Goal: Transaction & Acquisition: Purchase product/service

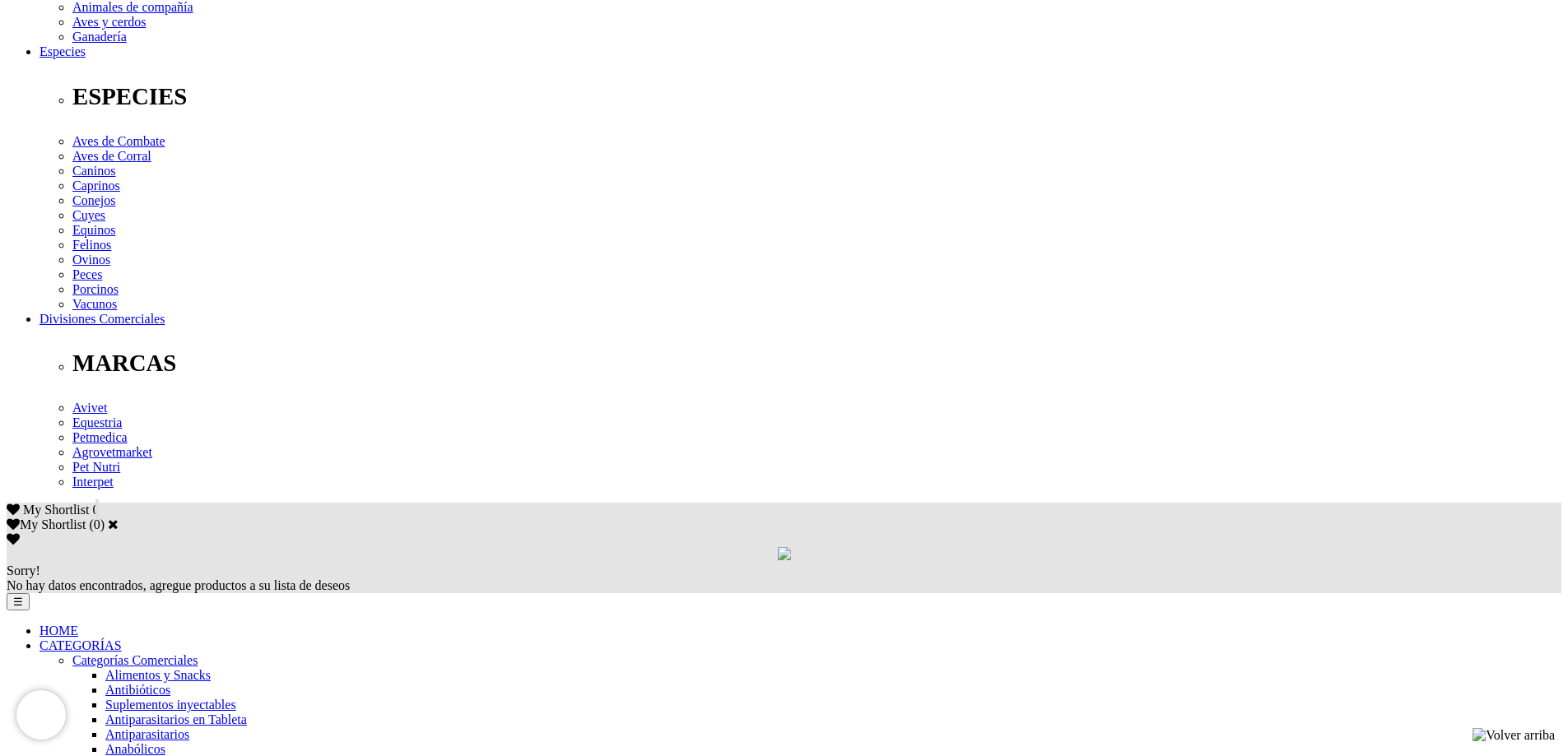
scroll to position [538, 0]
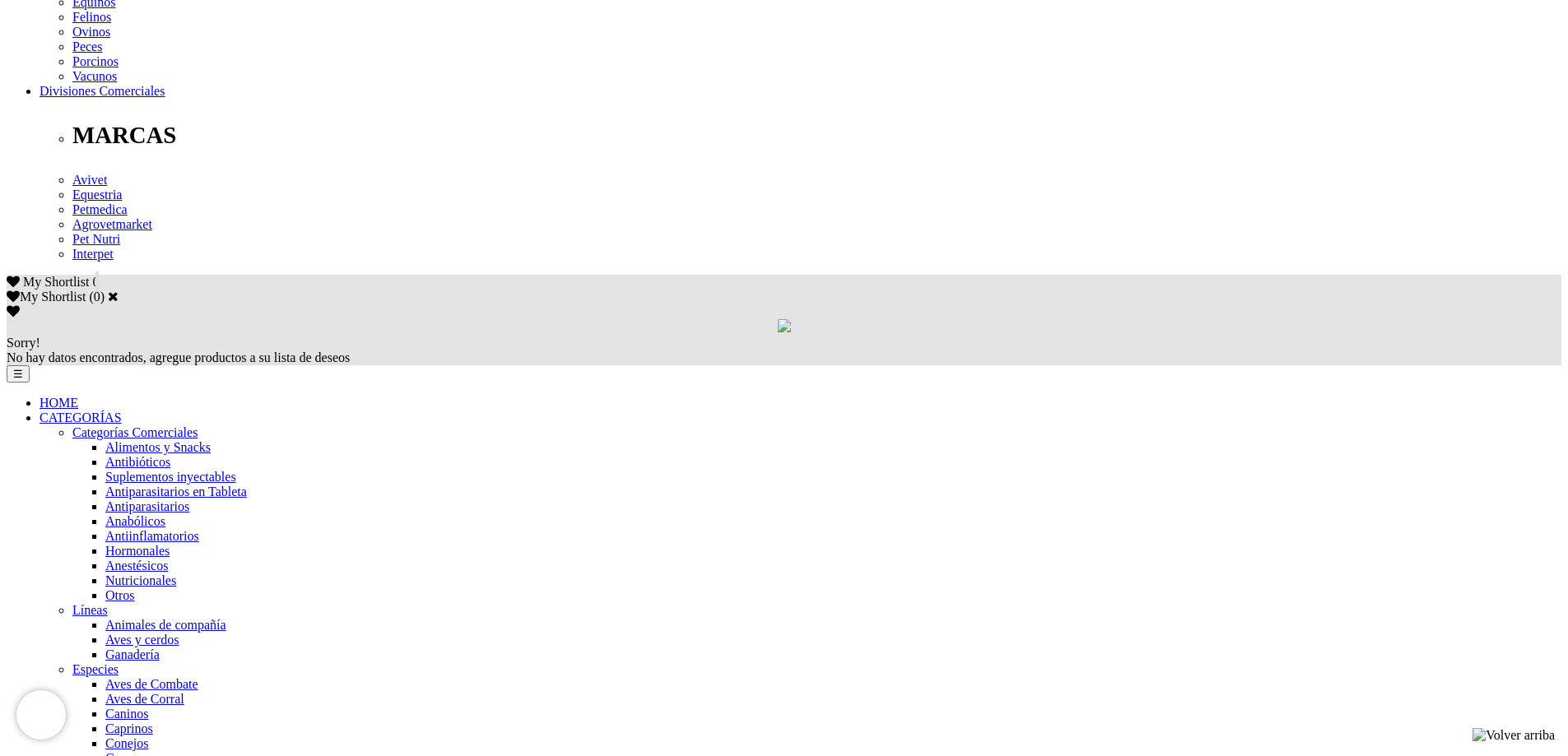
scroll to position [823, 0]
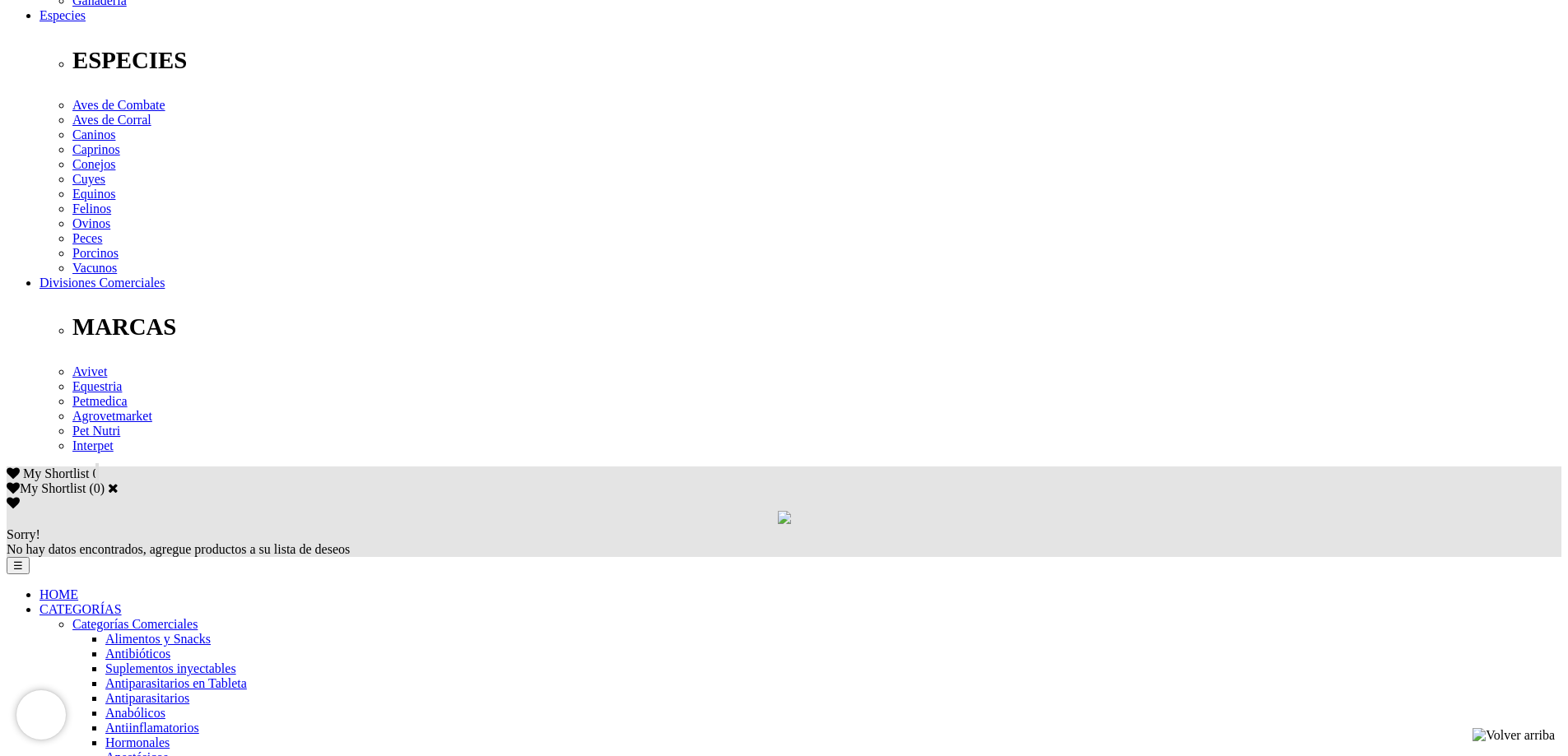
scroll to position [658, 0]
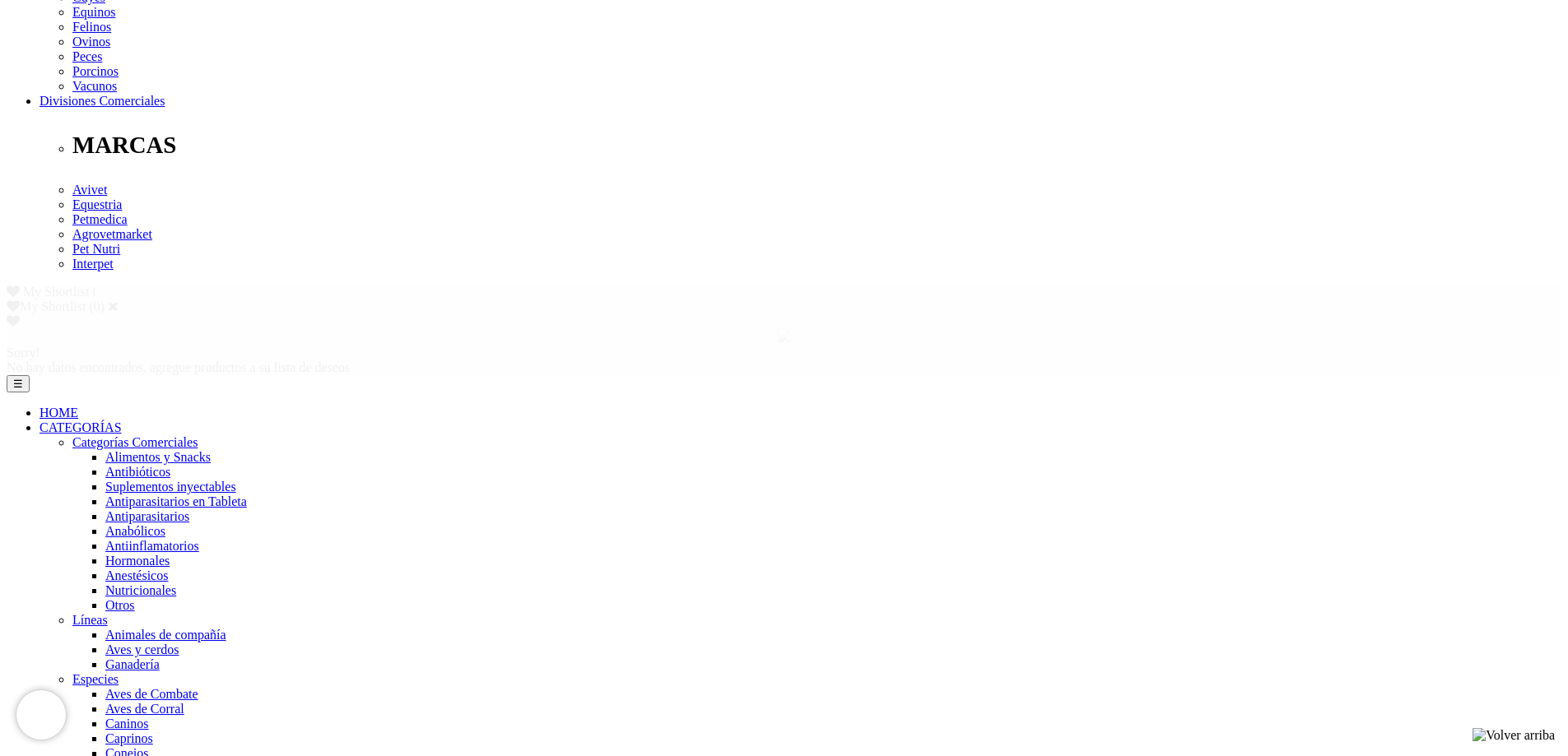
scroll to position [769, 0]
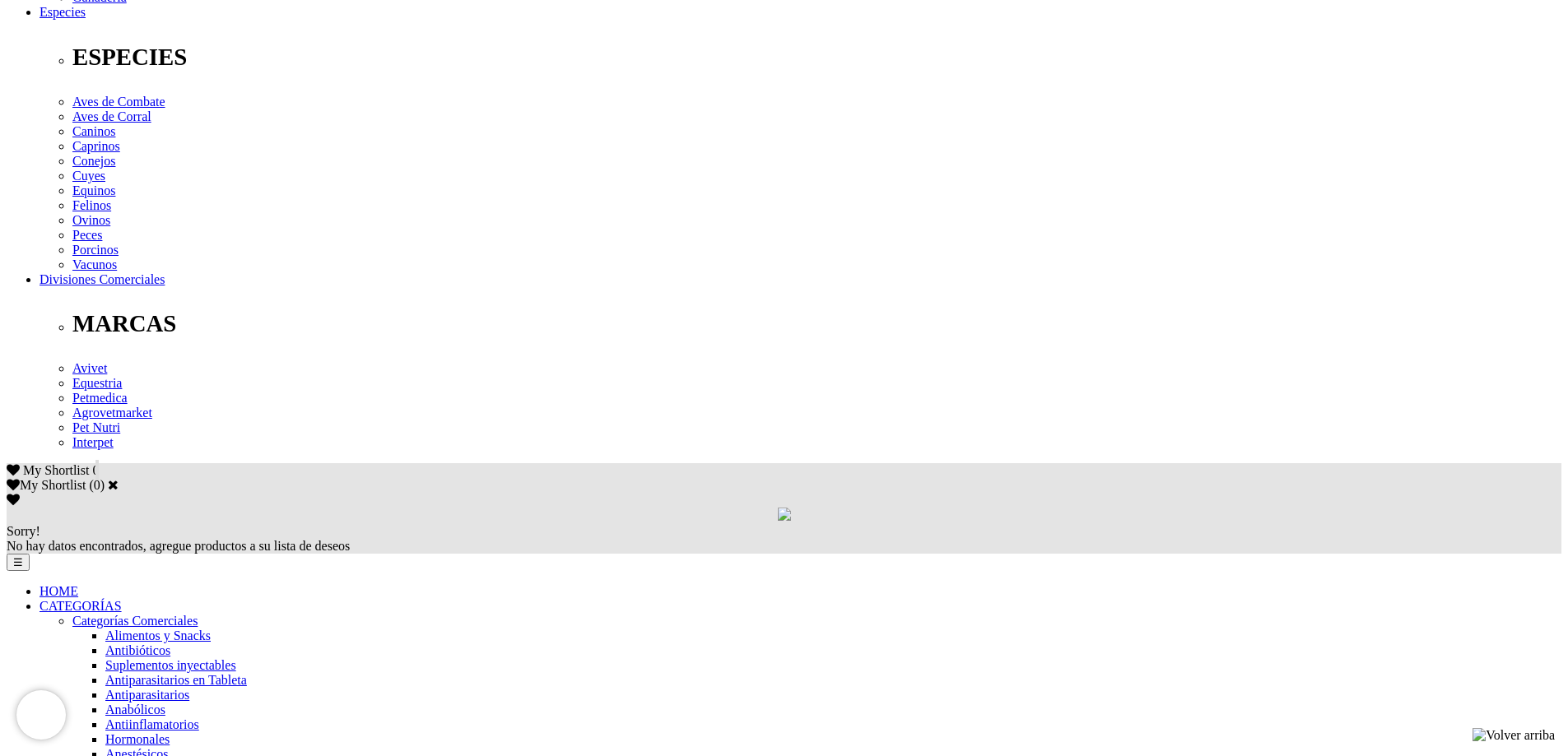
scroll to position [818, 0]
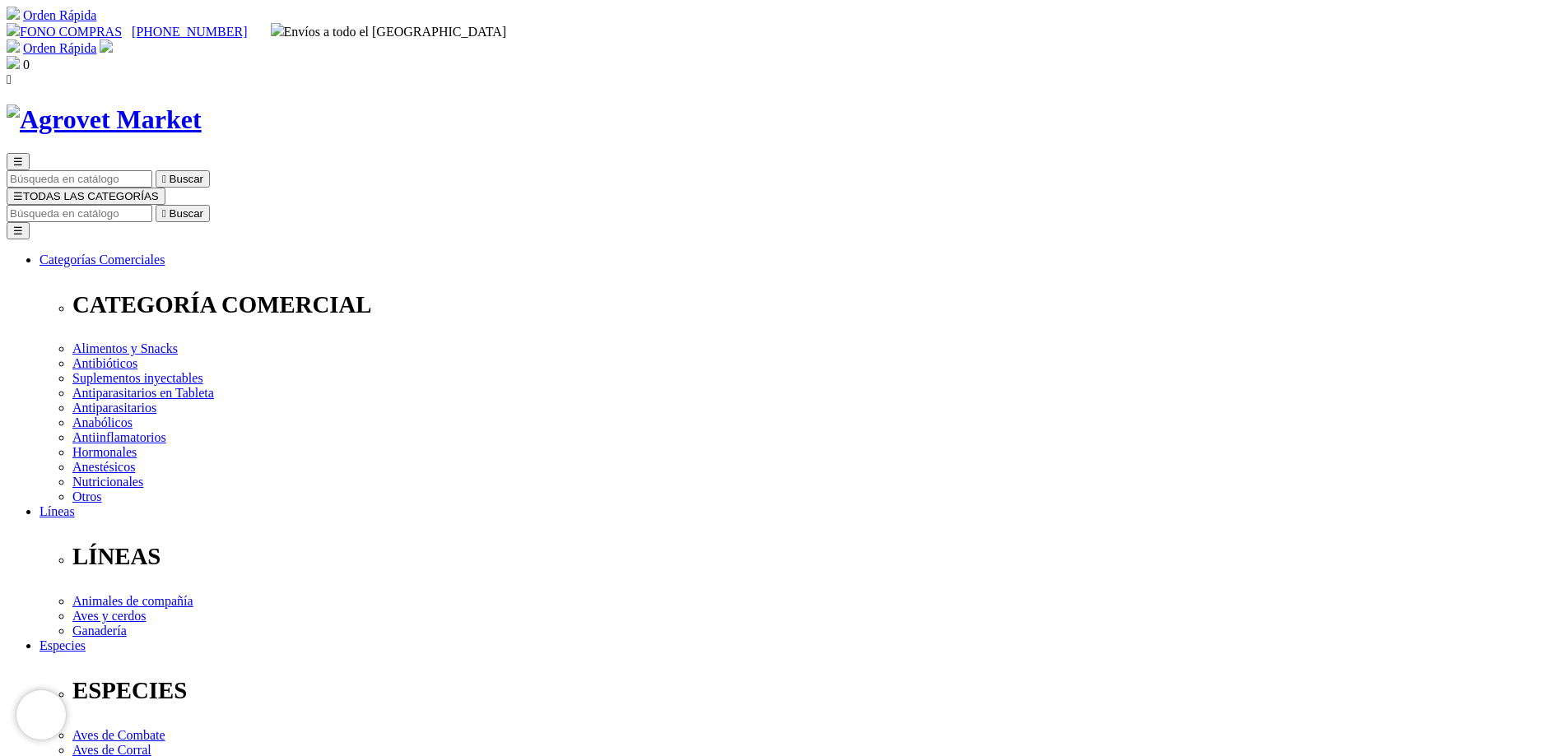
click at [153, 205] on input "Buscar" at bounding box center [79, 213] width 146 height 17
type input "ATREVIA"
select select "0"
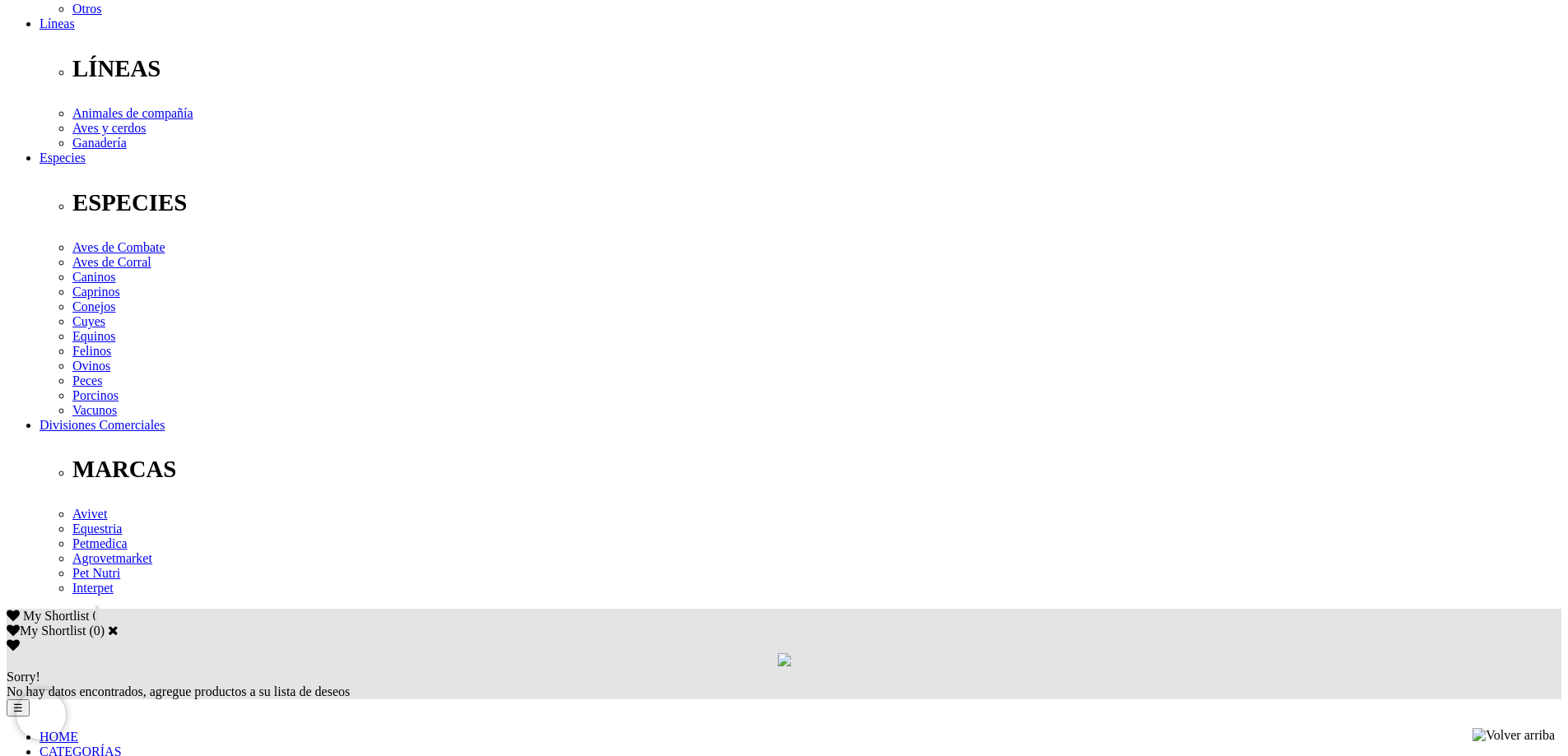
scroll to position [411, 0]
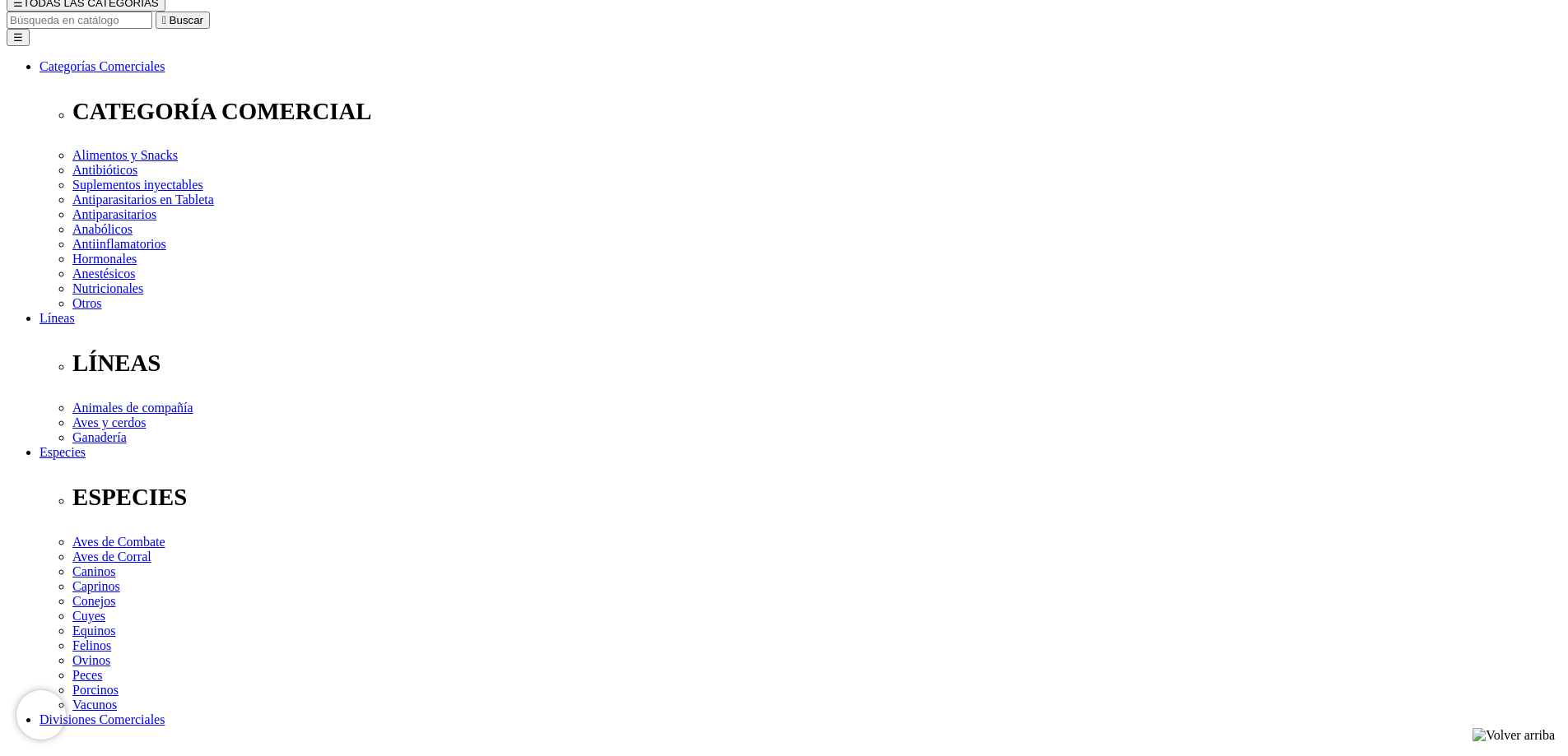
scroll to position [164, 0]
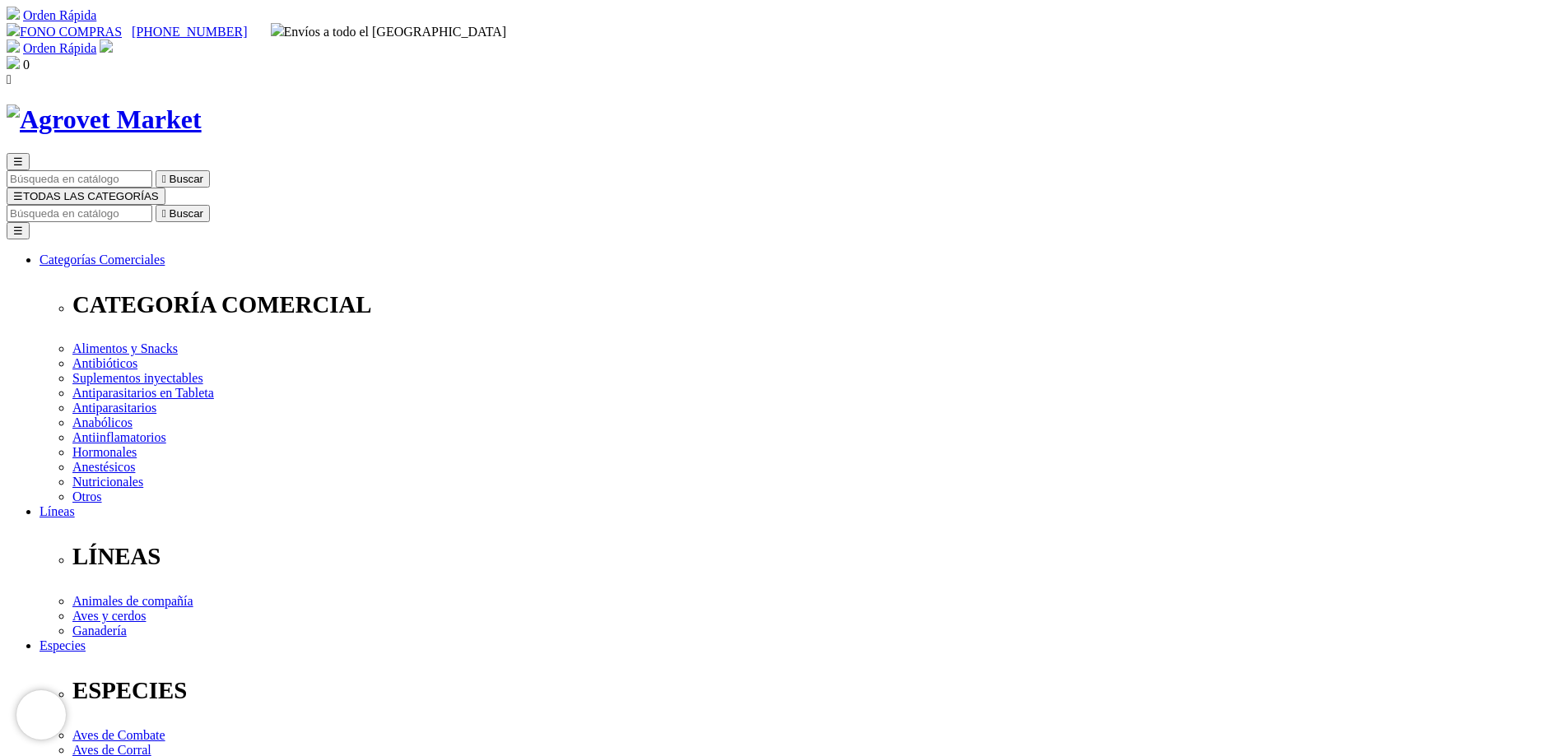
checkbox input "false"
click at [202, 104] on img at bounding box center [104, 120] width 195 height 31
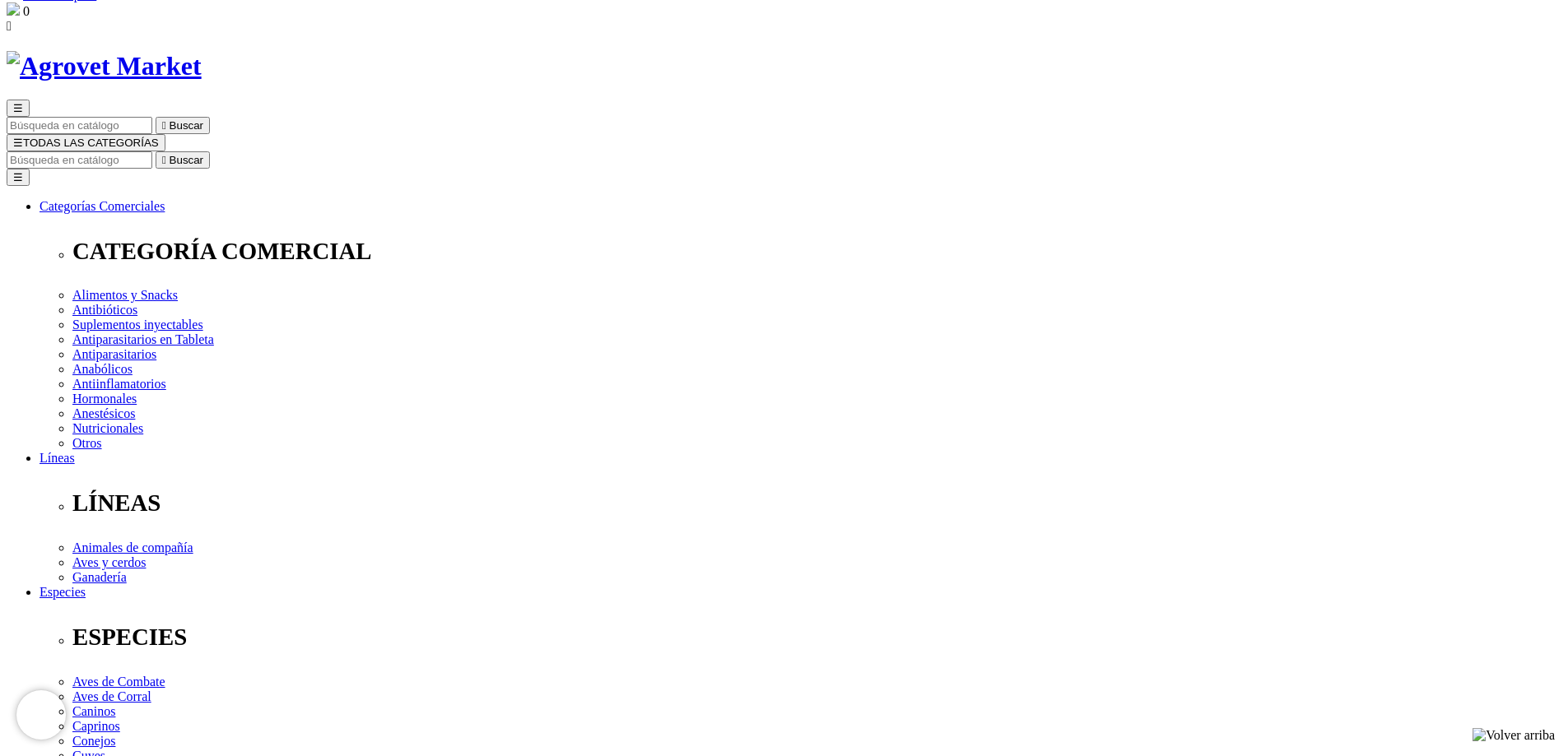
scroll to position [83, 0]
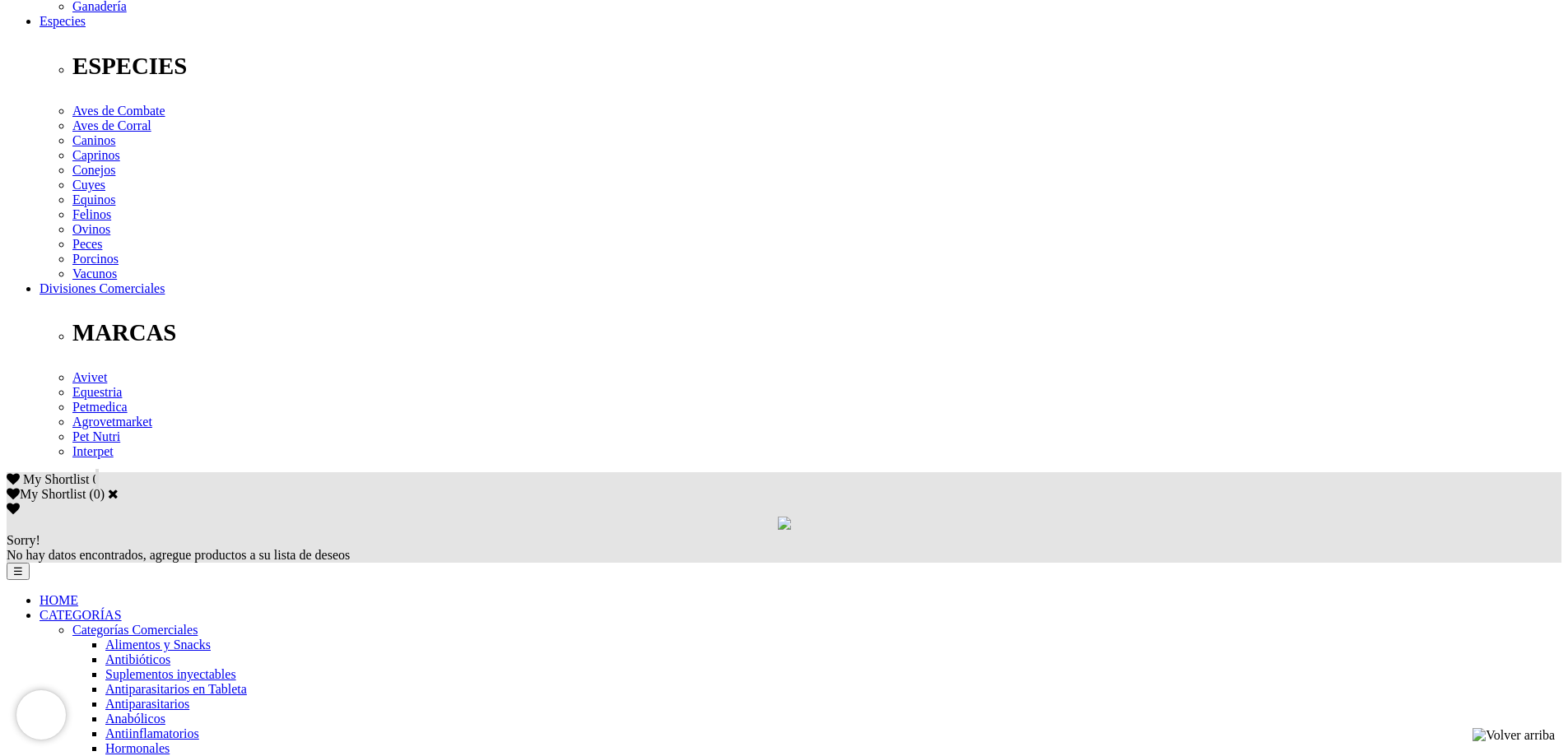
scroll to position [823, 0]
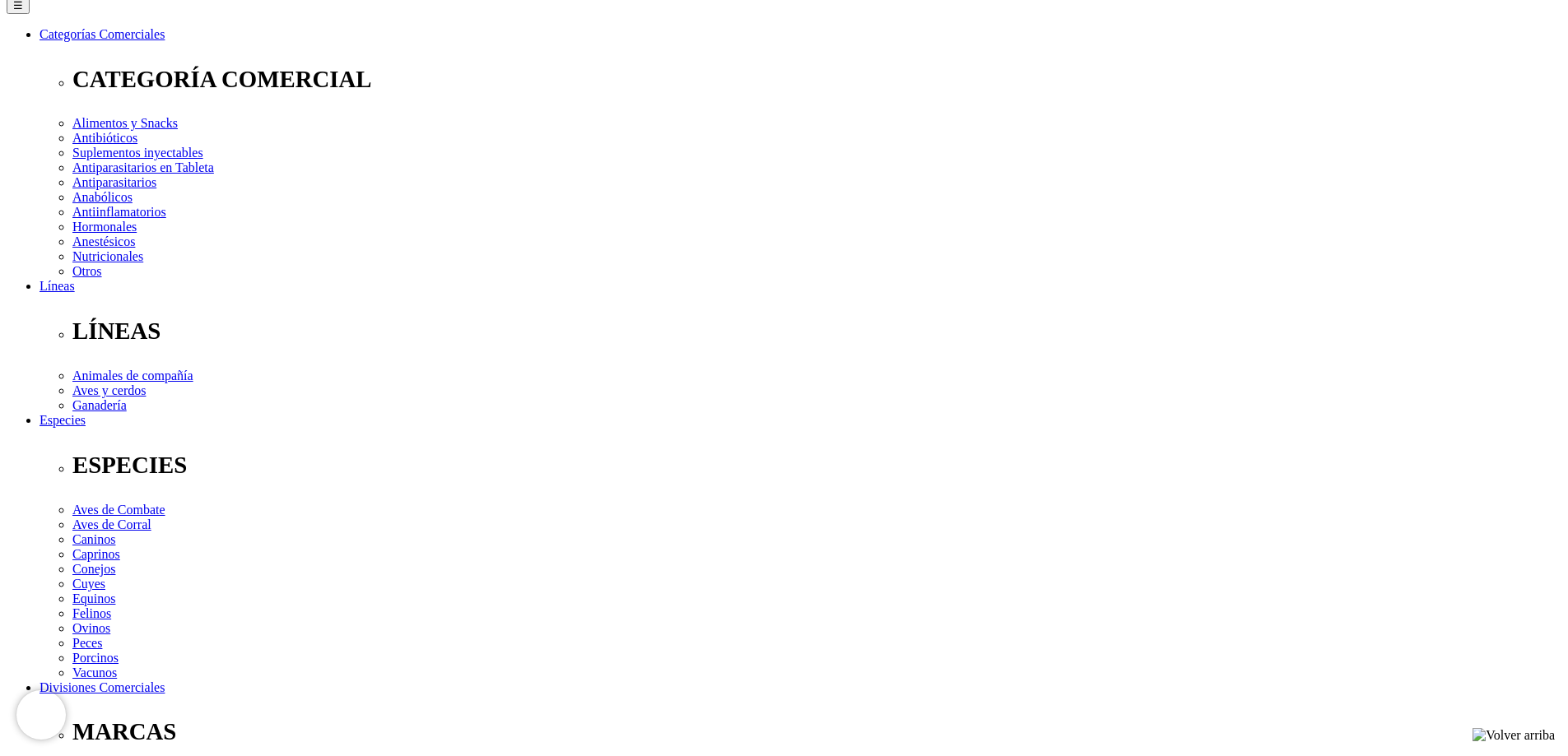
scroll to position [192, 0]
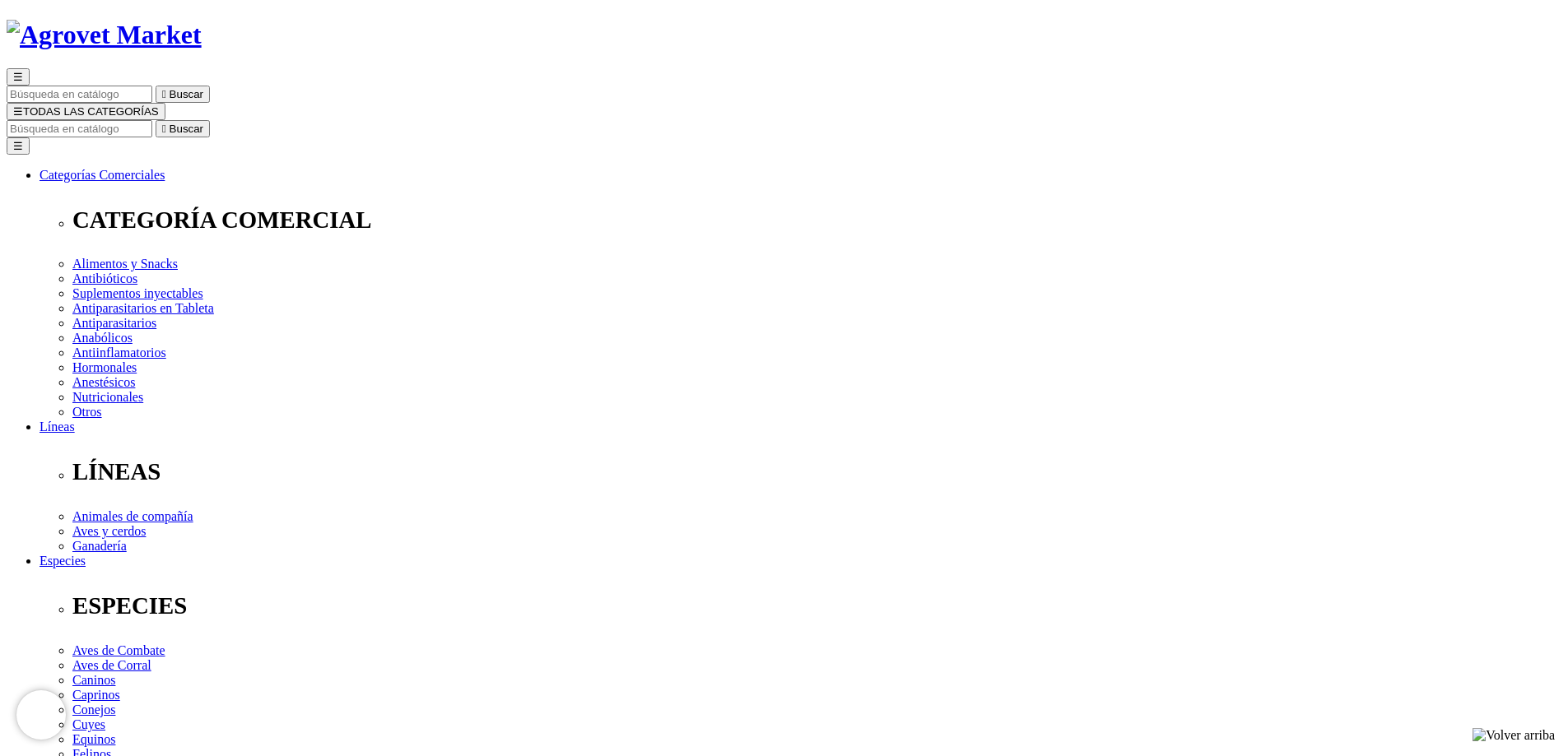
scroll to position [83, 0]
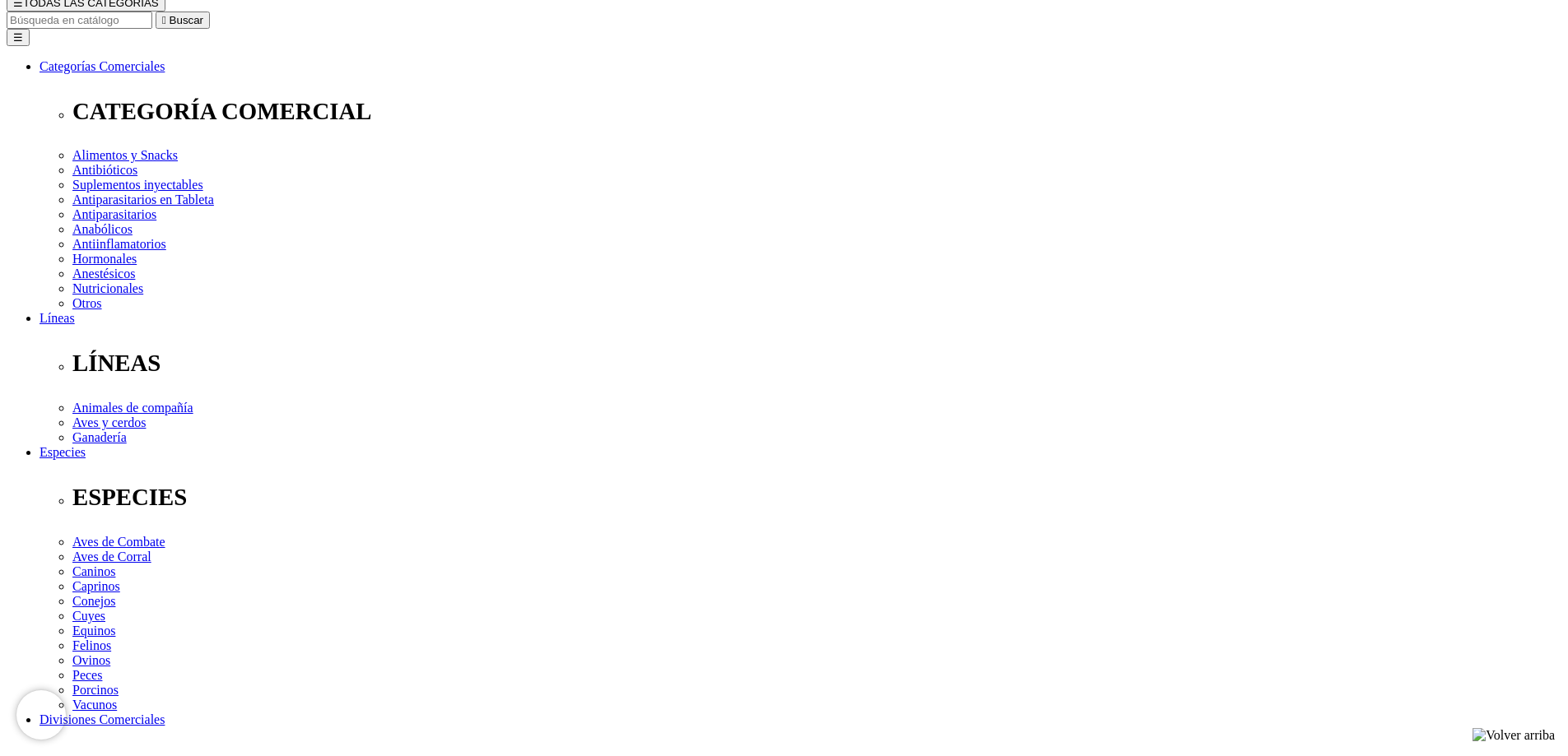
scroll to position [247, 0]
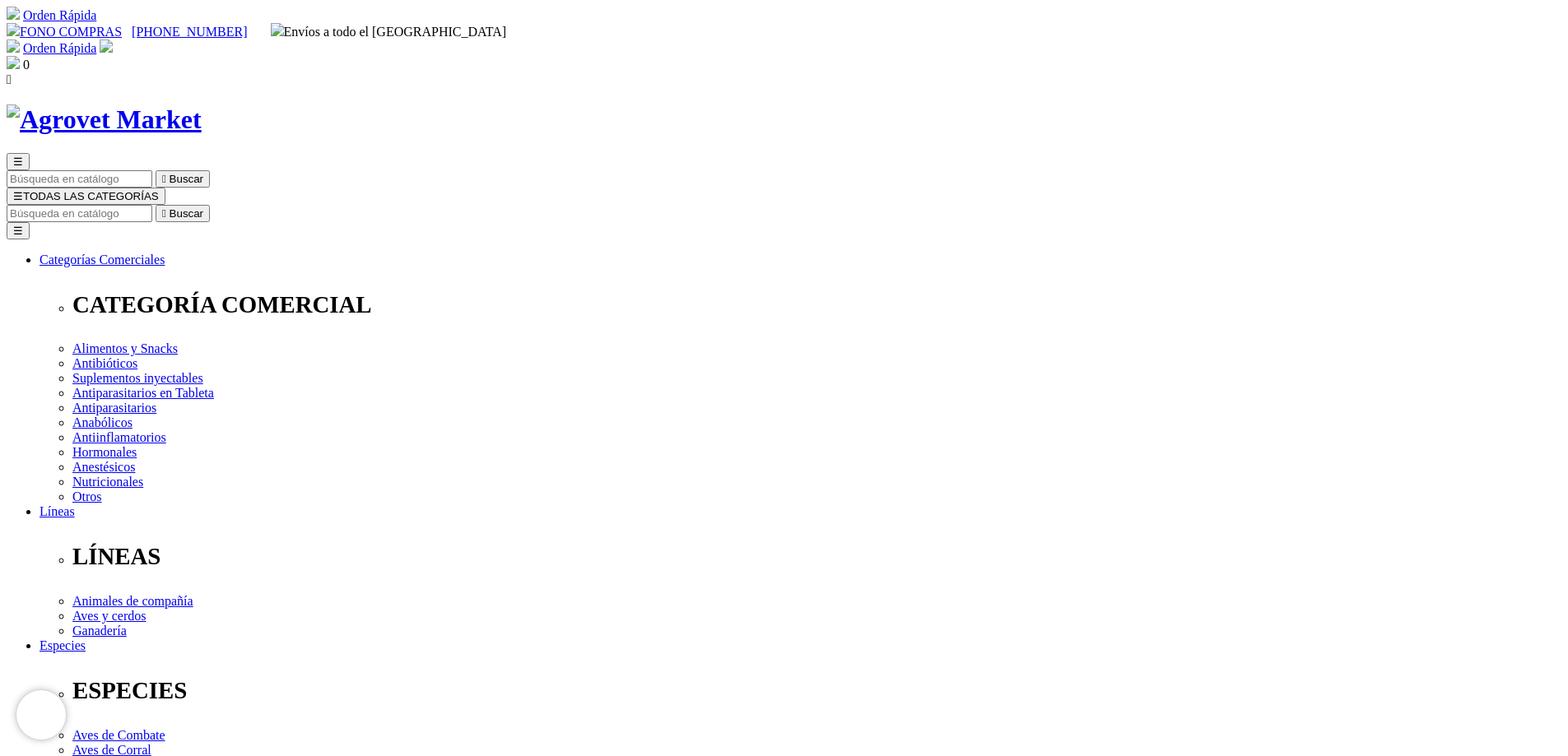
click at [153, 205] on input "Buscar" at bounding box center [79, 213] width 146 height 17
paste input "RESPIBIOTIC 48 HORAS (X 250 ML)"
type input "RESPIBIOTIC 48 HORAS (X 250 ML)"
click at [166, 208] on icon "" at bounding box center [164, 214] width 5 height 13
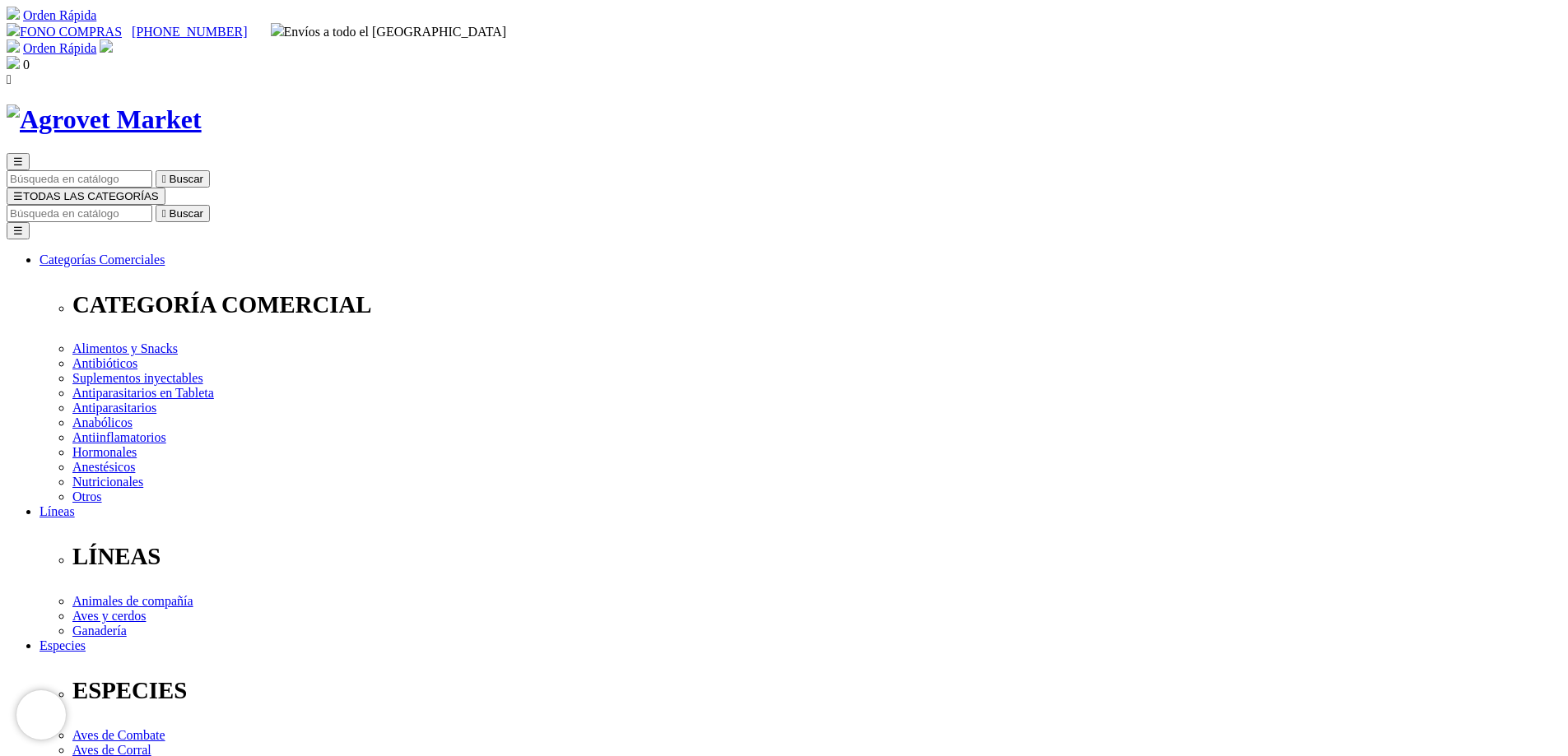
click at [153, 205] on input "Buscar" at bounding box center [79, 213] width 146 height 17
type input "prmios"
click at [155, 205] on button " Buscar" at bounding box center [182, 213] width 54 height 17
click at [153, 205] on input "prmios" at bounding box center [79, 213] width 146 height 17
type input "premios"
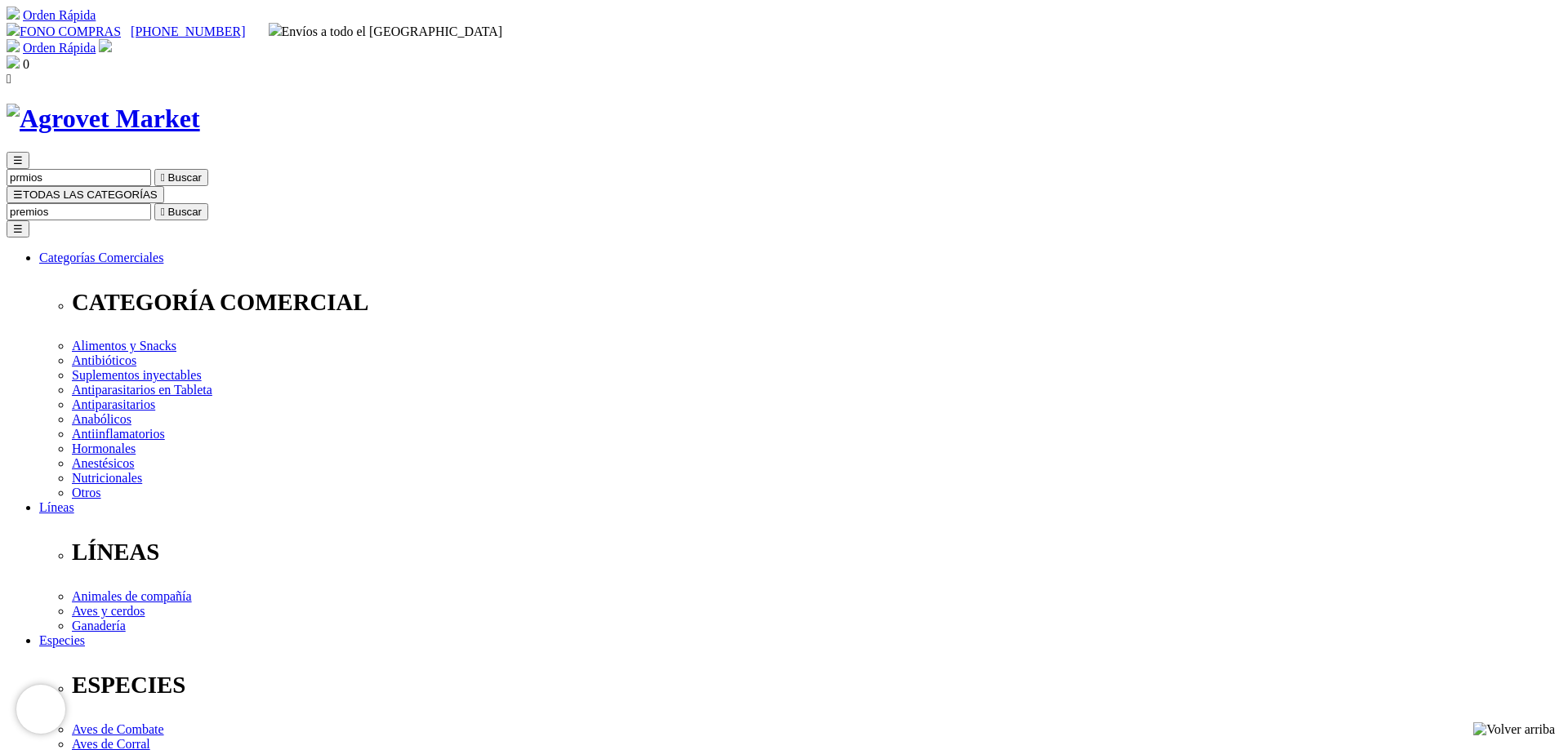
click at [154, 203] on button " Buscar" at bounding box center [181, 212] width 54 height 17
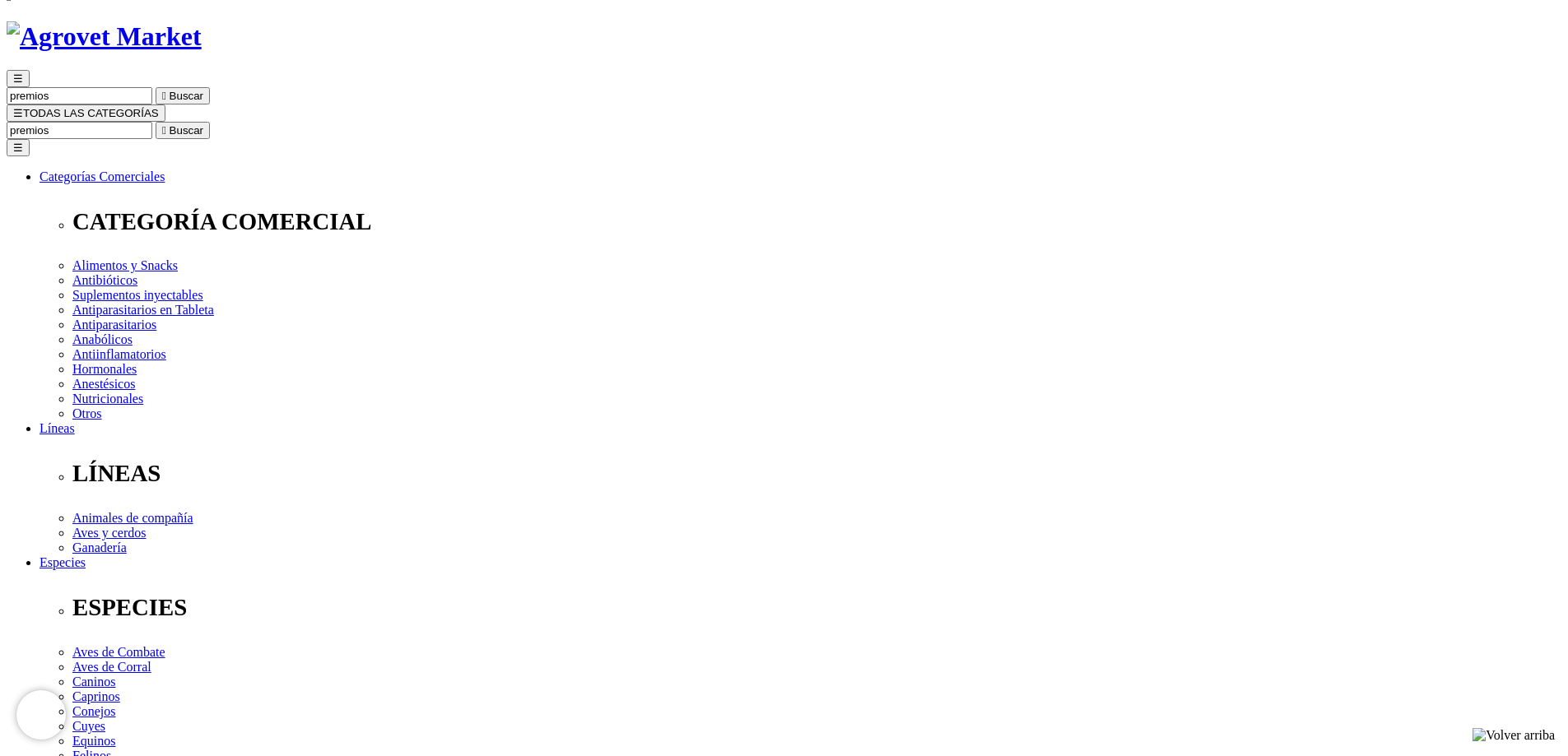
scroll to position [164, 0]
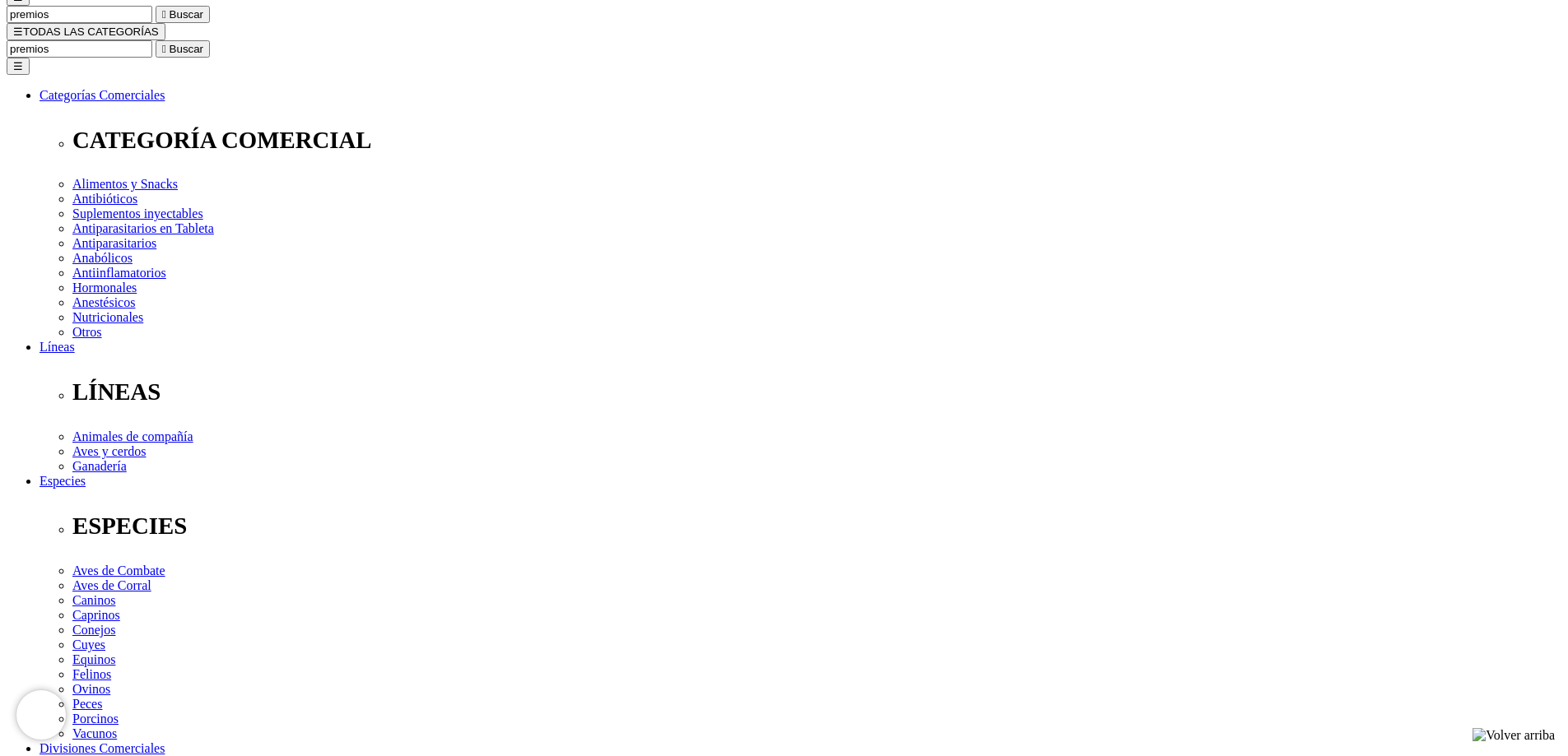
drag, startPoint x: 272, startPoint y: 304, endPoint x: 580, endPoint y: 296, distance: 308.1
drag, startPoint x: 260, startPoint y: 553, endPoint x: 400, endPoint y: 482, distance: 157.0
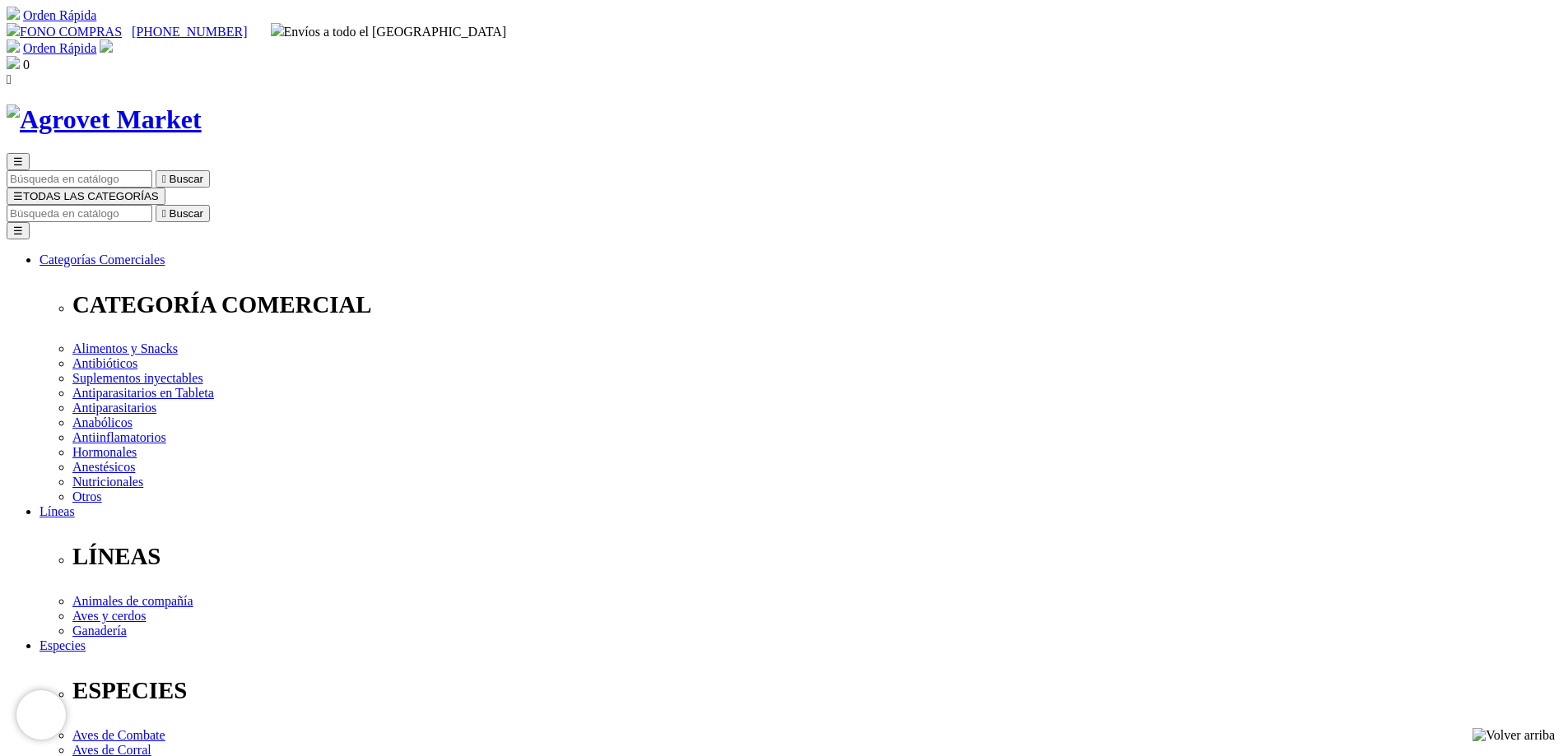
drag, startPoint x: 795, startPoint y: 217, endPoint x: 1015, endPoint y: 211, distance: 220.1
copy h1 "NutriBites® Beef Sticks"
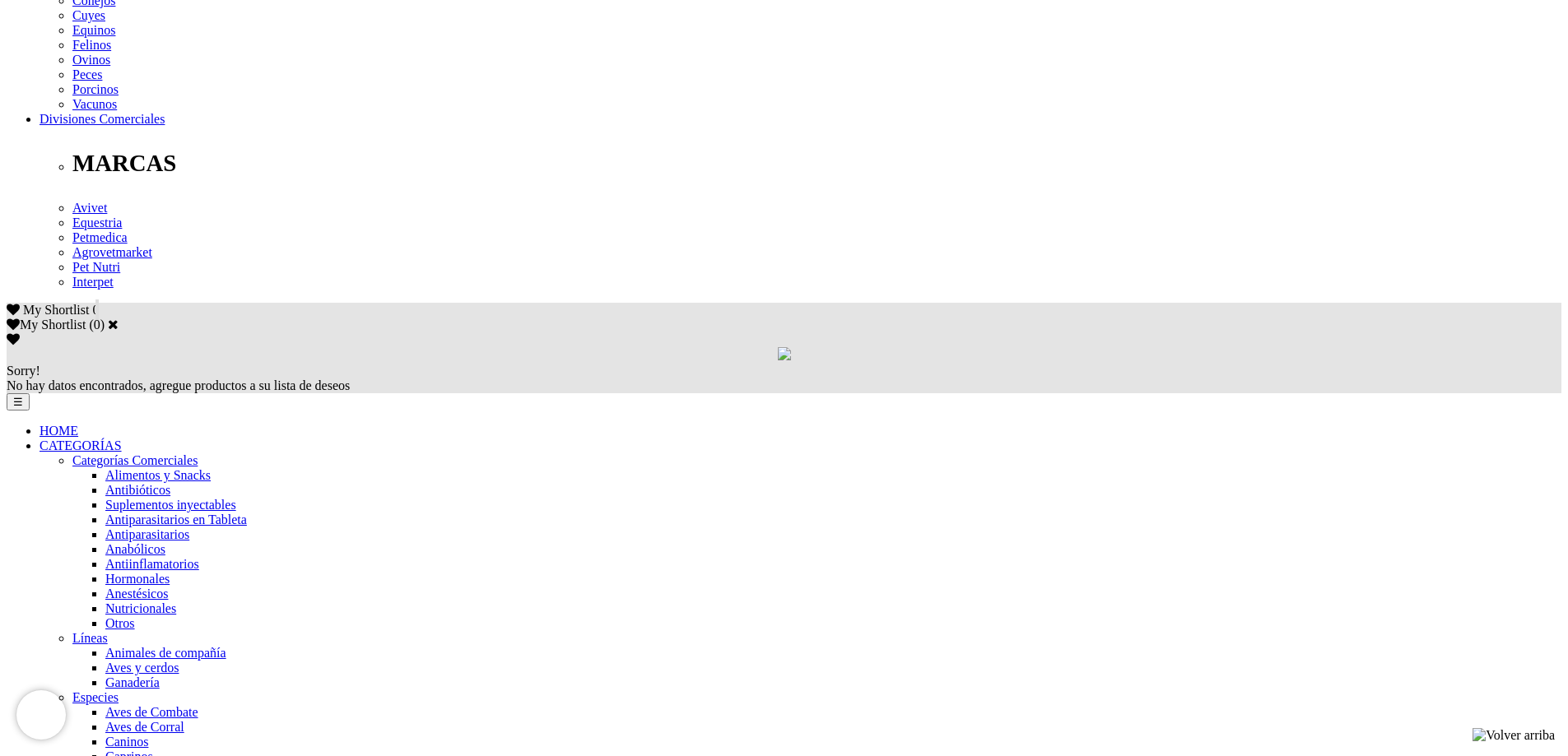
scroll to position [823, 0]
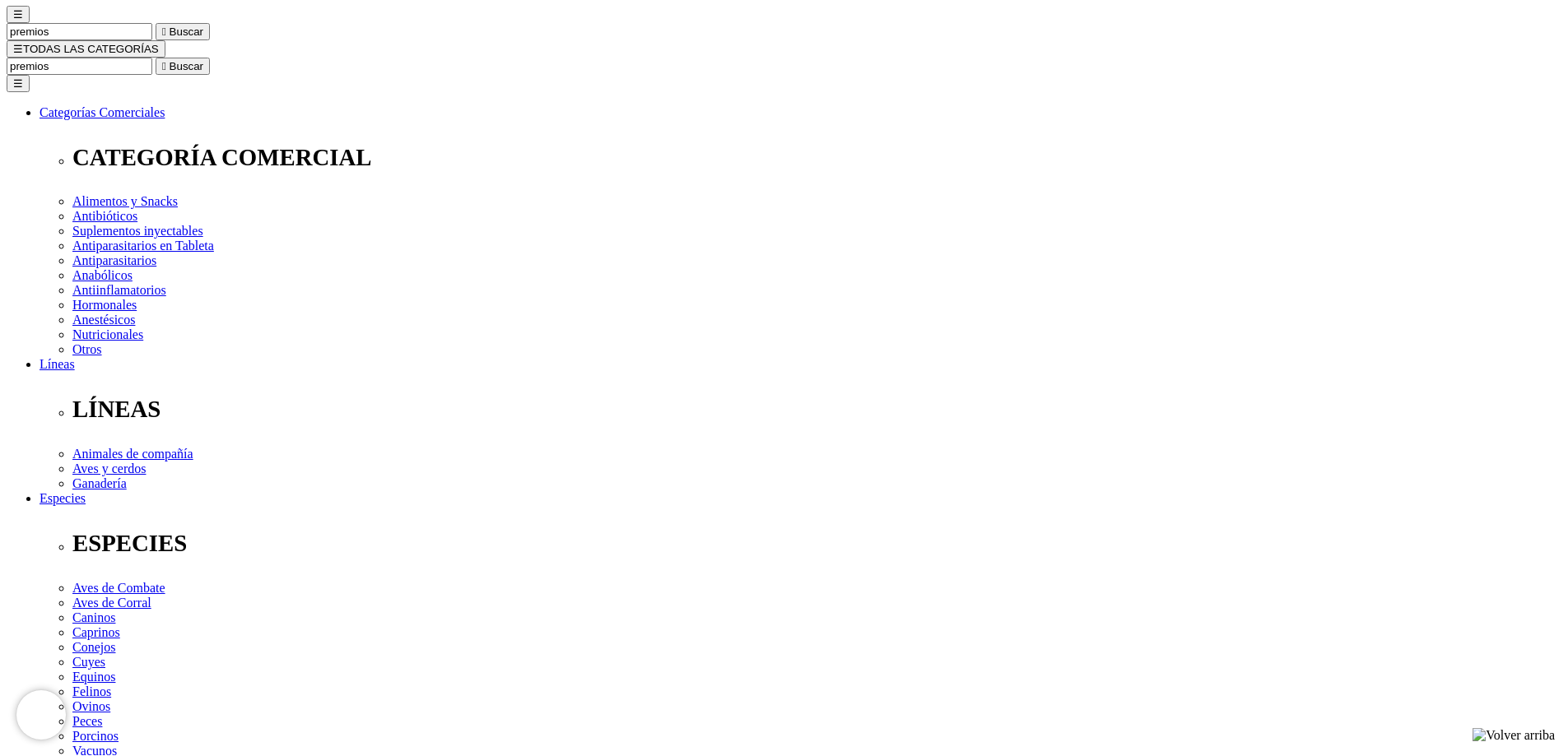
scroll to position [164, 0]
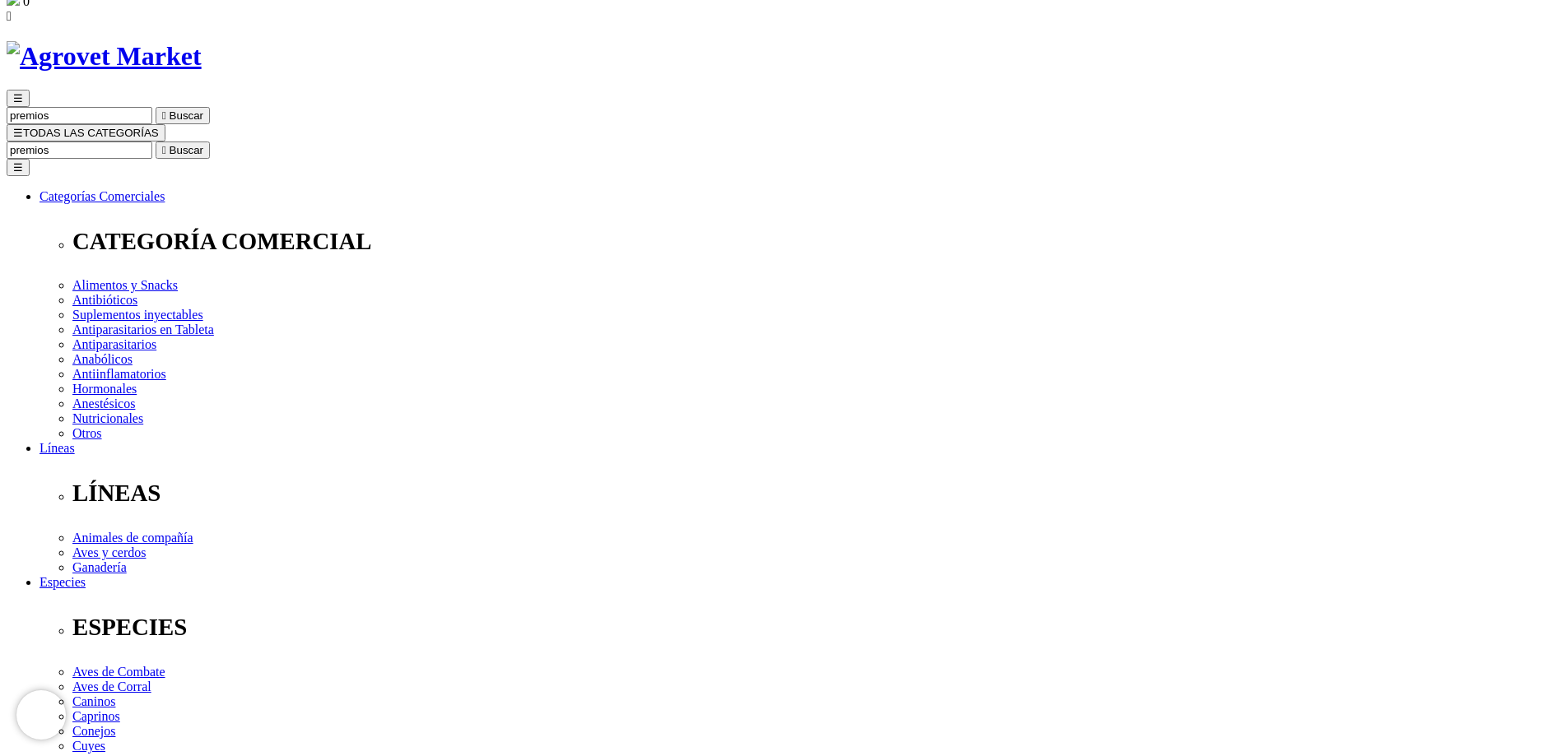
scroll to position [10, 0]
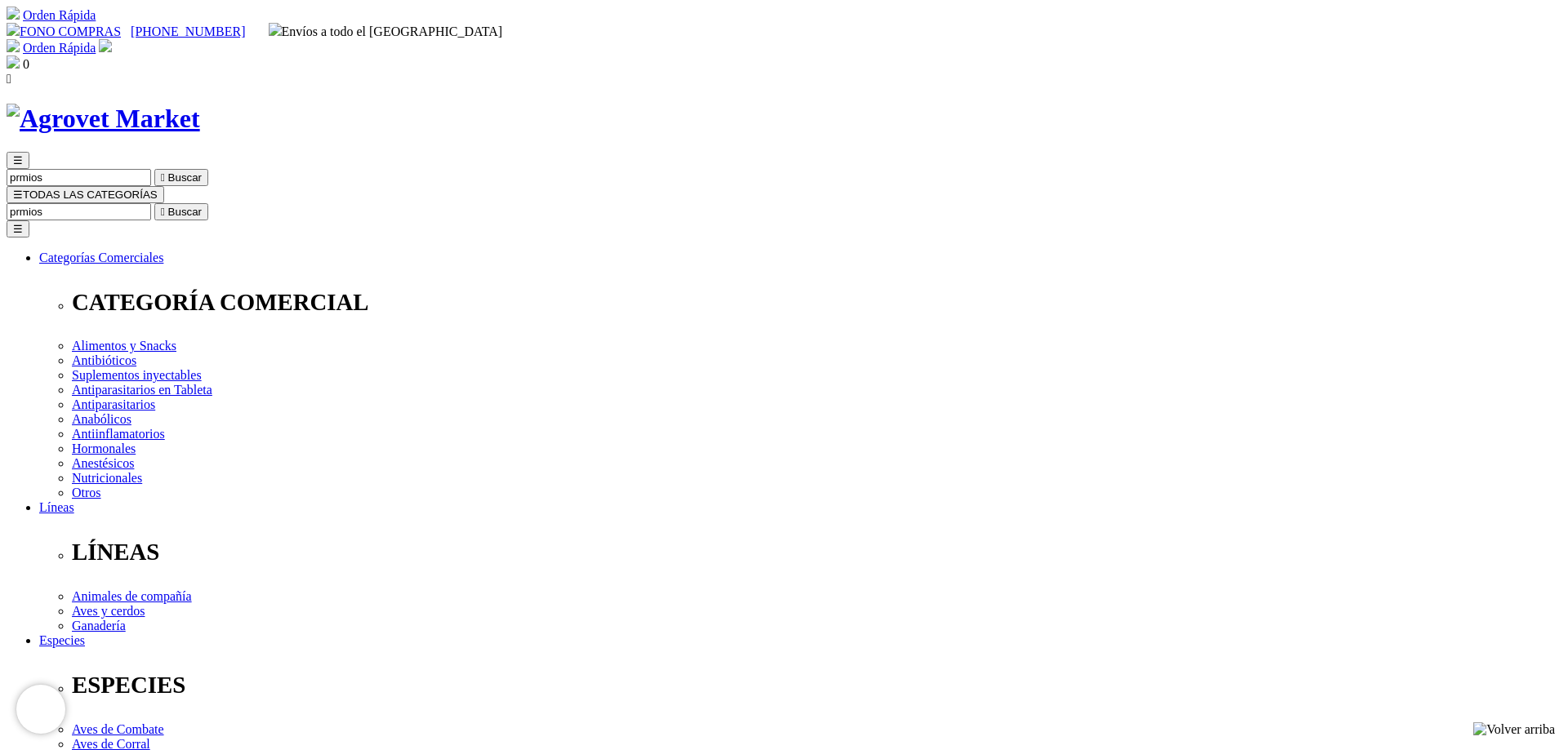
click at [151, 203] on input "Buscar" at bounding box center [78, 212] width 145 height 17
type input "prmios"
click at [154, 203] on button " Buscar" at bounding box center [181, 212] width 54 height 17
click at [151, 203] on input "prmios" at bounding box center [78, 212] width 145 height 17
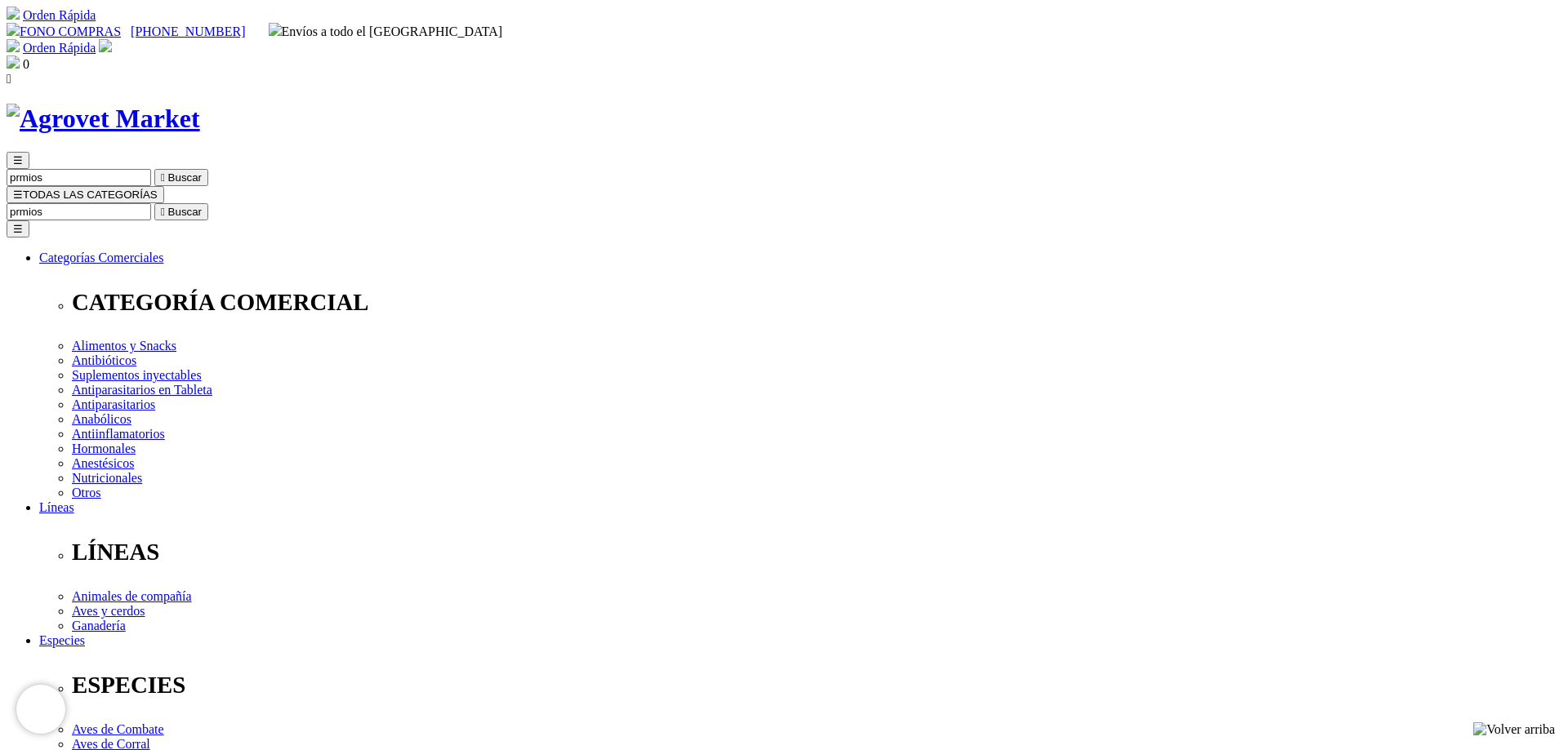
click at [151, 203] on input "prmios" at bounding box center [78, 212] width 145 height 17
type input "premios"
click at [154, 203] on button " Buscar" at bounding box center [181, 212] width 54 height 17
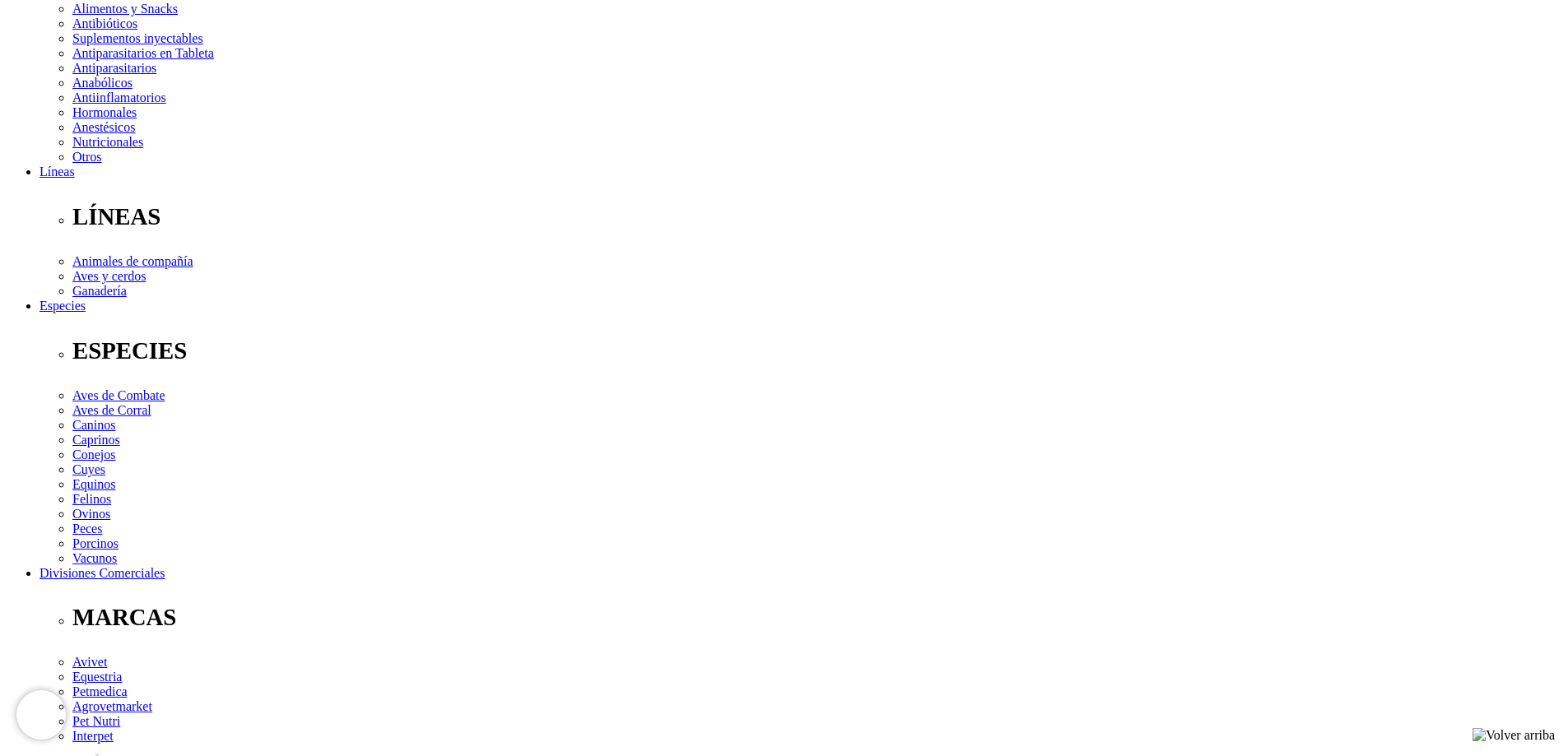
scroll to position [494, 0]
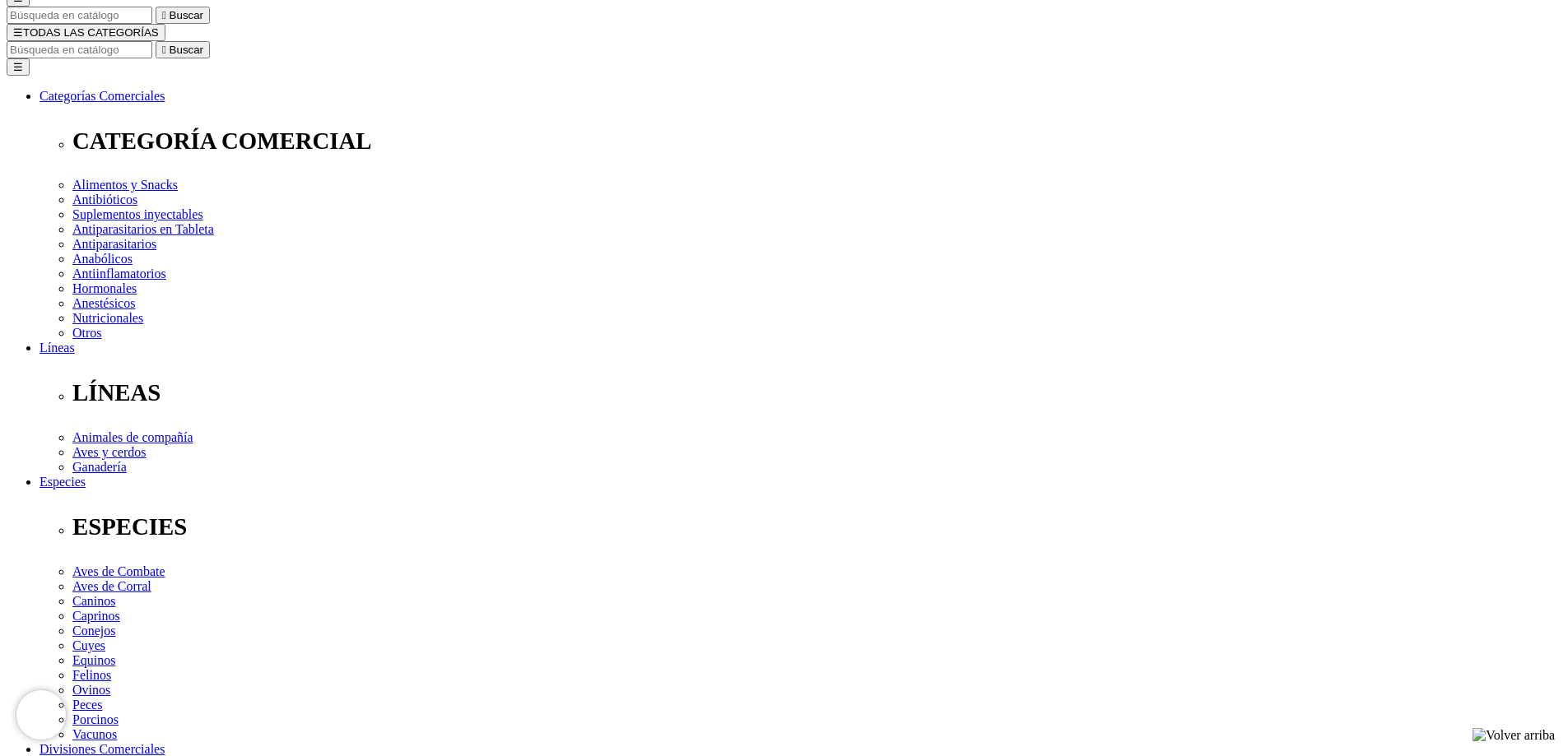
scroll to position [164, 0]
radio input "true"
select select "0"
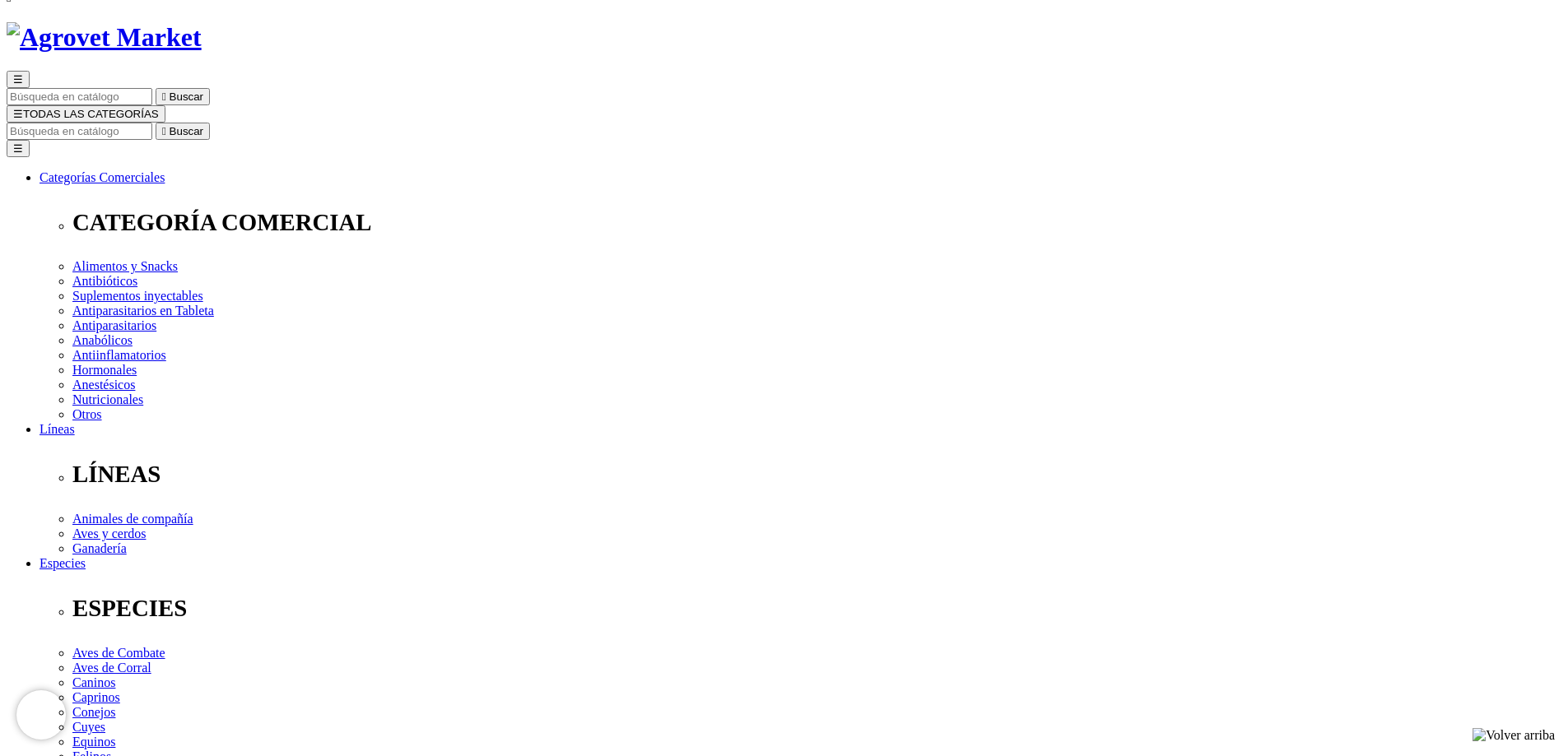
scroll to position [247, 0]
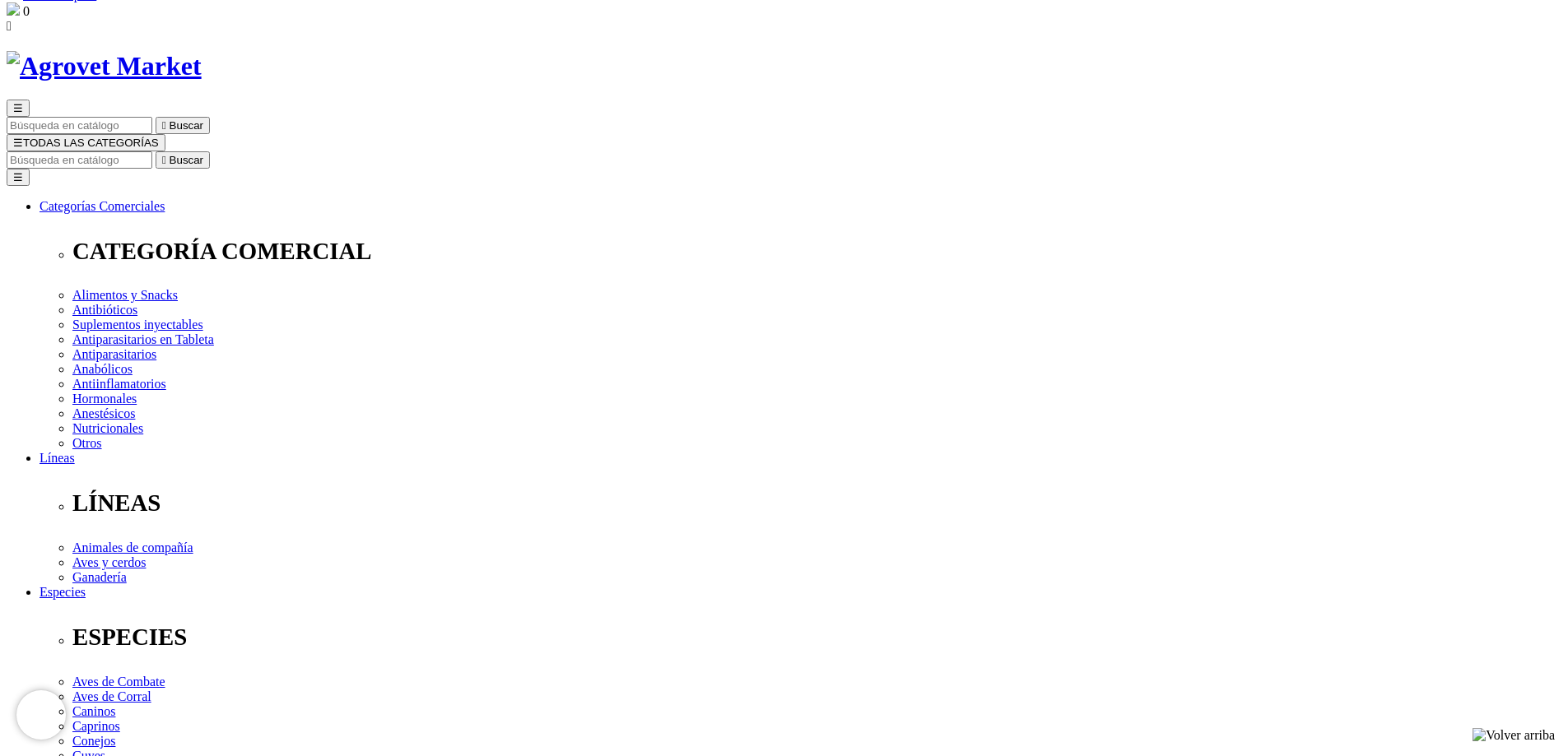
scroll to position [83, 0]
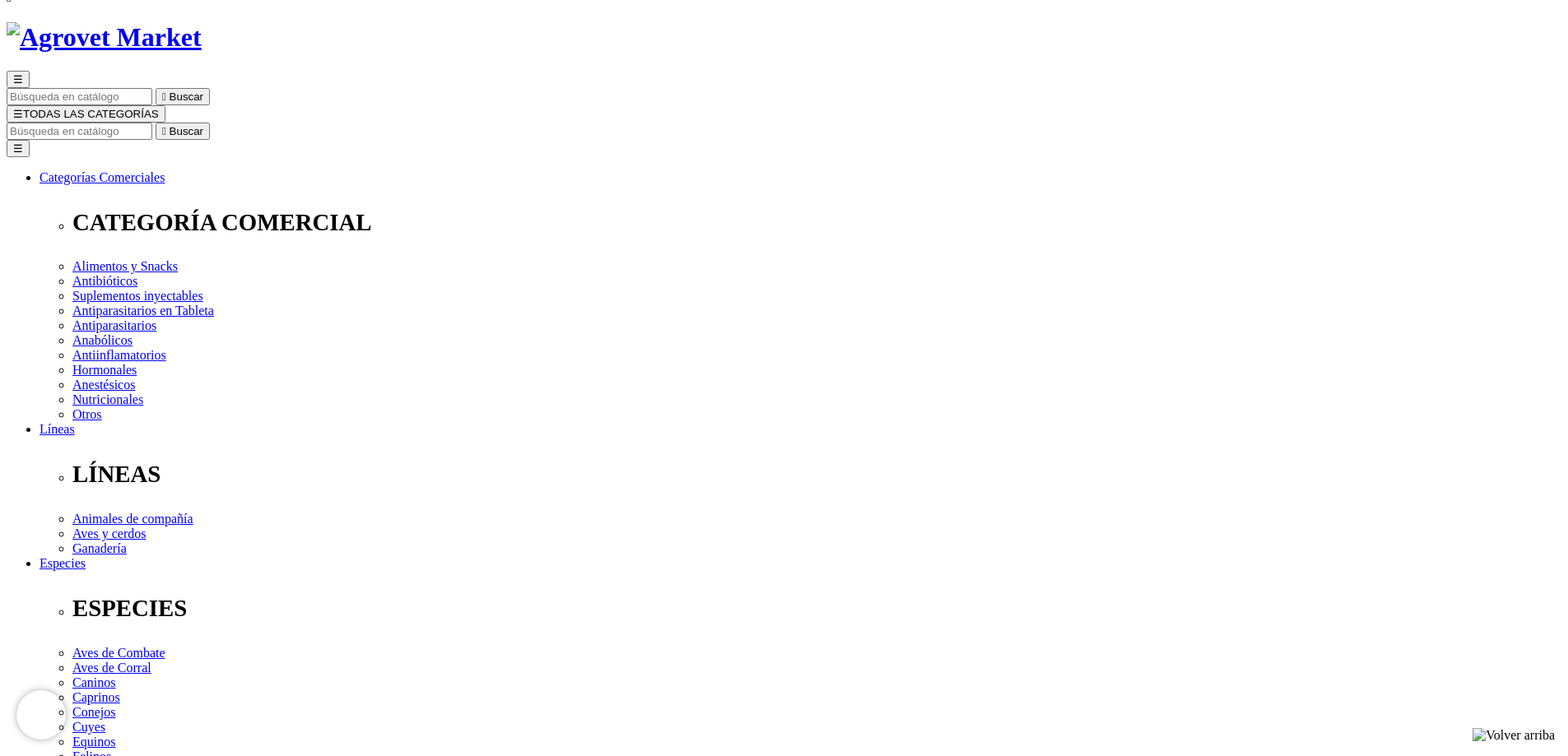
radio input "true"
select select "0"
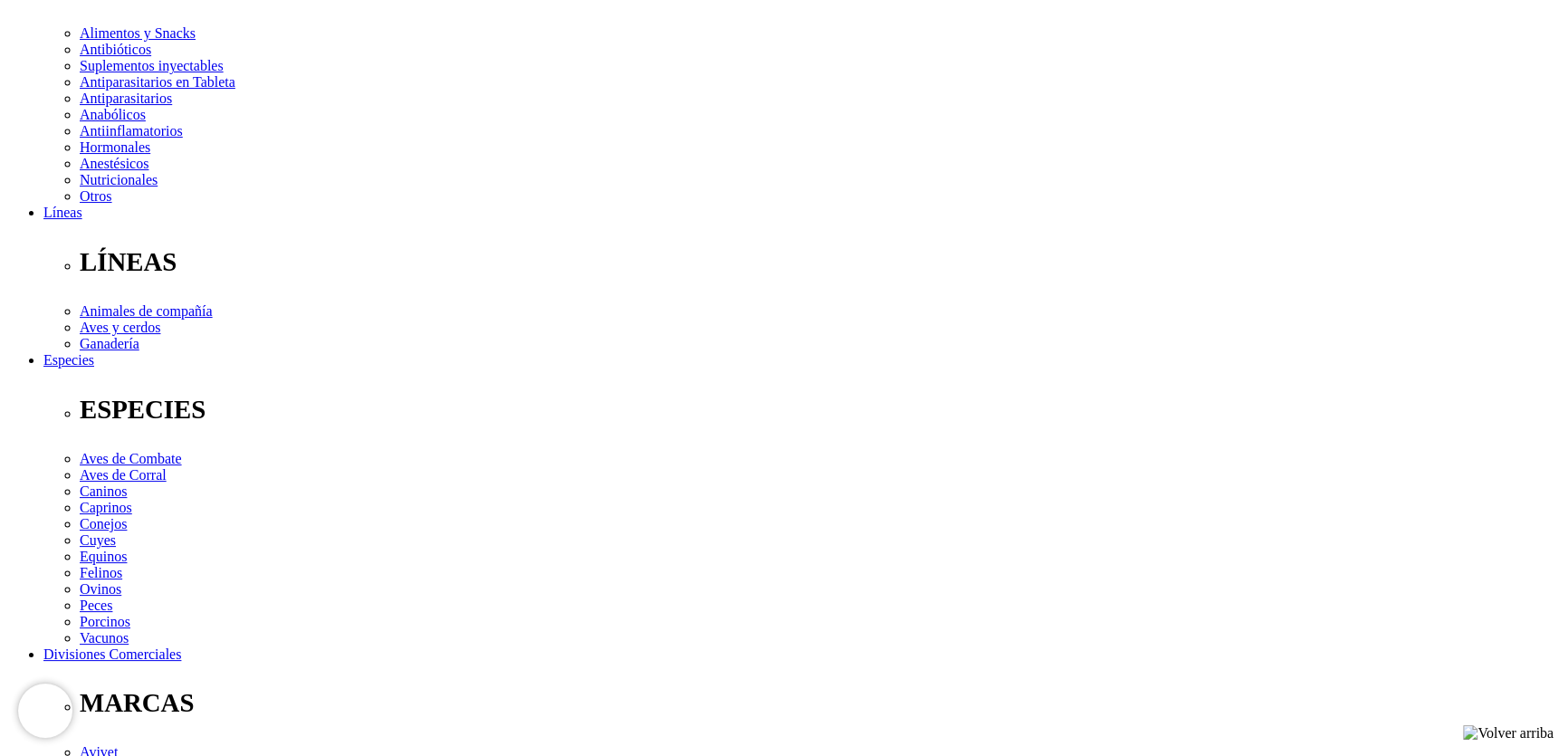
scroll to position [363, 0]
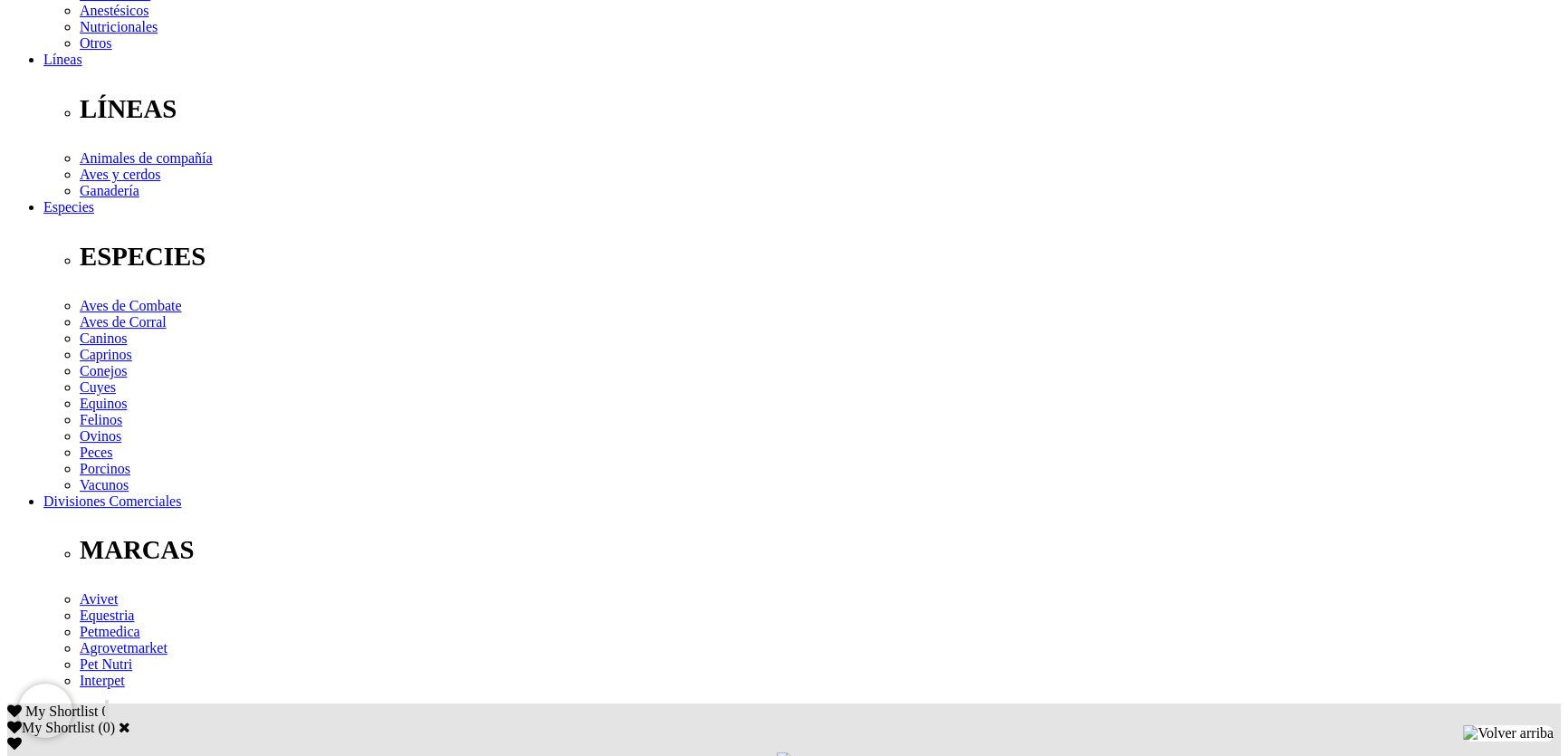
scroll to position [329, 0]
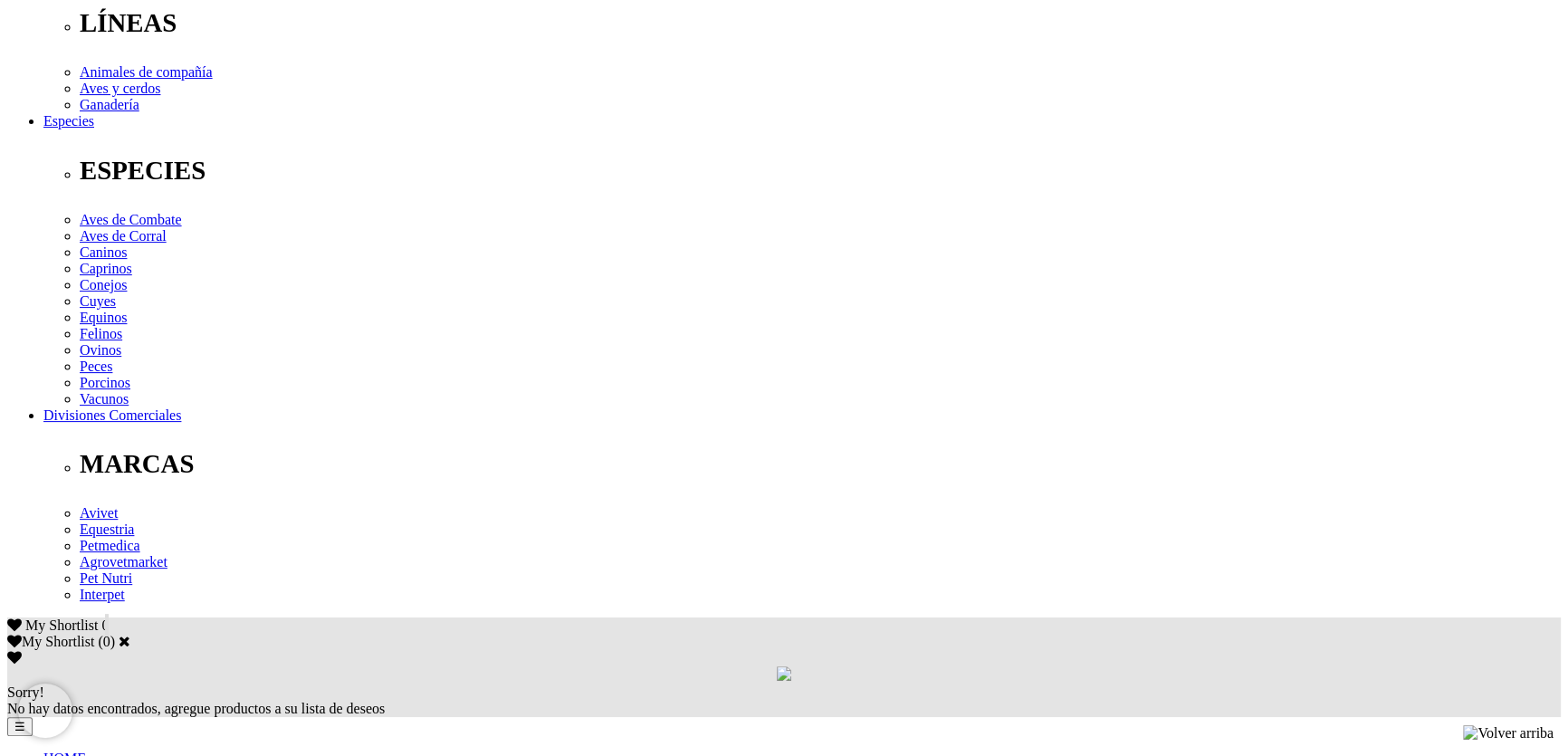
scroll to position [576, 0]
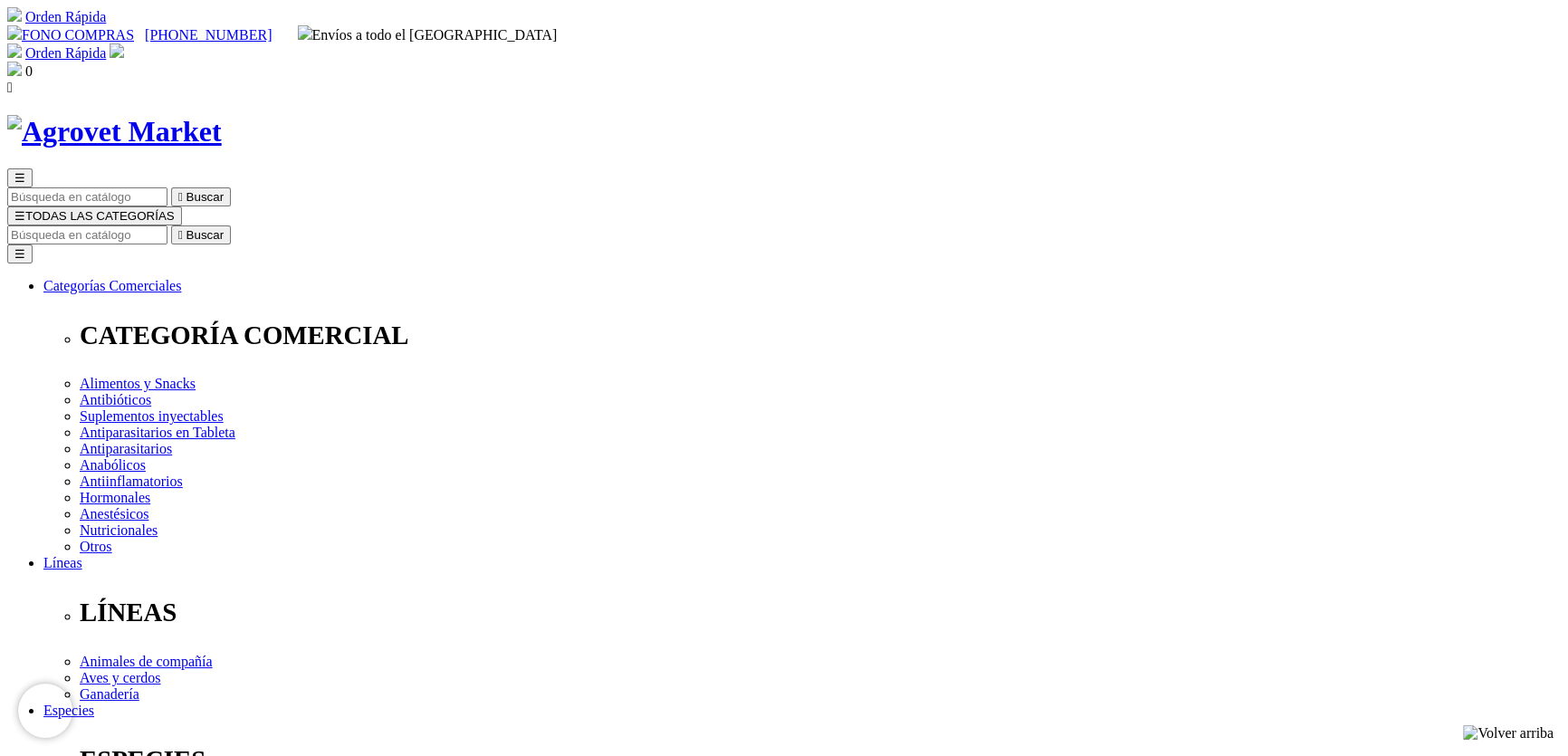
drag, startPoint x: 1201, startPoint y: 252, endPoint x: 1187, endPoint y: 255, distance: 14.3
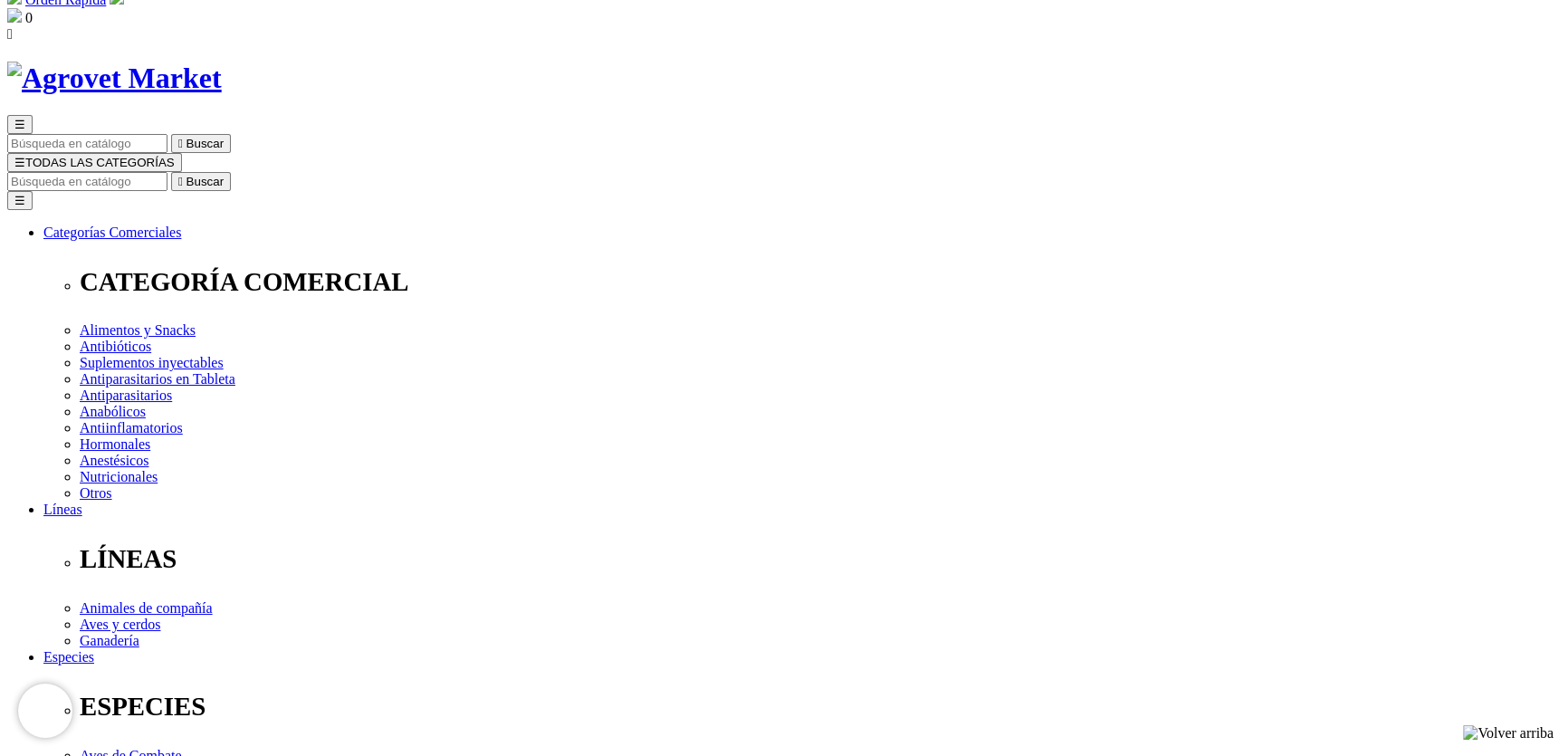
scroll to position [82, 0]
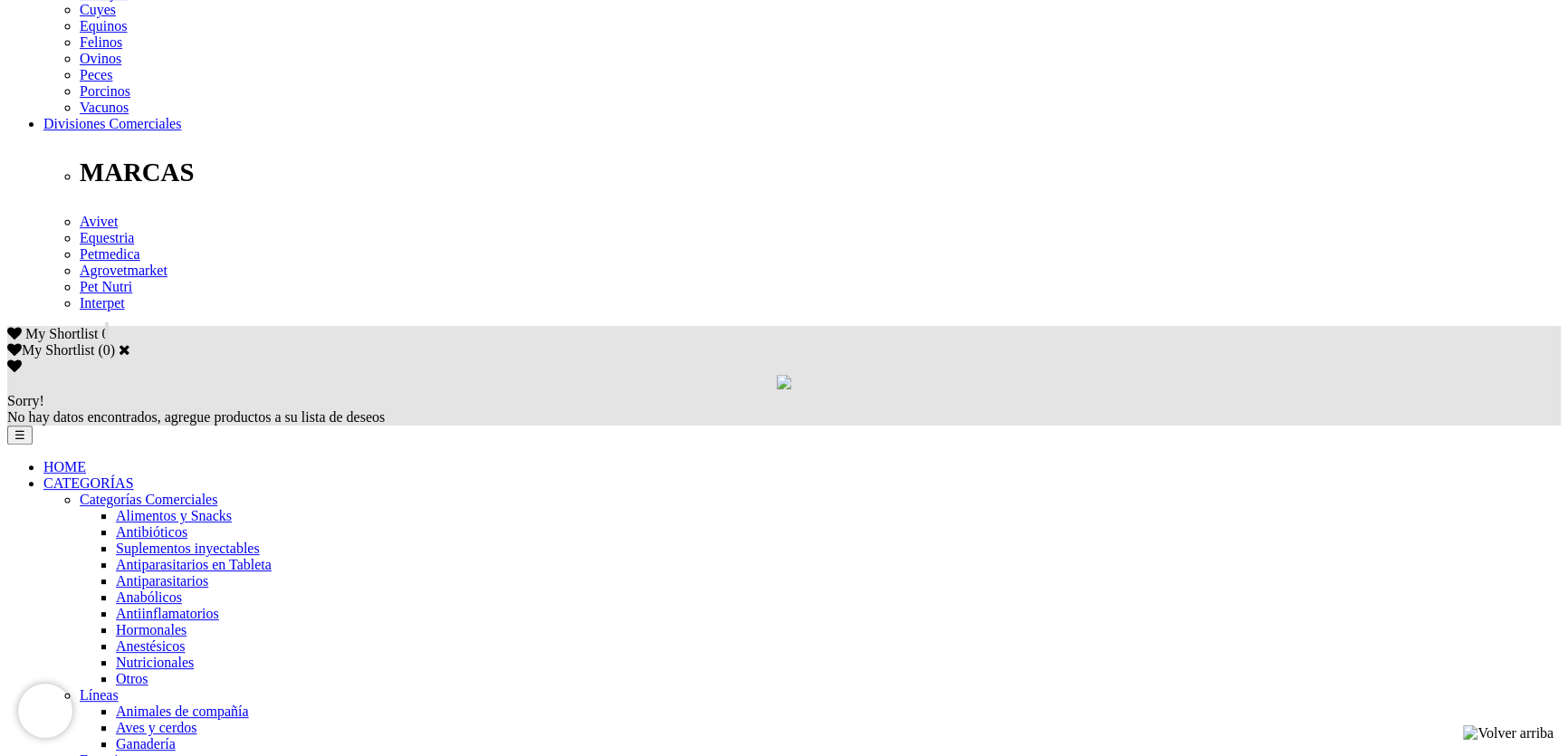
scroll to position [906, 0]
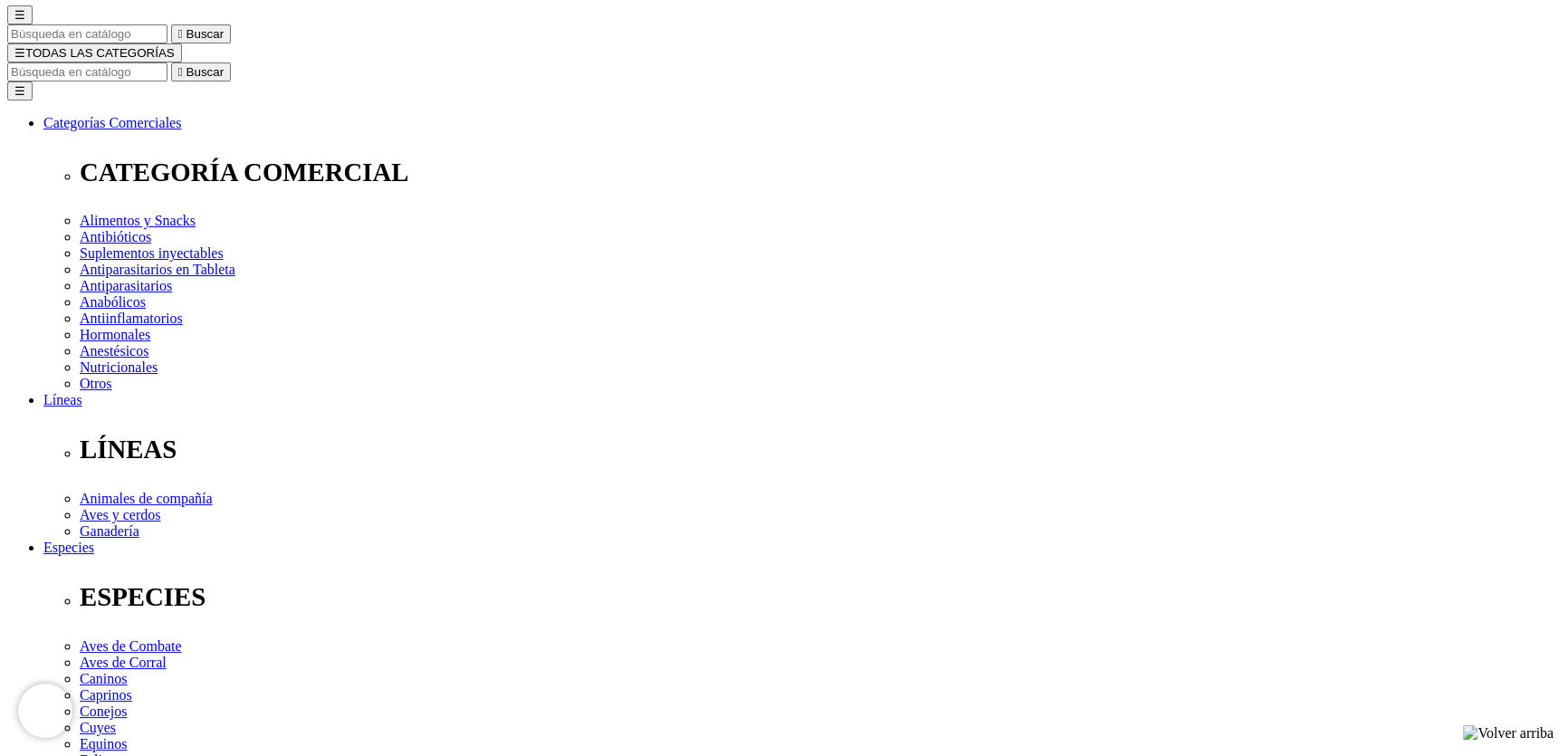
scroll to position [164, 0]
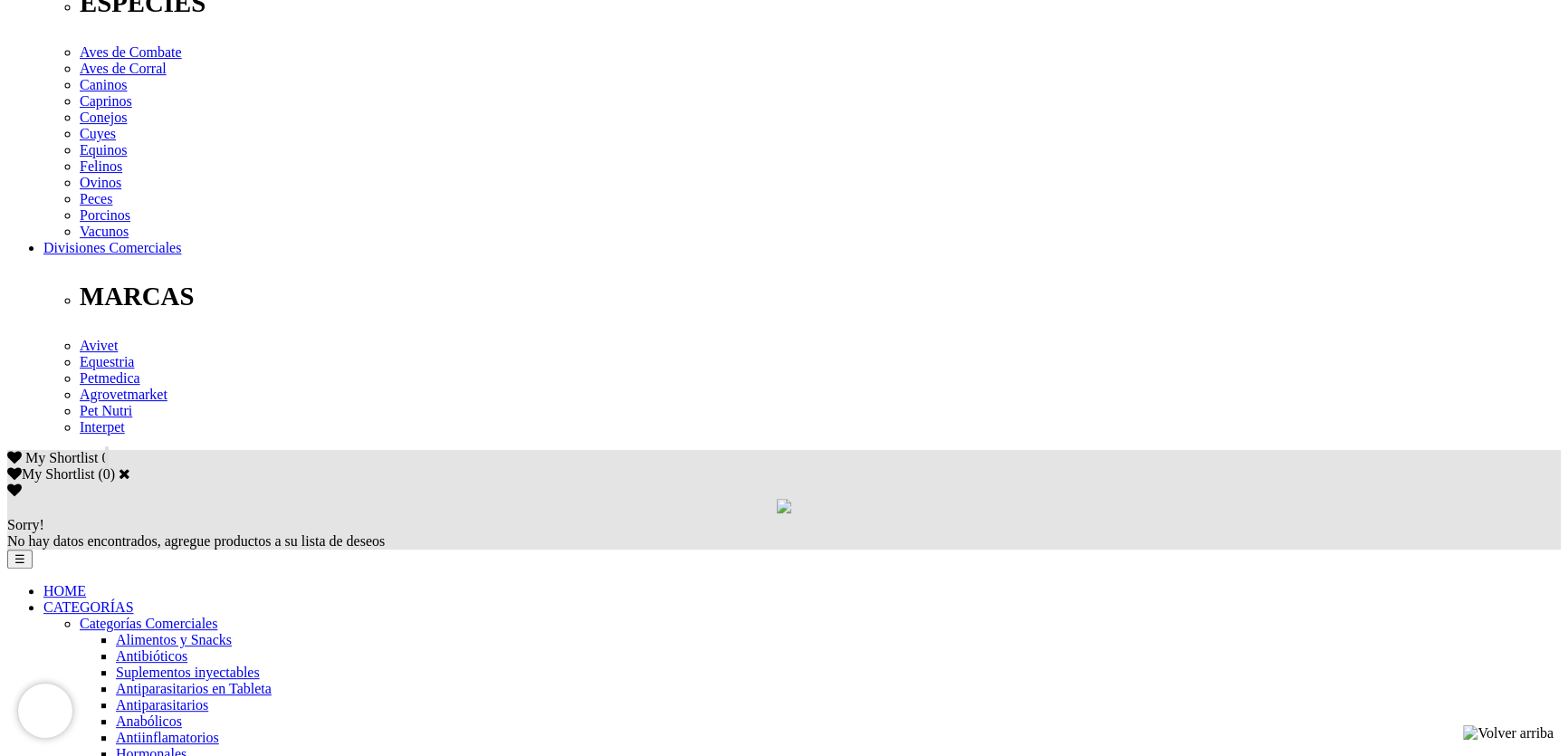
scroll to position [741, 0]
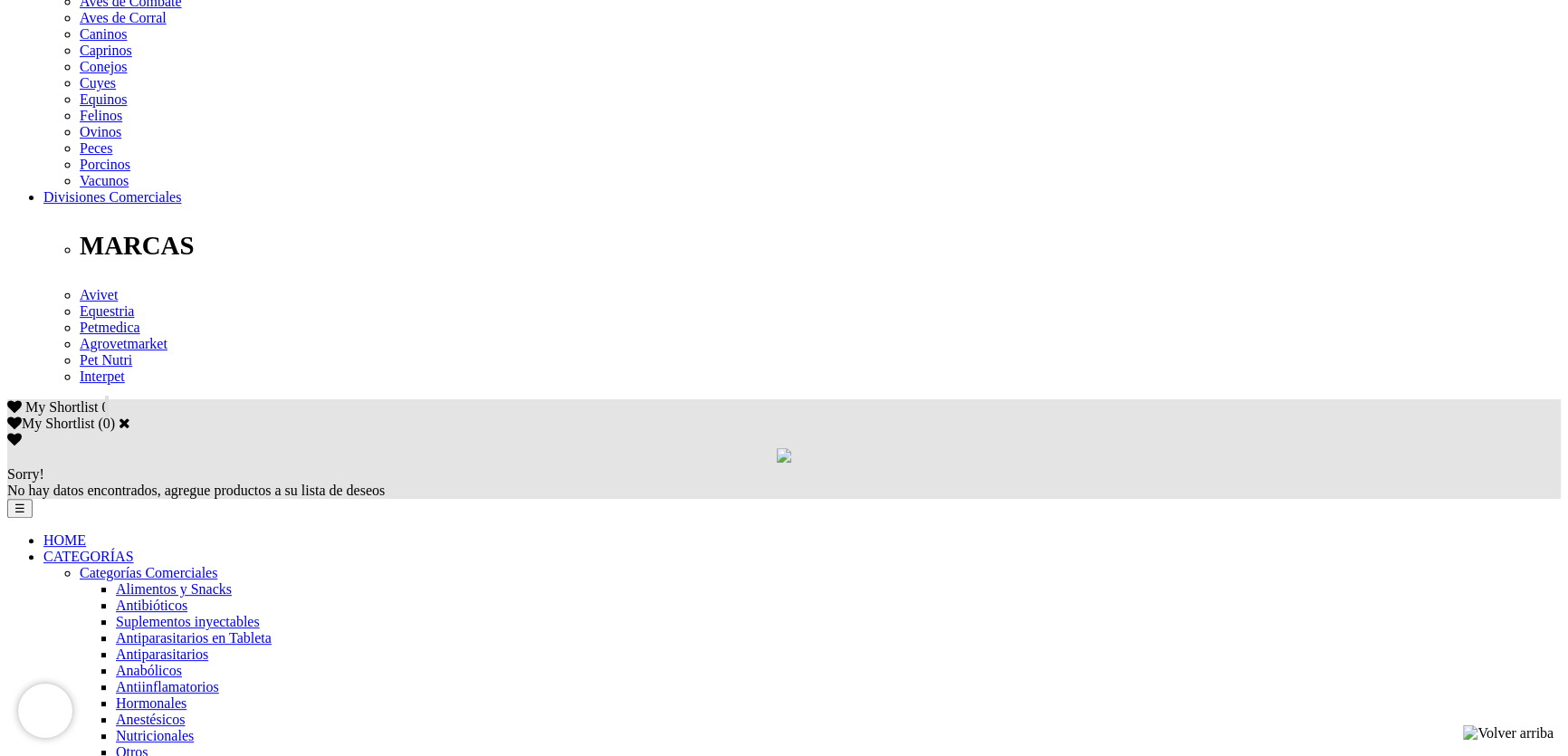
scroll to position [719, 0]
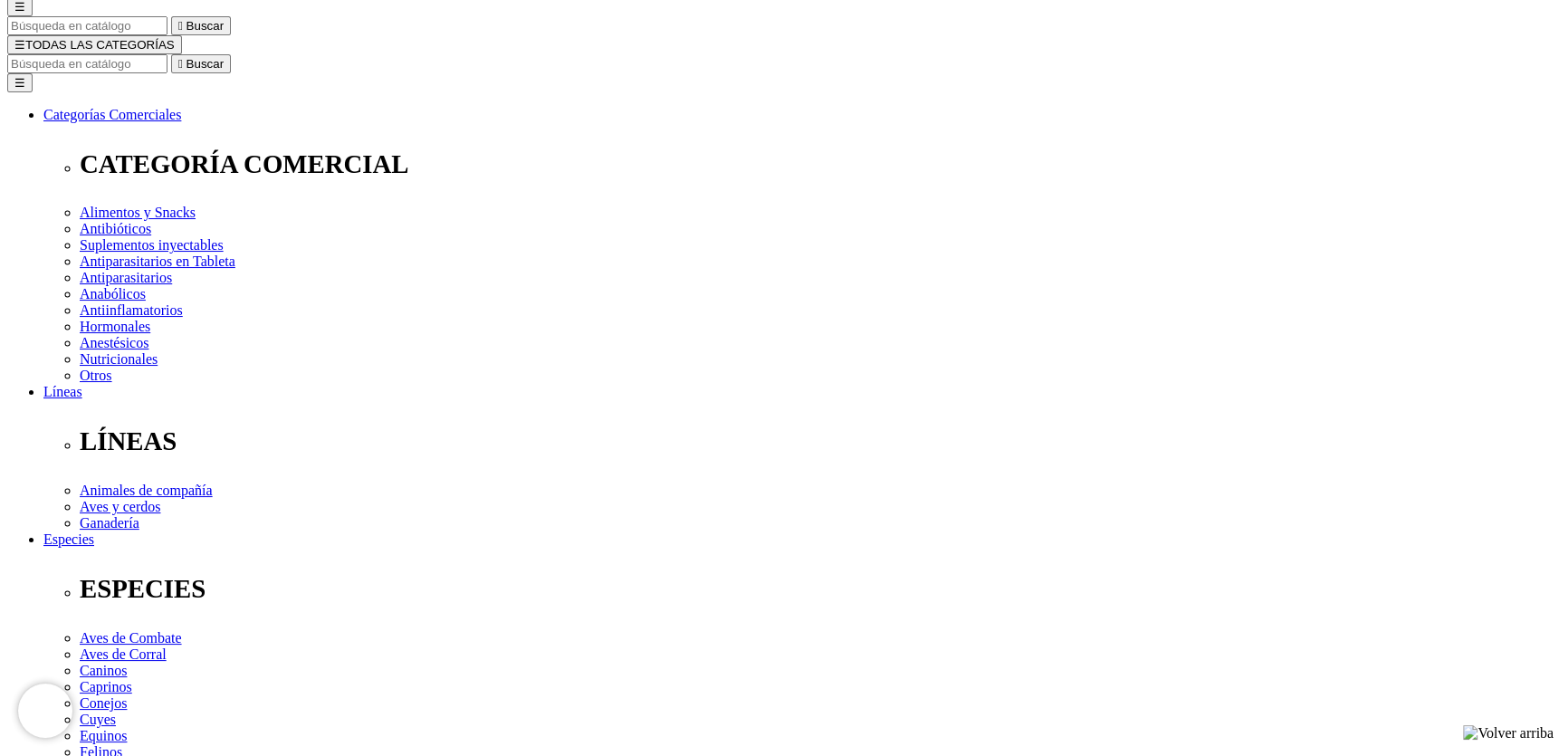
scroll to position [247, 0]
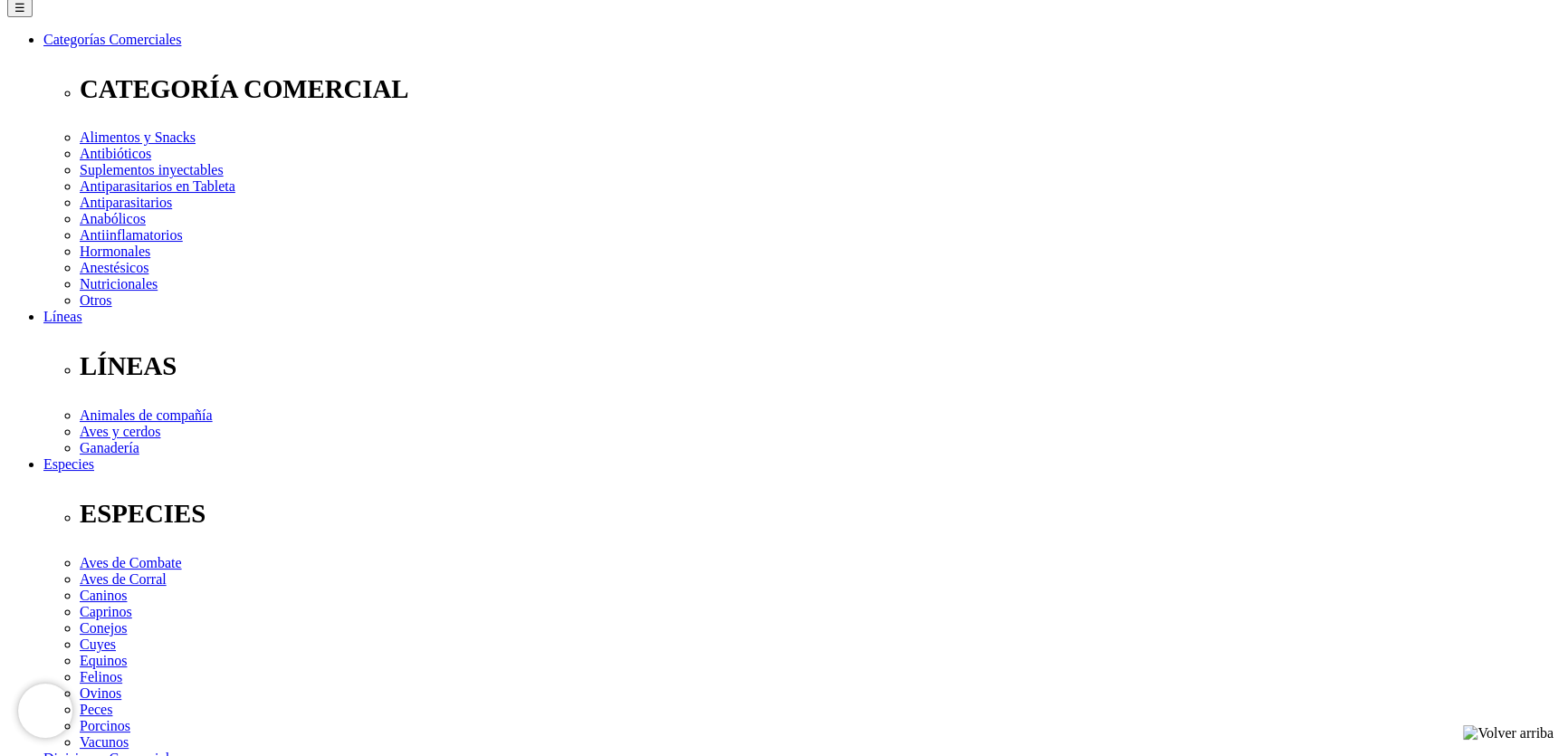
scroll to position [221, 0]
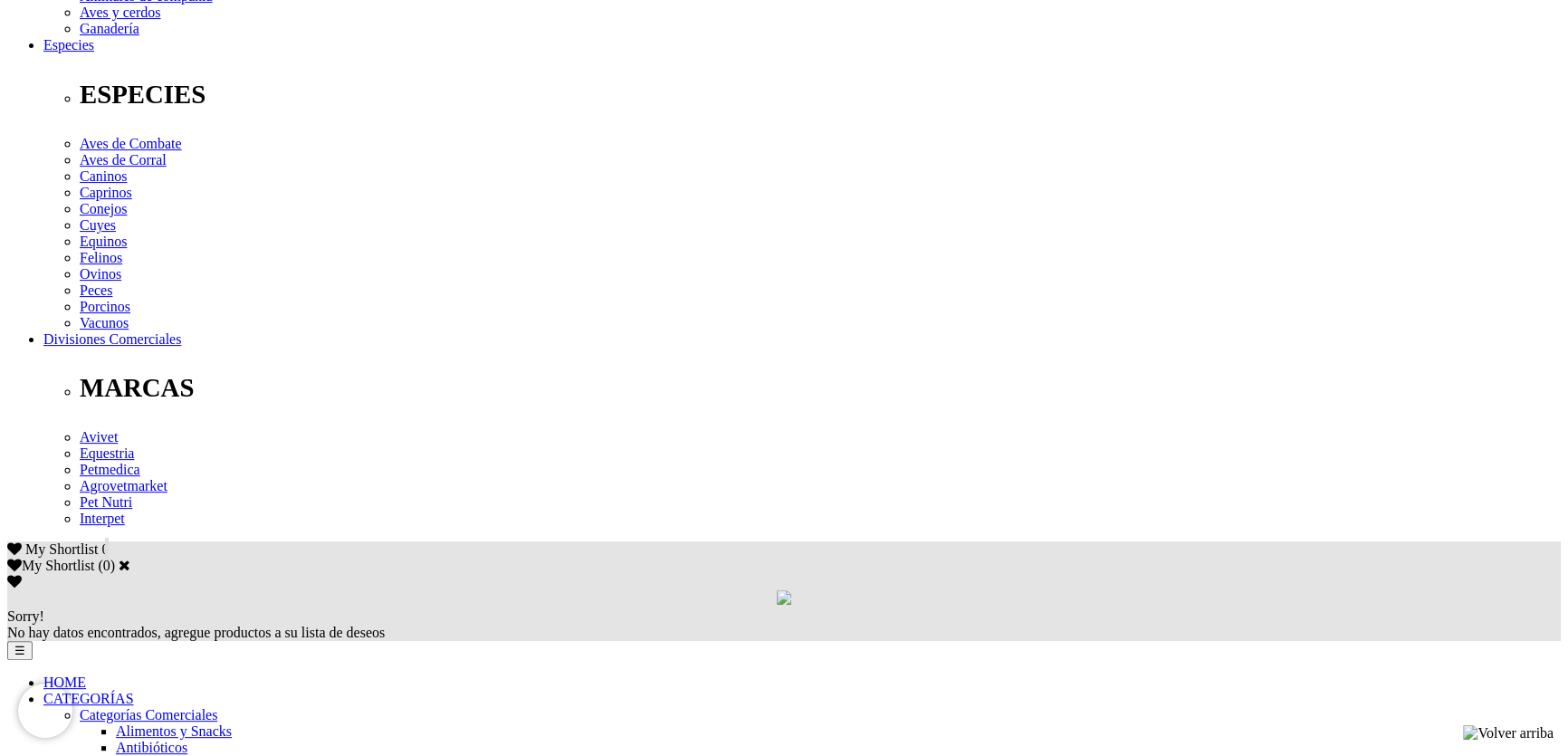
scroll to position [823, 0]
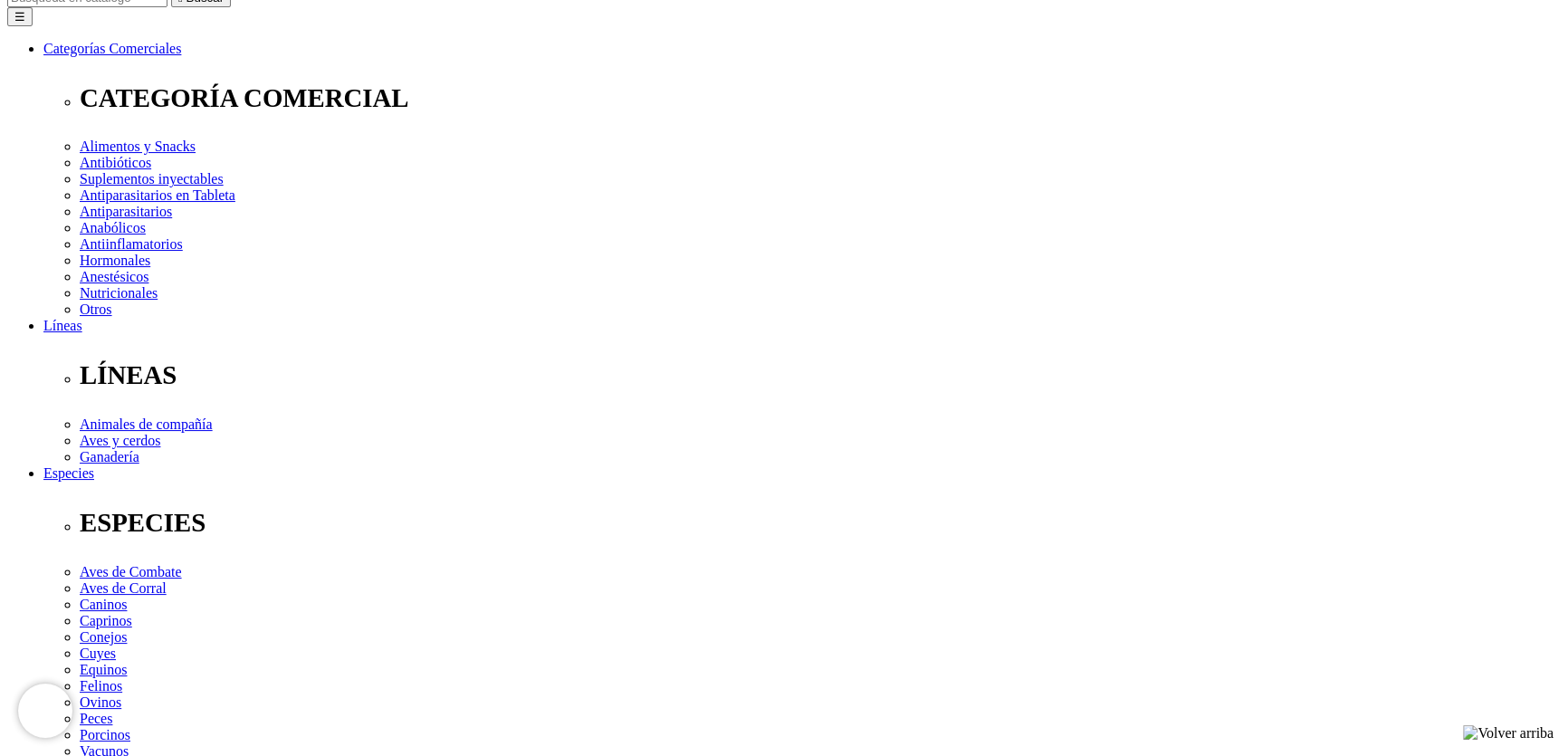
scroll to position [247, 0]
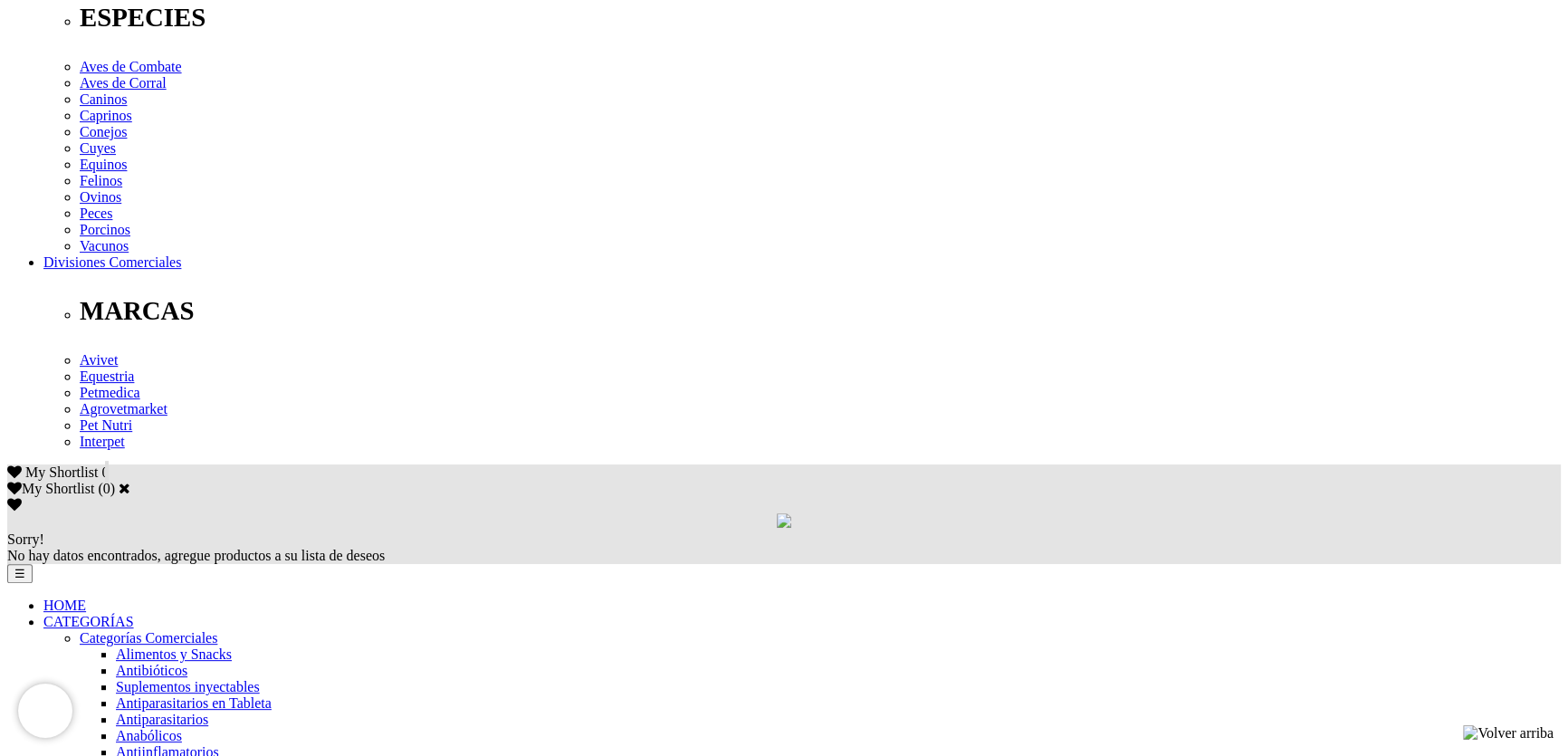
scroll to position [728, 0]
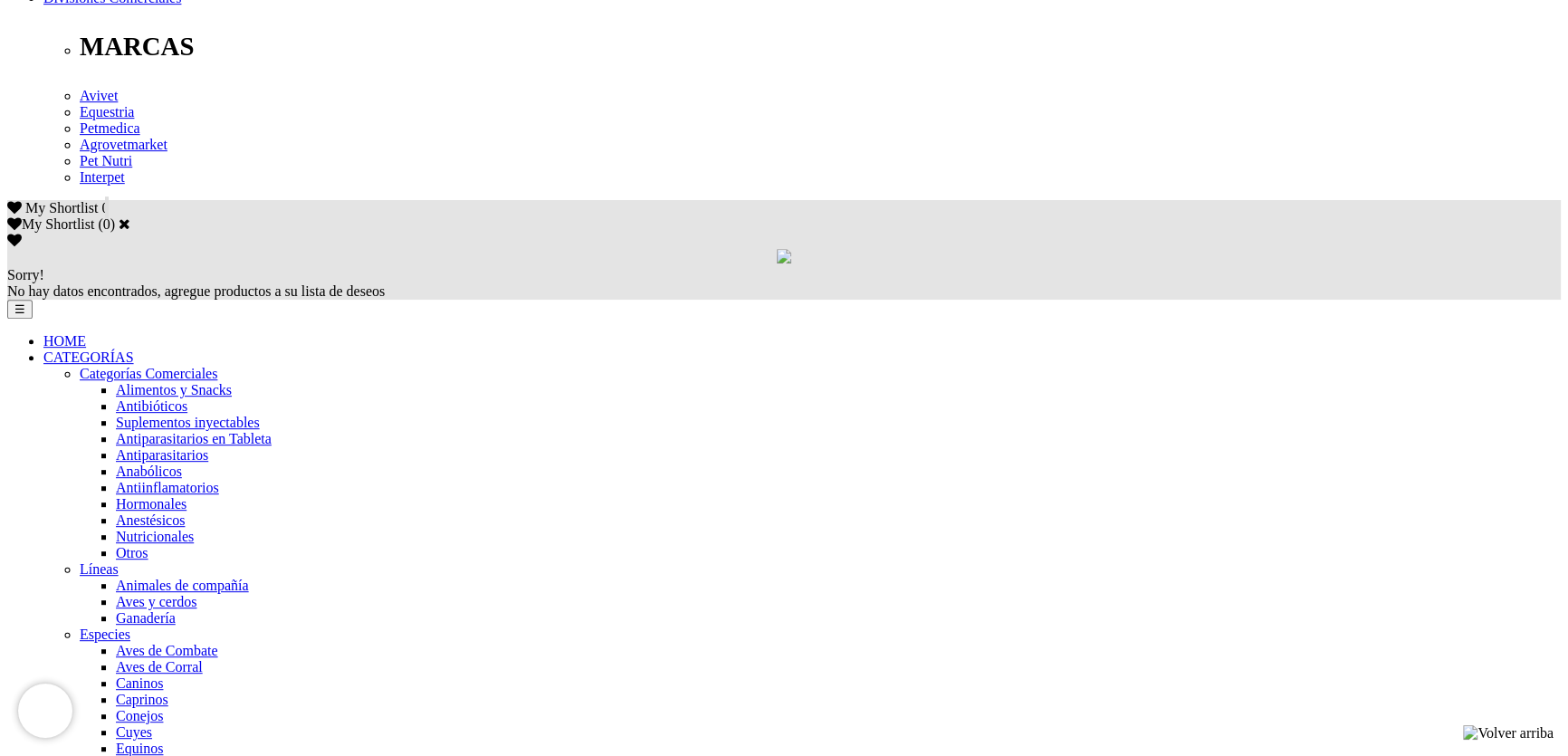
scroll to position [823, 0]
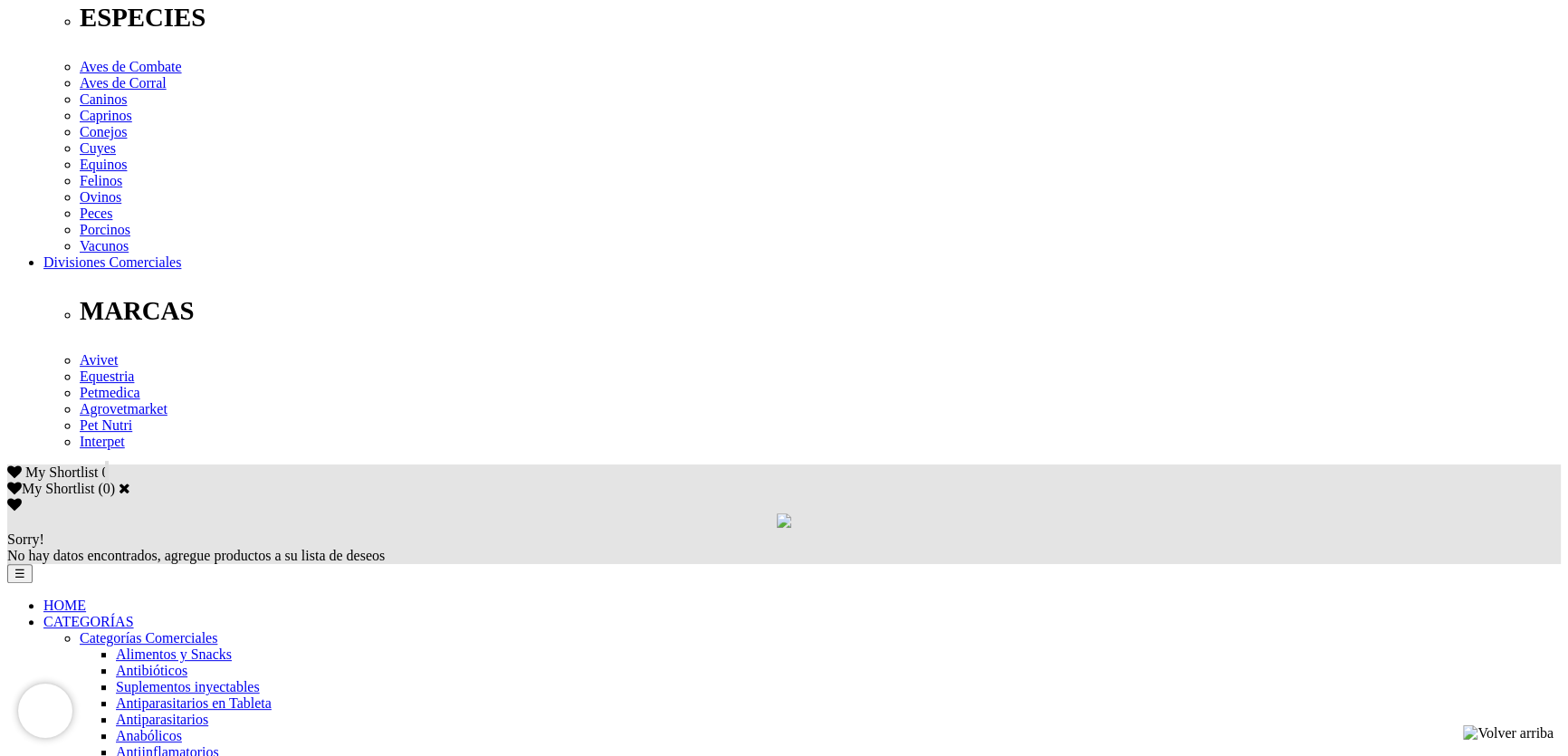
scroll to position [987, 0]
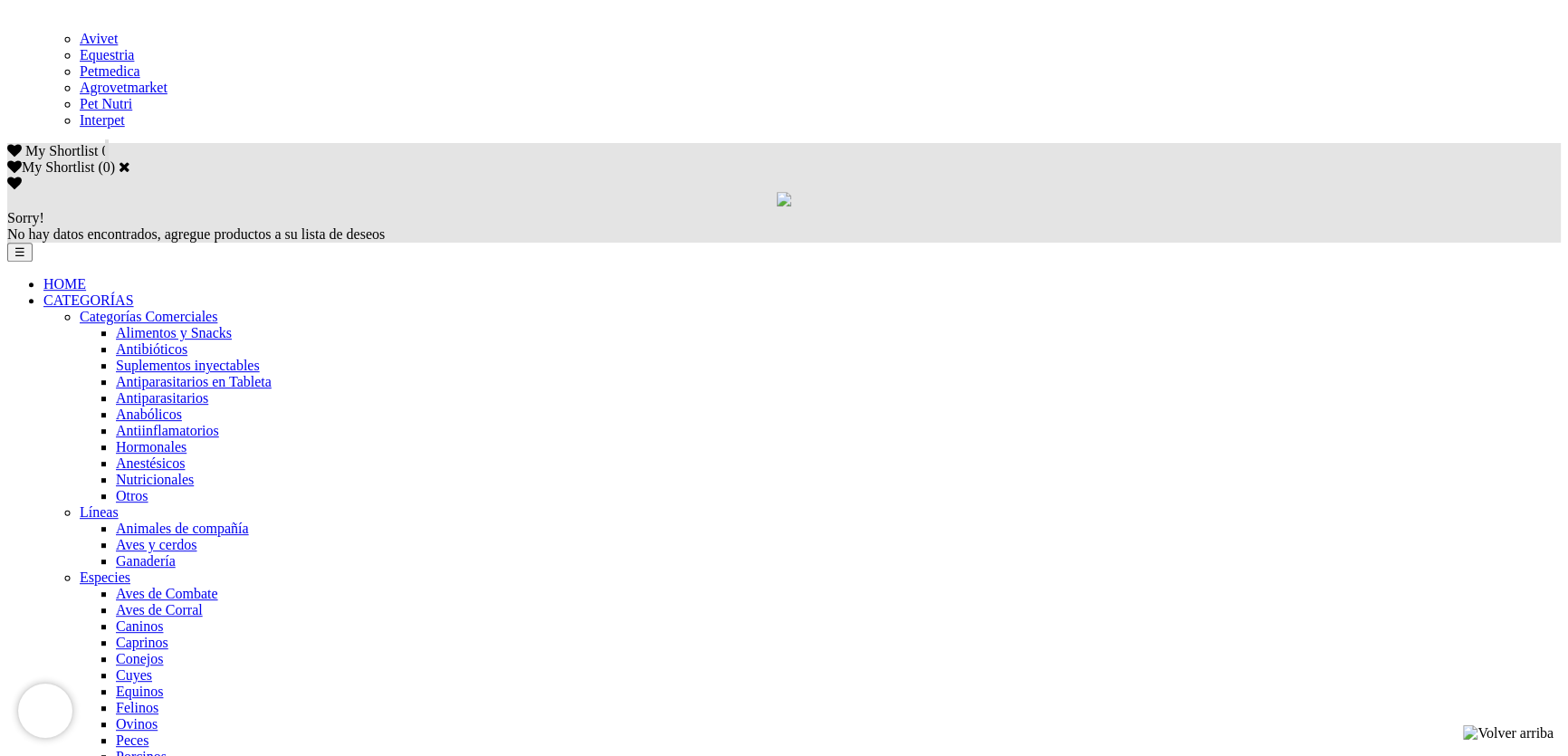
scroll to position [830, 0]
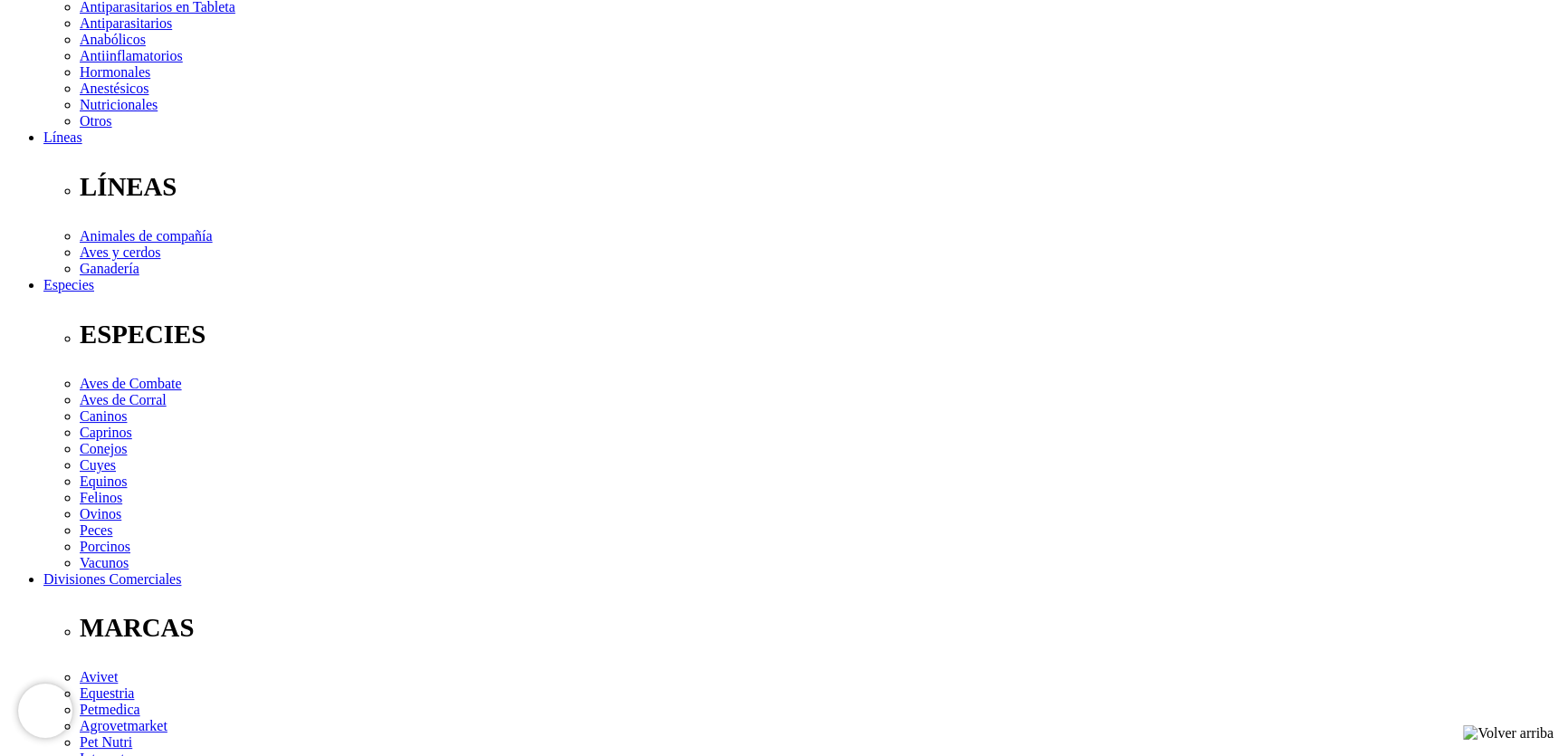
scroll to position [576, 0]
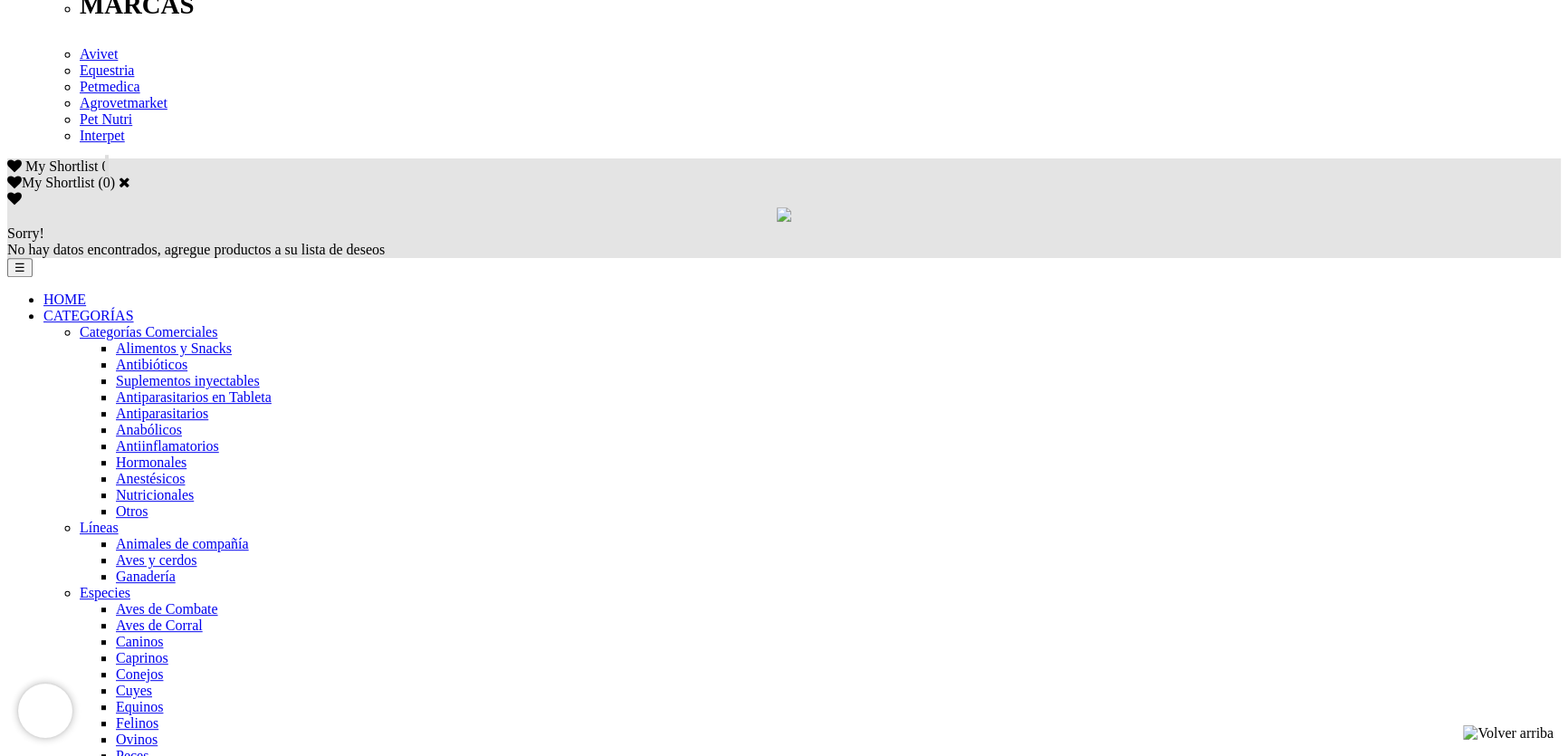
scroll to position [1258, 0]
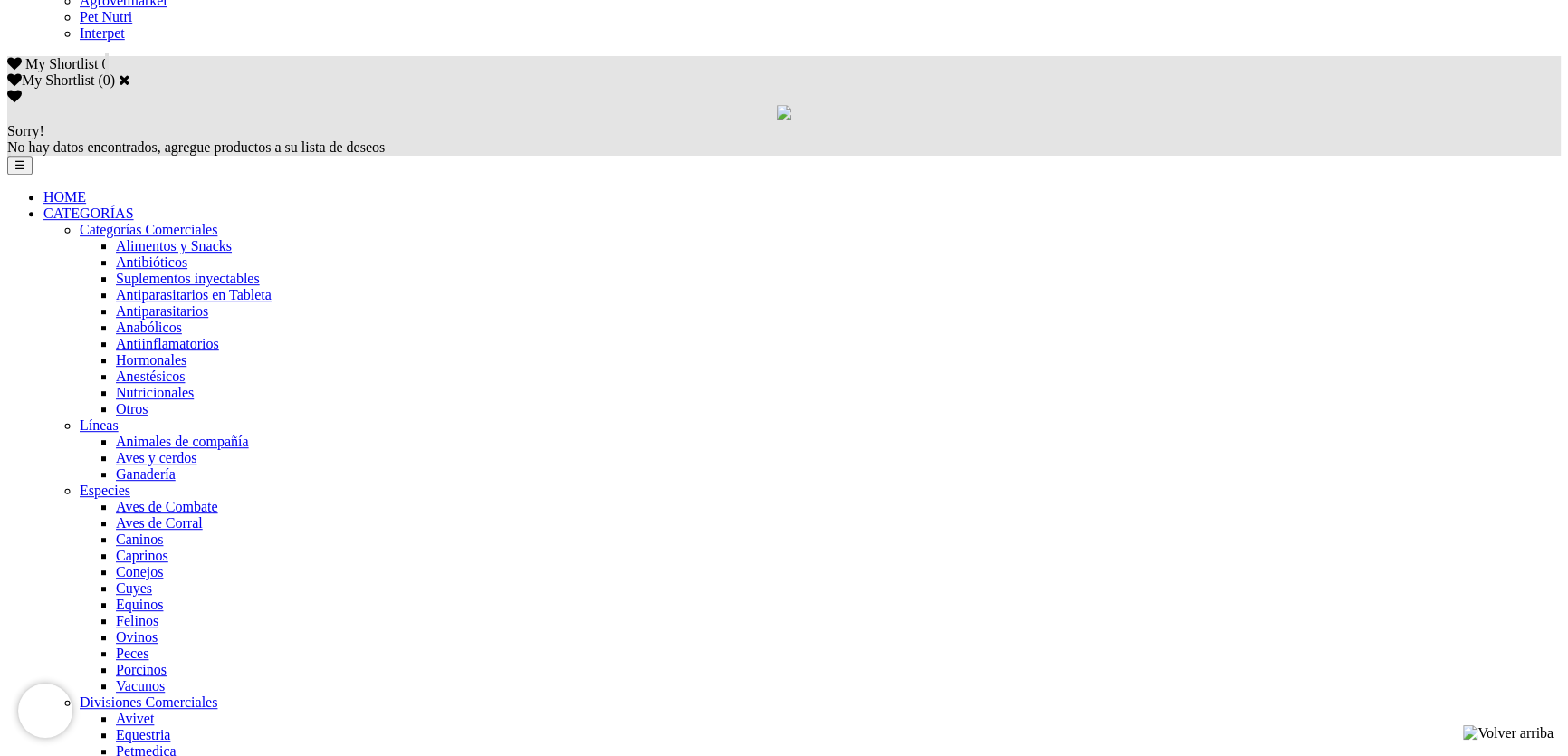
scroll to position [1151, 0]
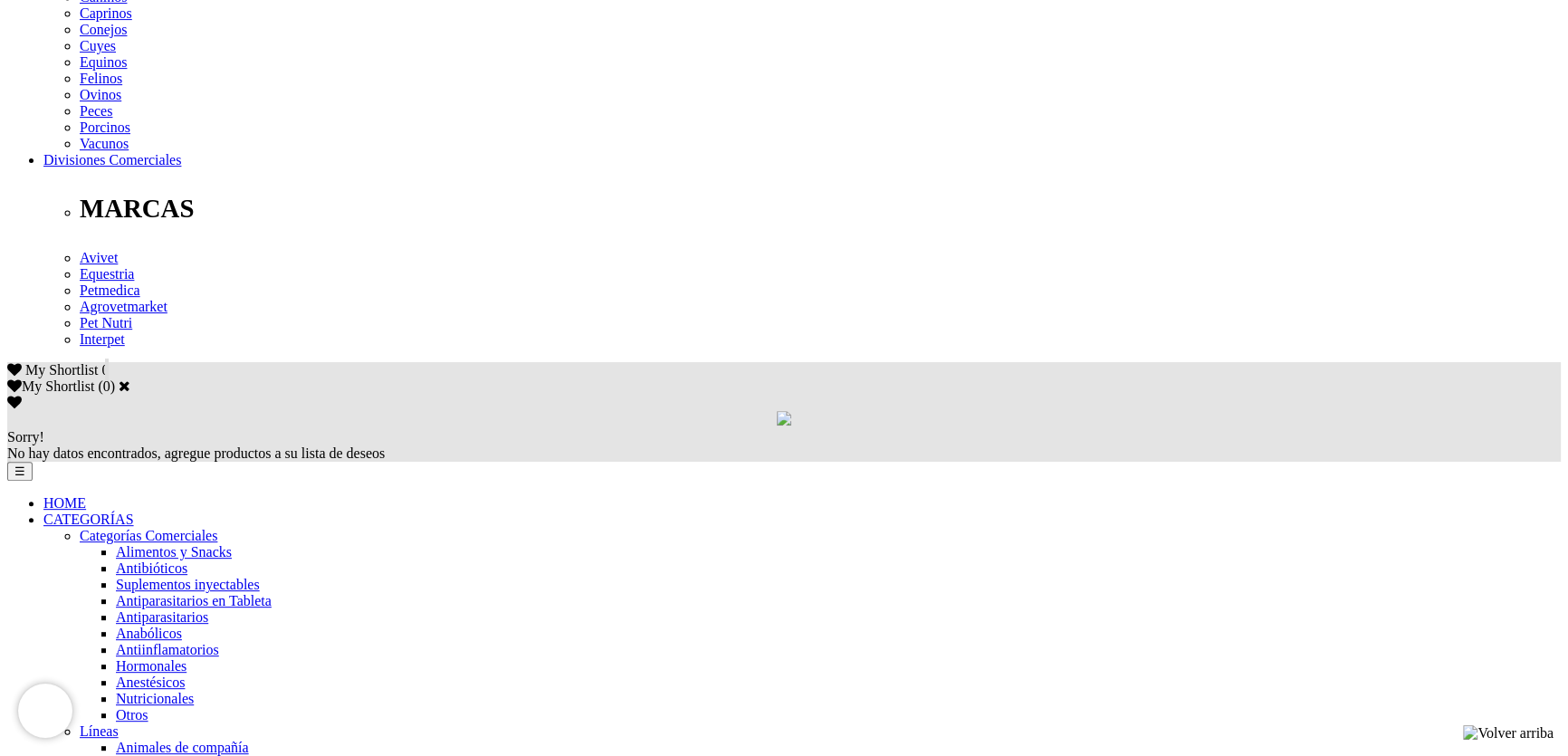
scroll to position [1070, 0]
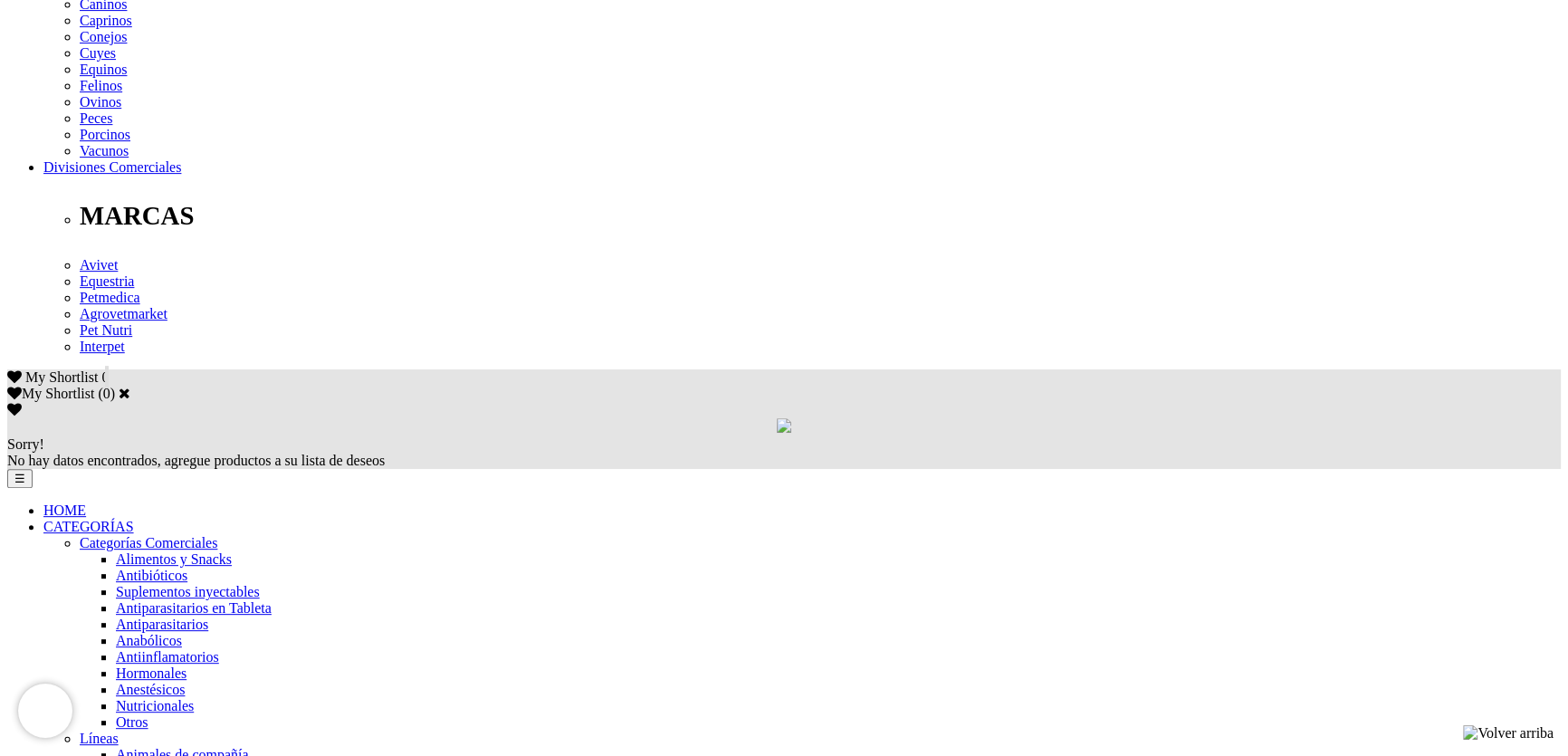
scroll to position [987, 0]
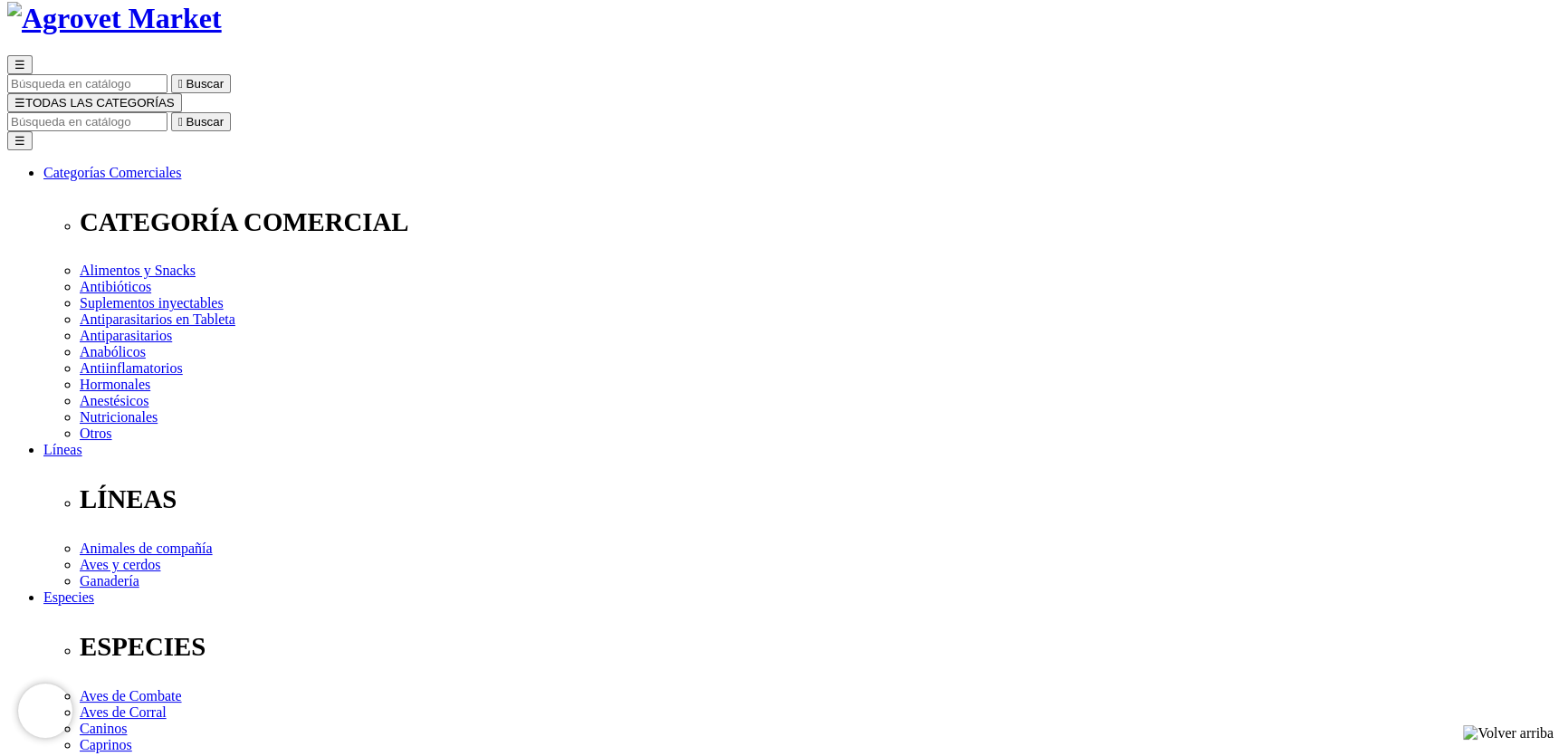
scroll to position [164, 0]
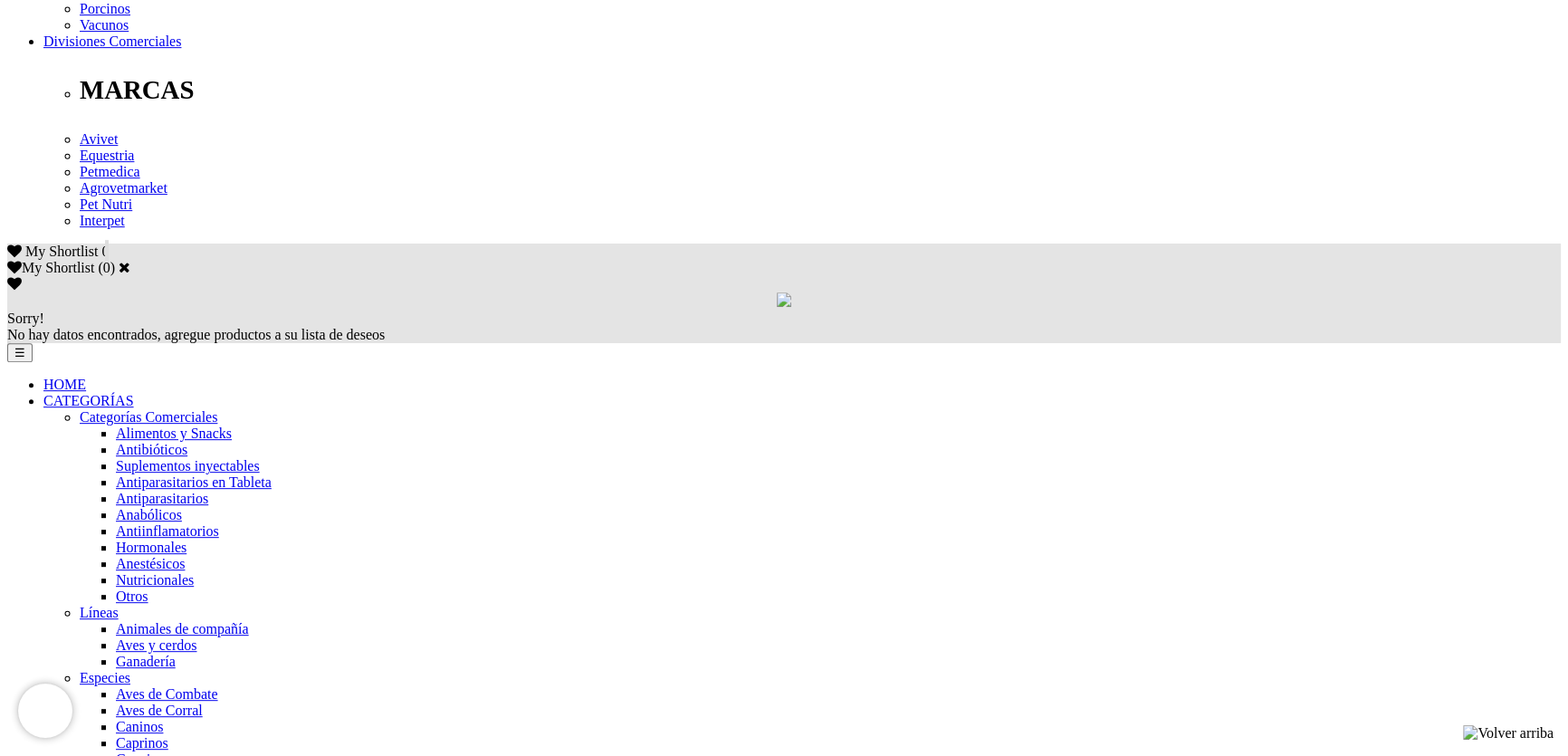
scroll to position [987, 0]
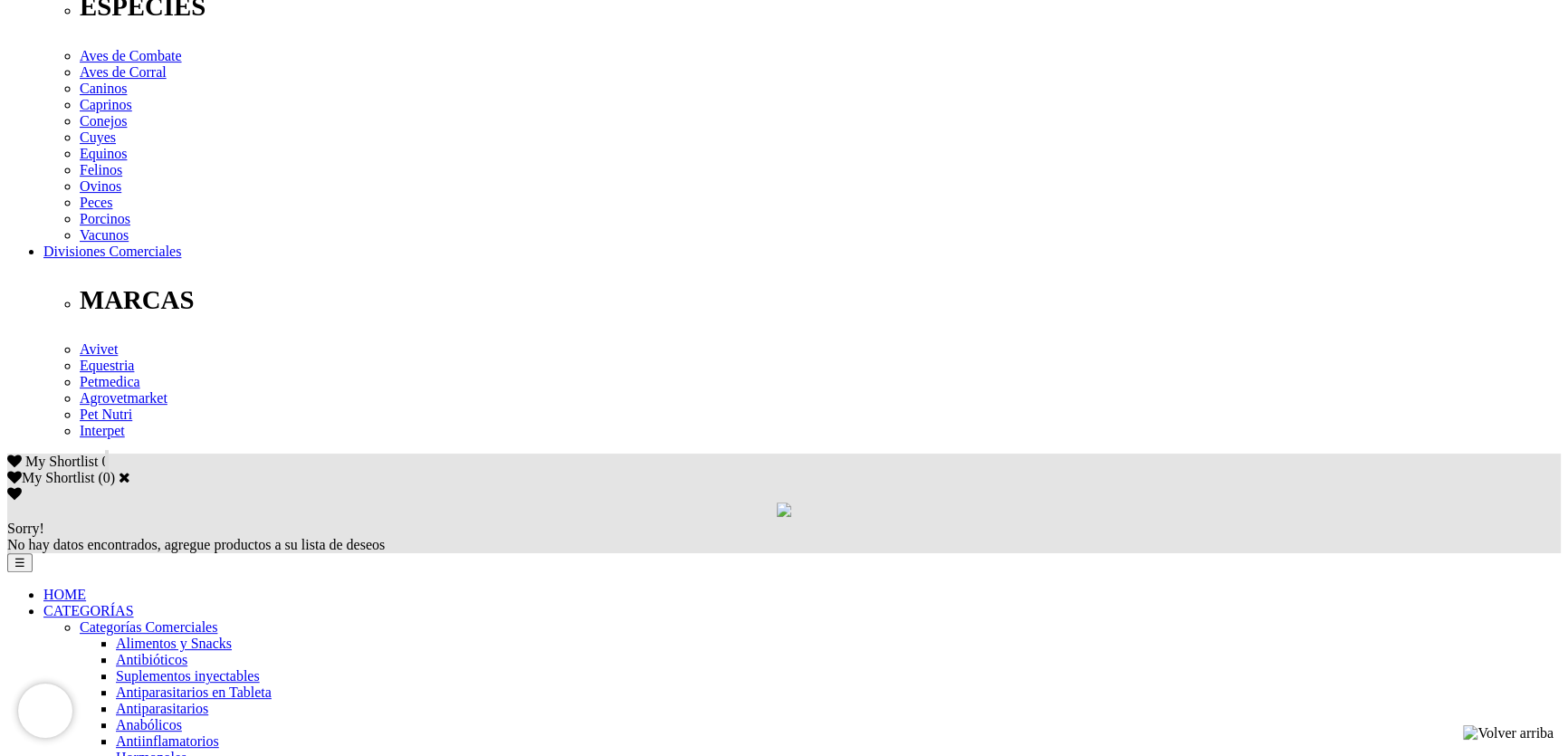
scroll to position [906, 0]
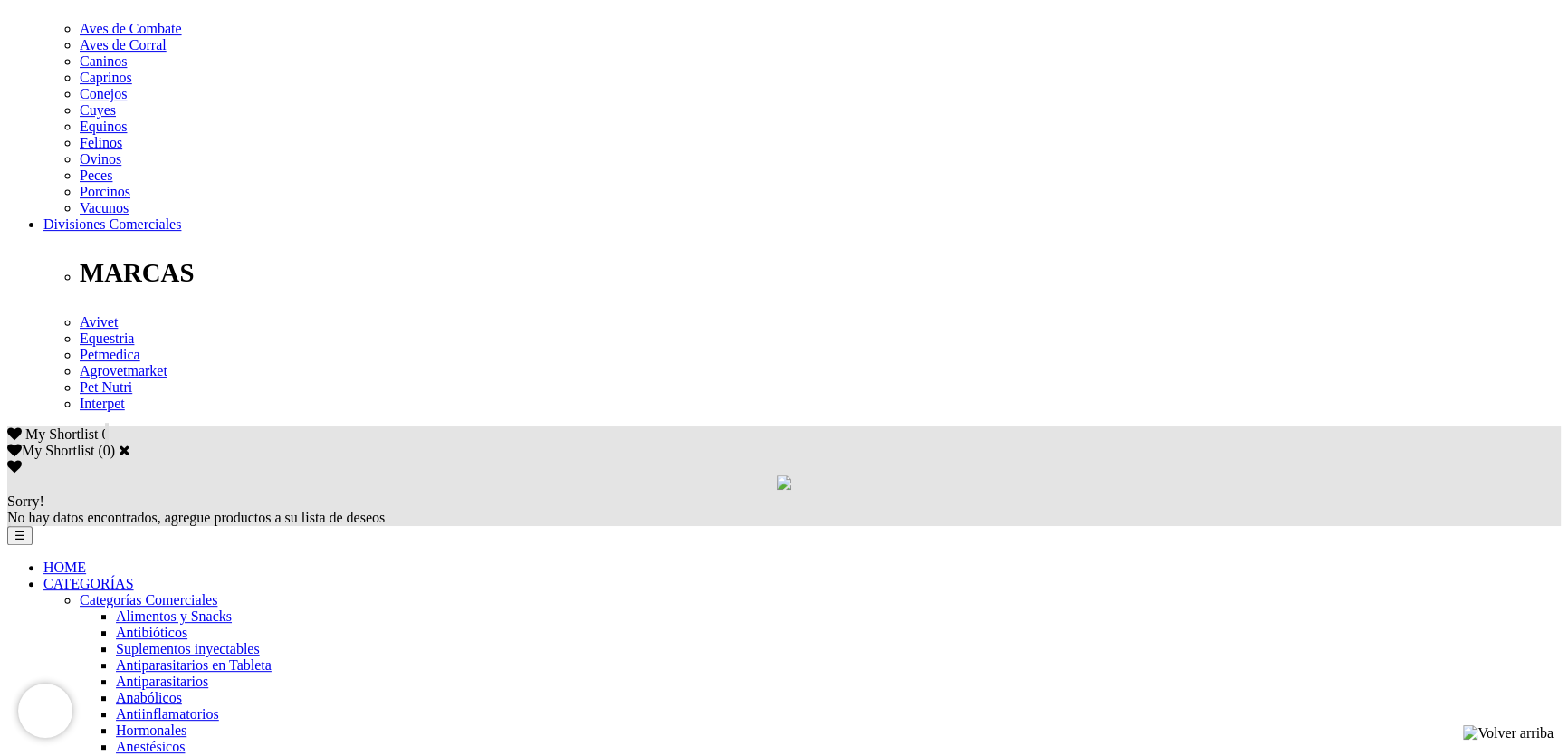
scroll to position [1033, 0]
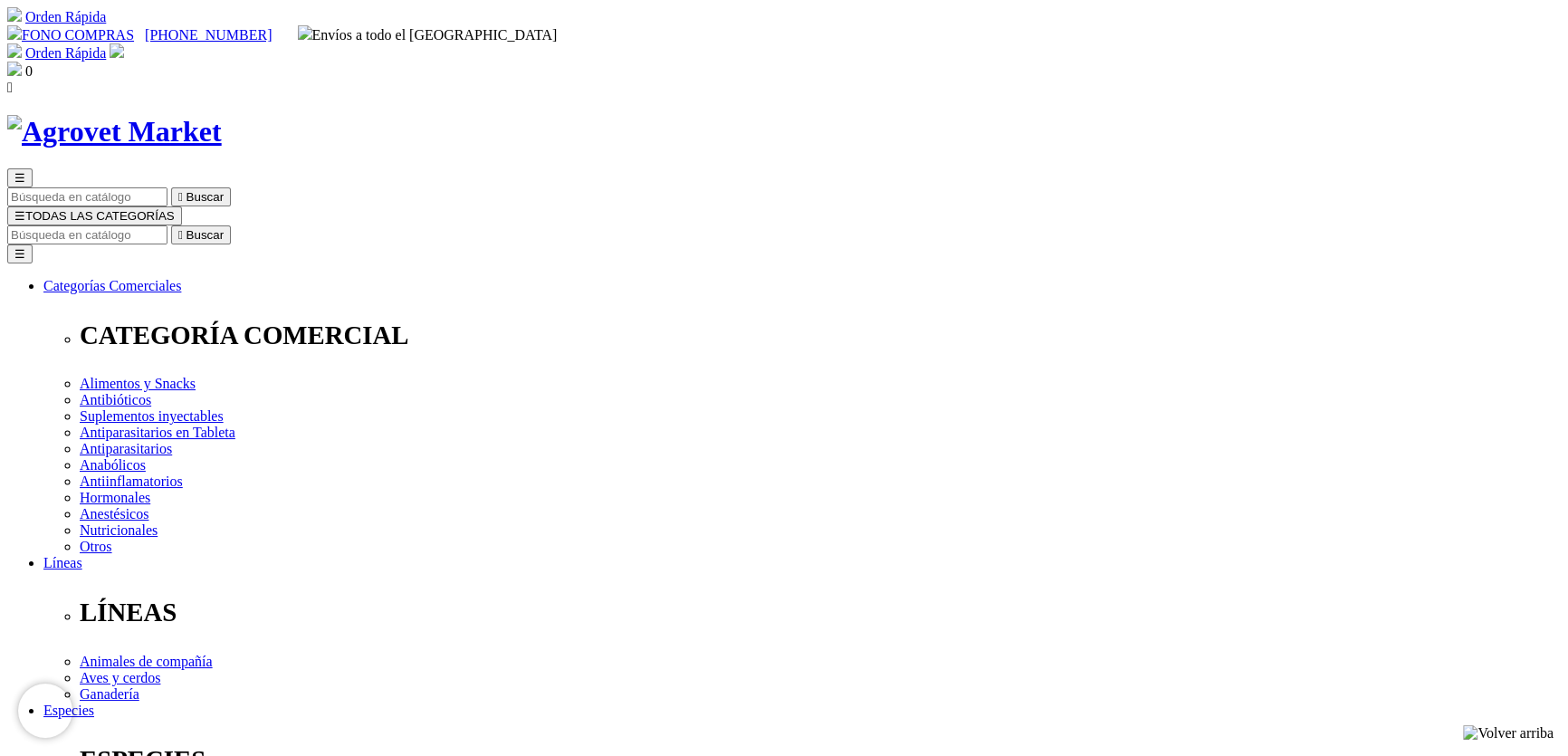
scroll to position [247, 0]
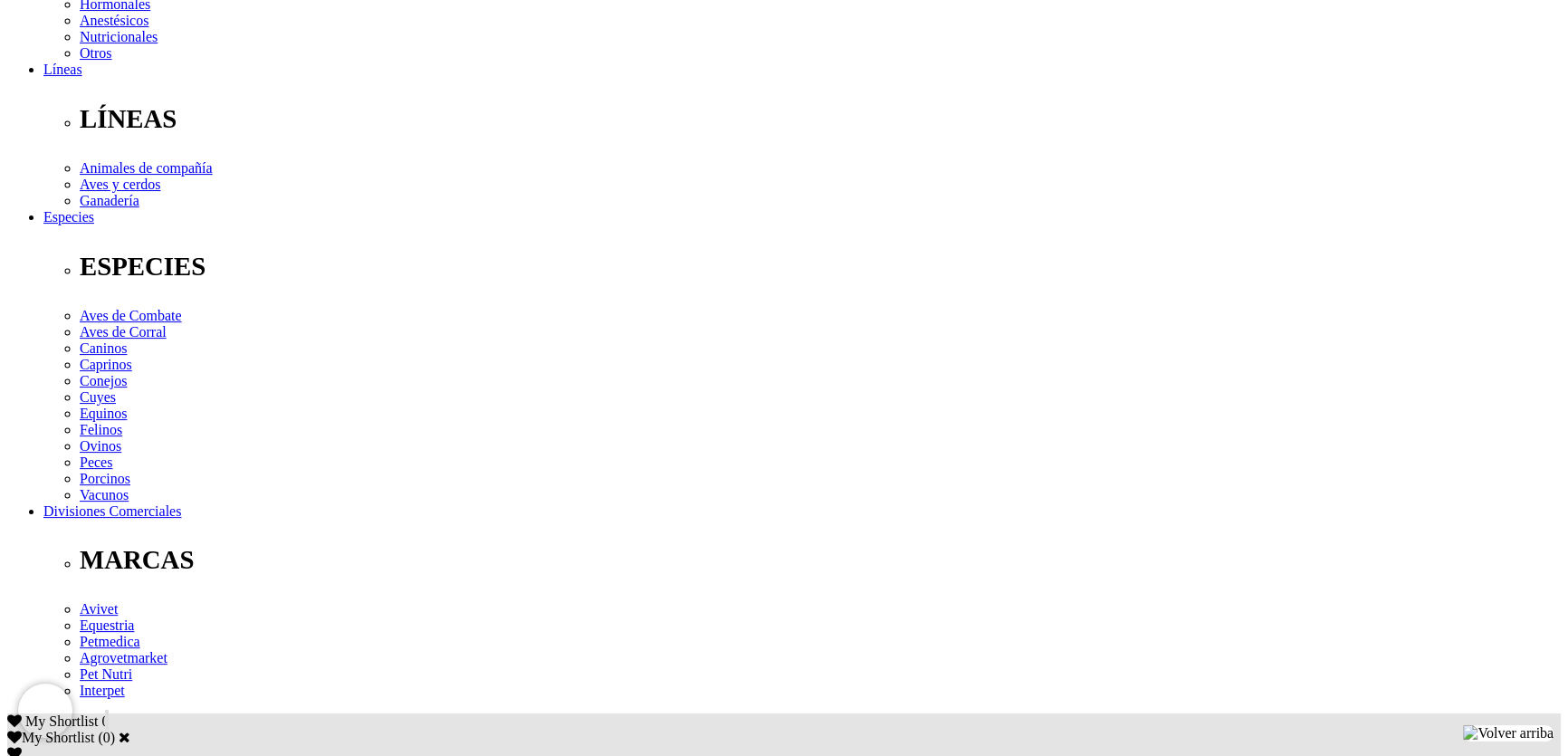
scroll to position [741, 0]
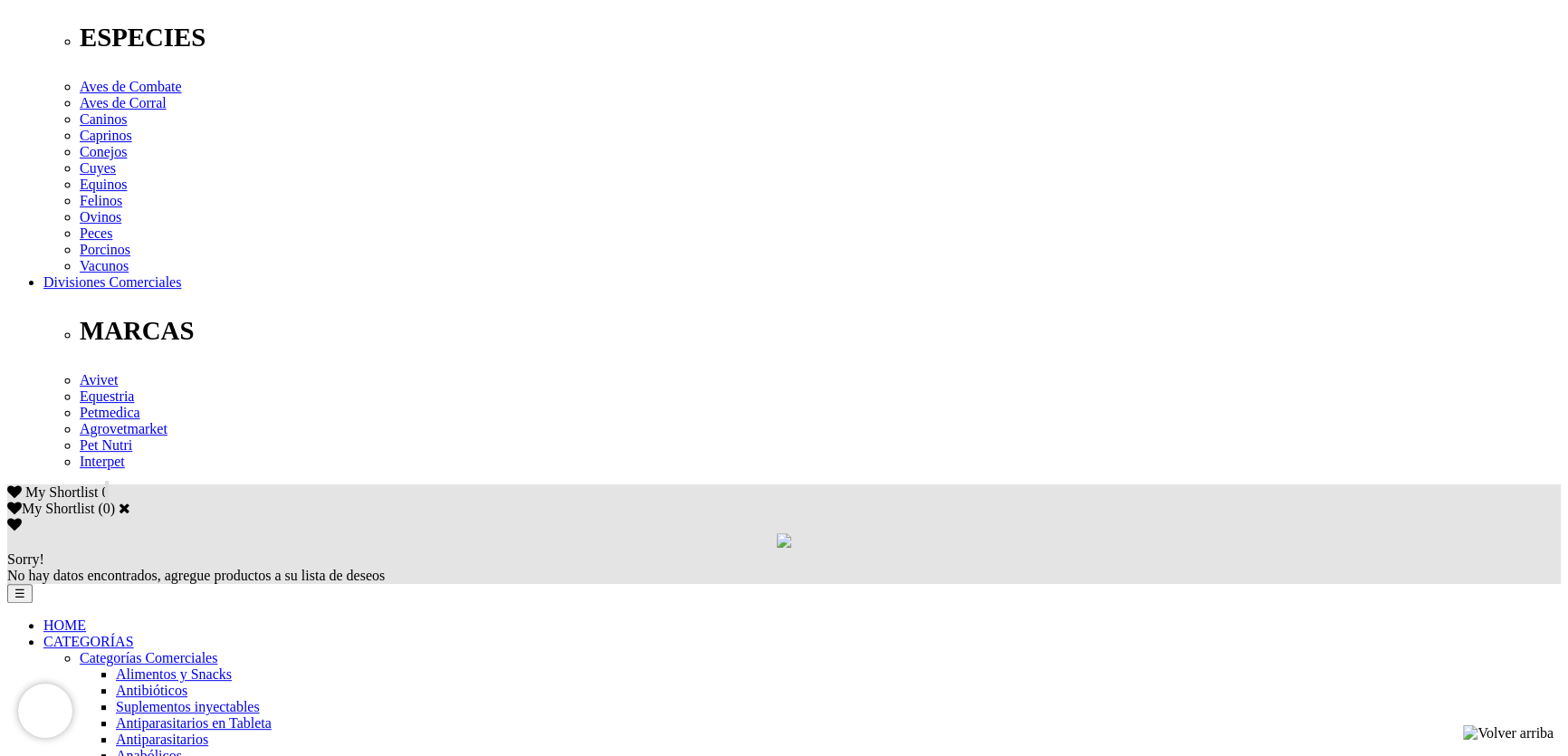
scroll to position [741, 0]
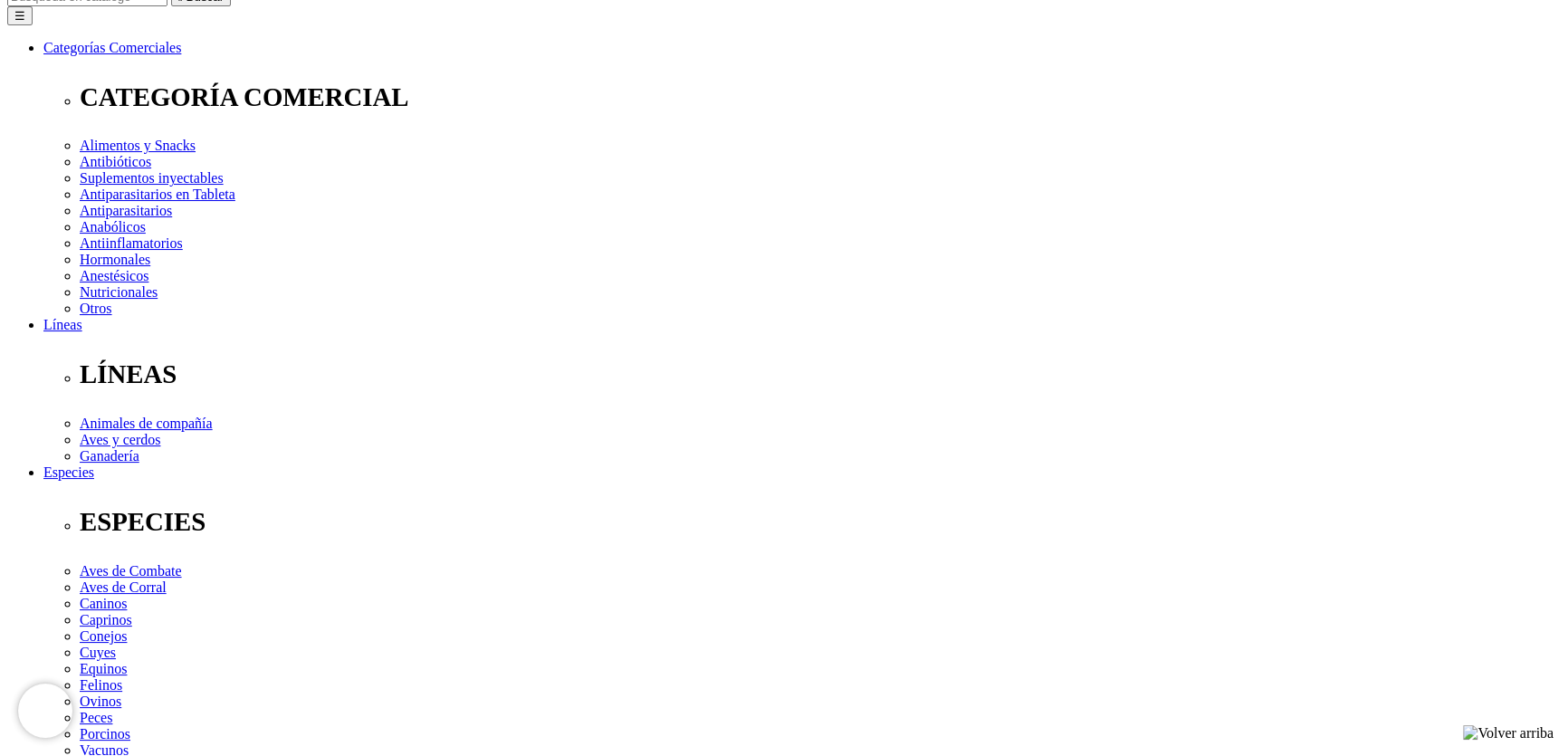
scroll to position [247, 0]
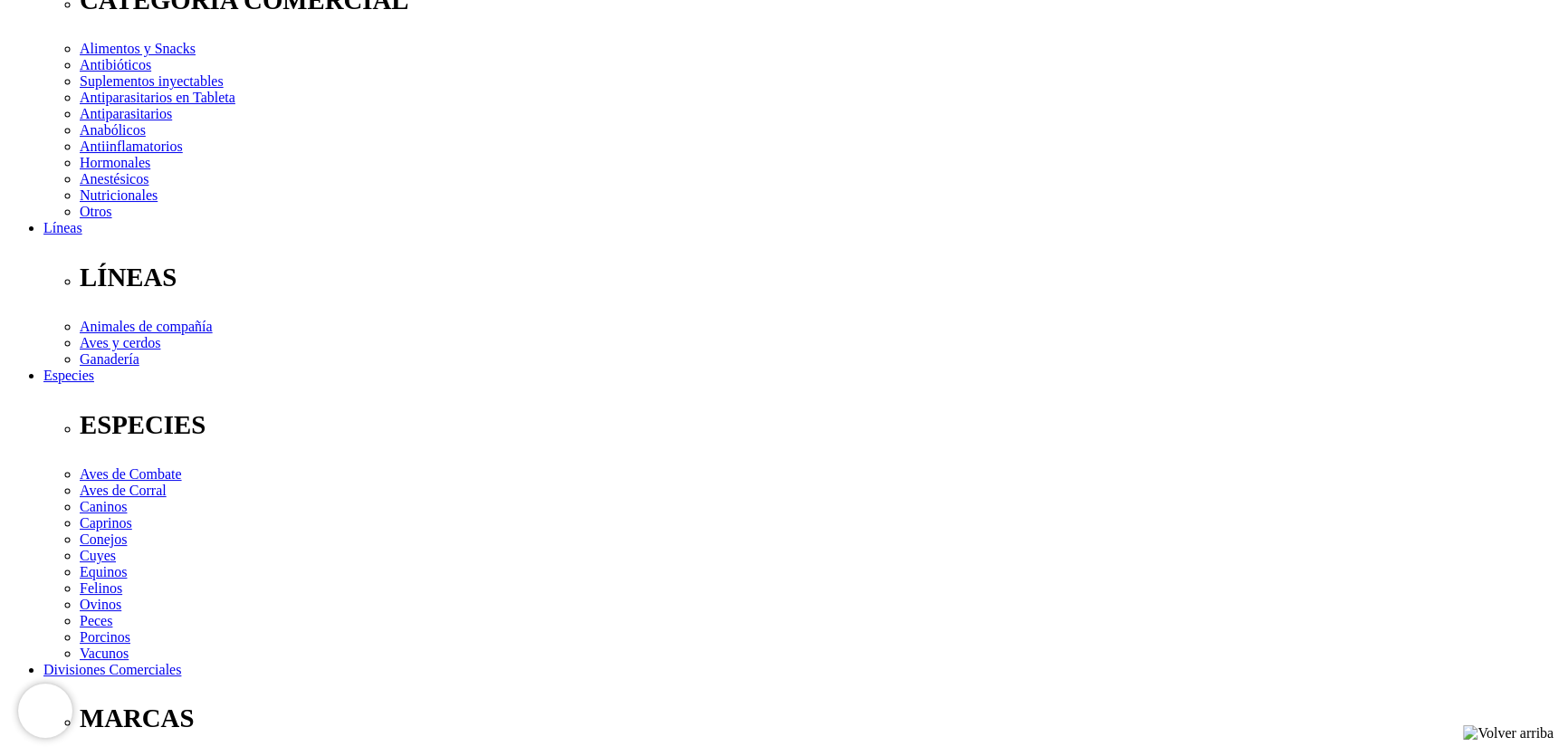
scroll to position [493, 0]
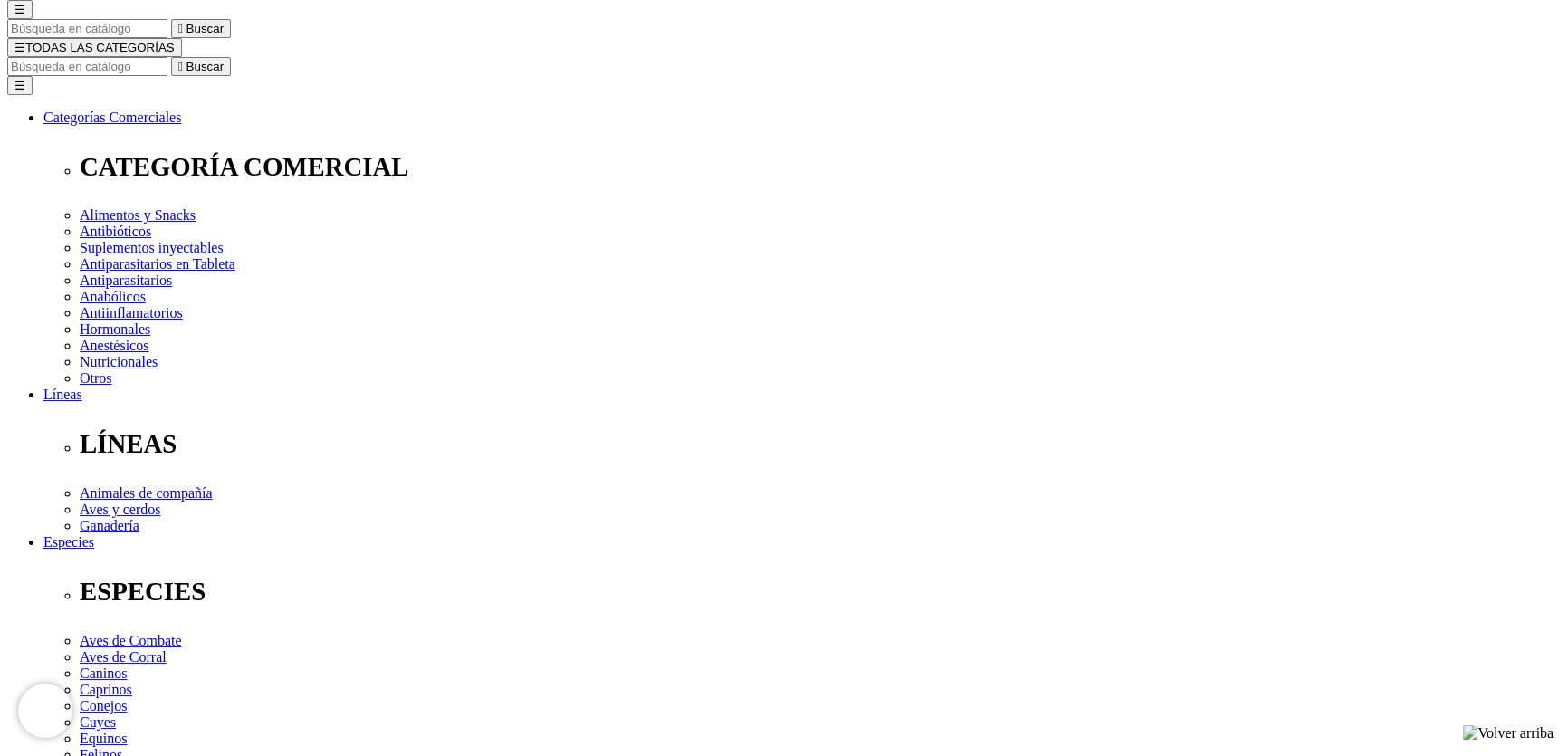
scroll to position [164, 0]
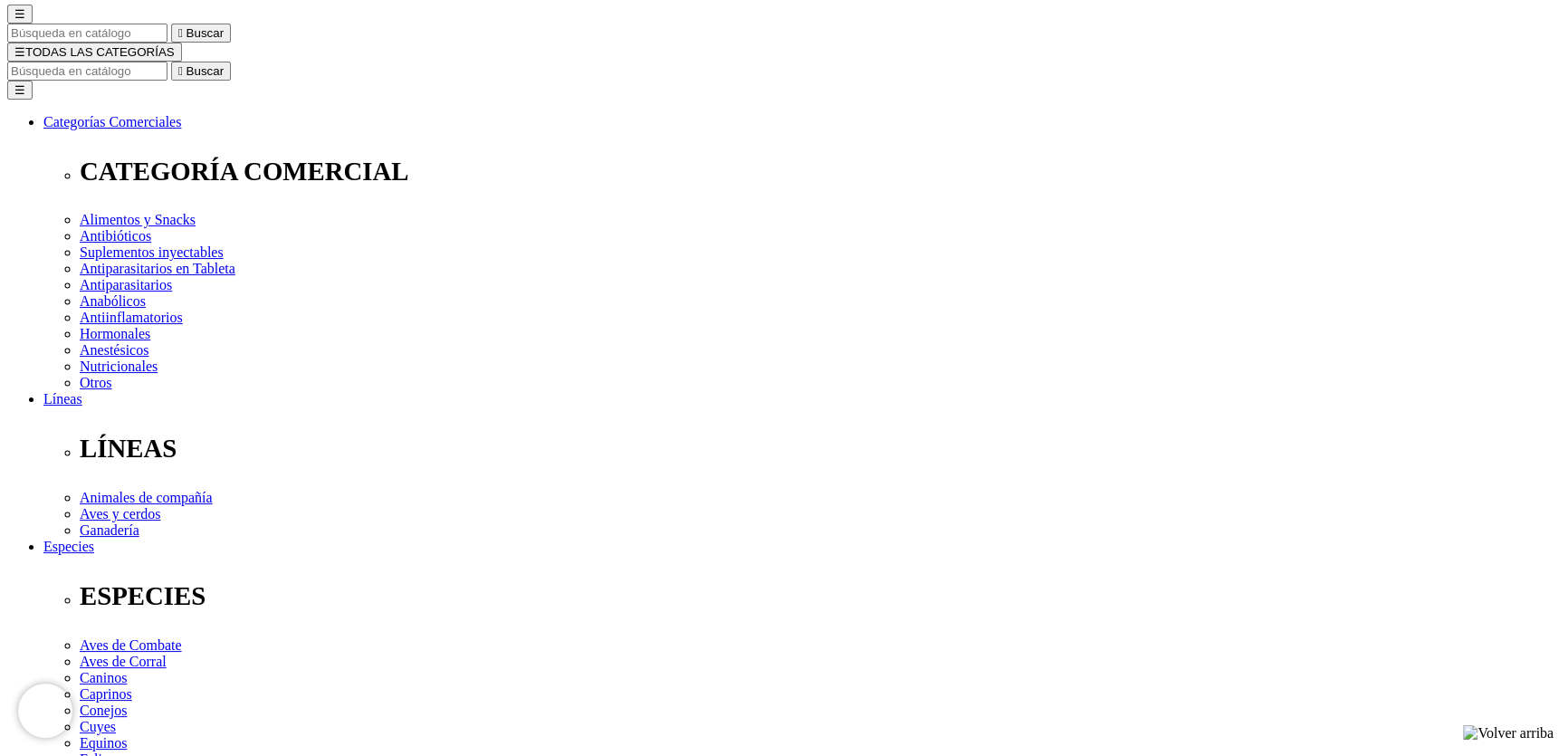
radio input "true"
select select "396"
drag, startPoint x: 996, startPoint y: 373, endPoint x: 1005, endPoint y: 391, distance: 20.1
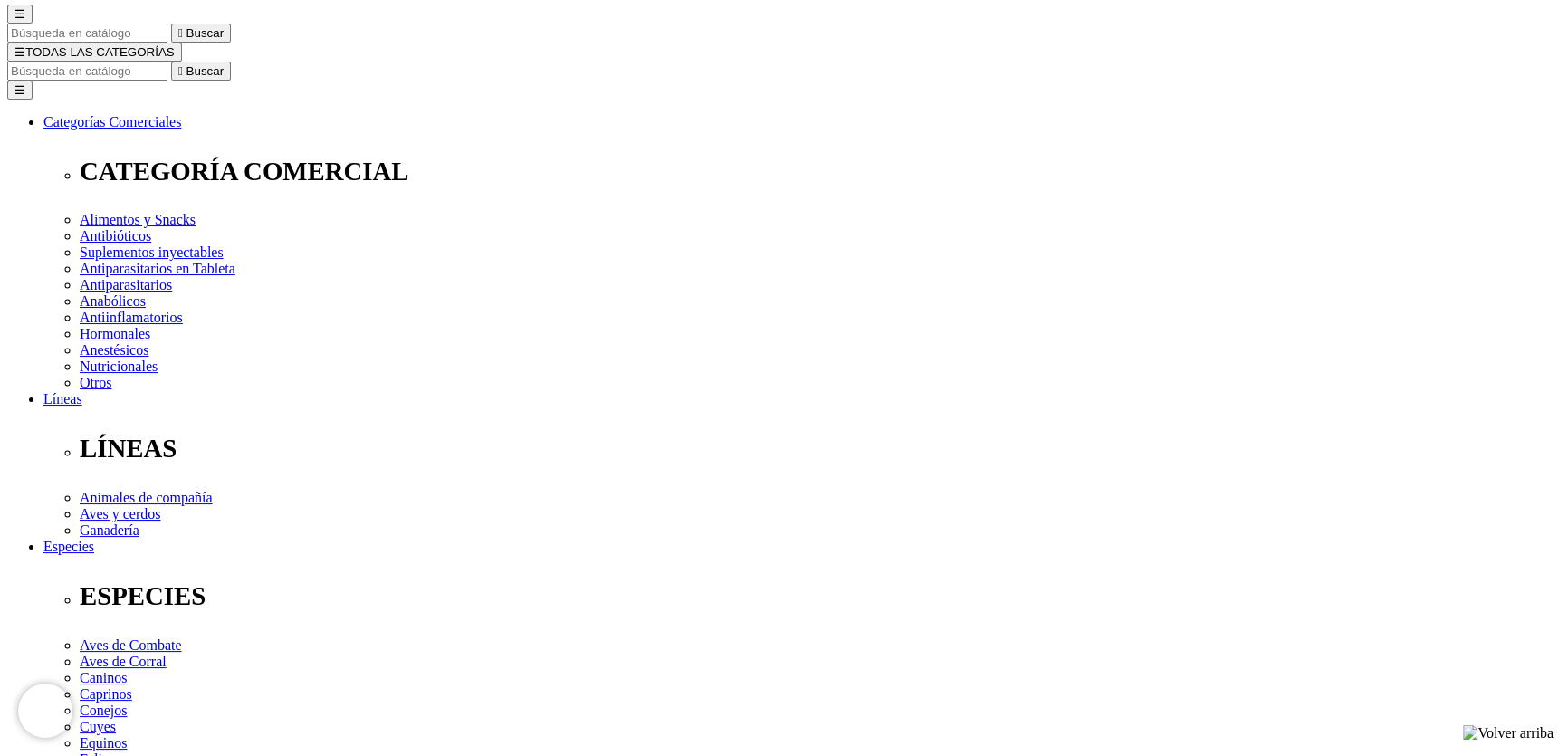
select select "395"
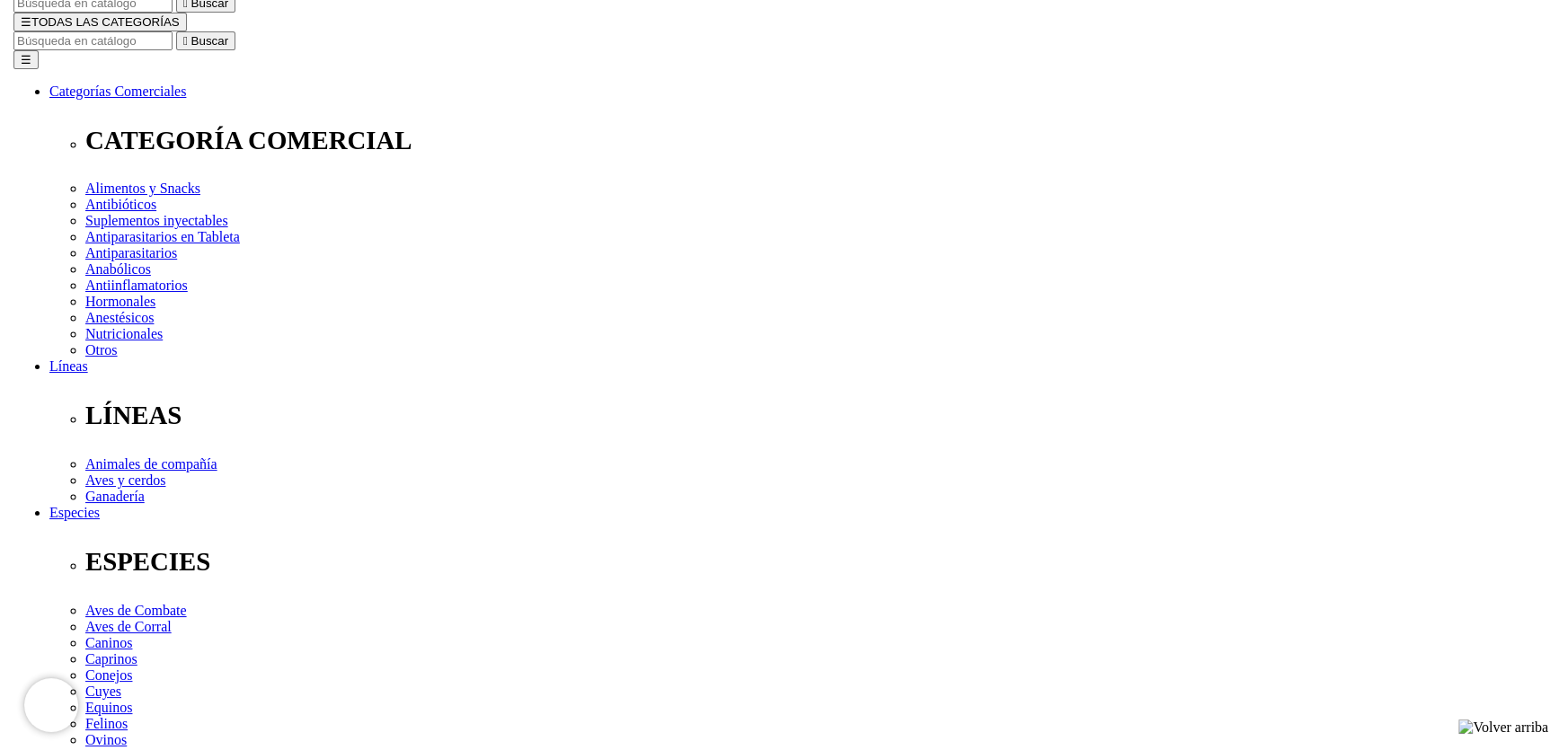
scroll to position [245, 0]
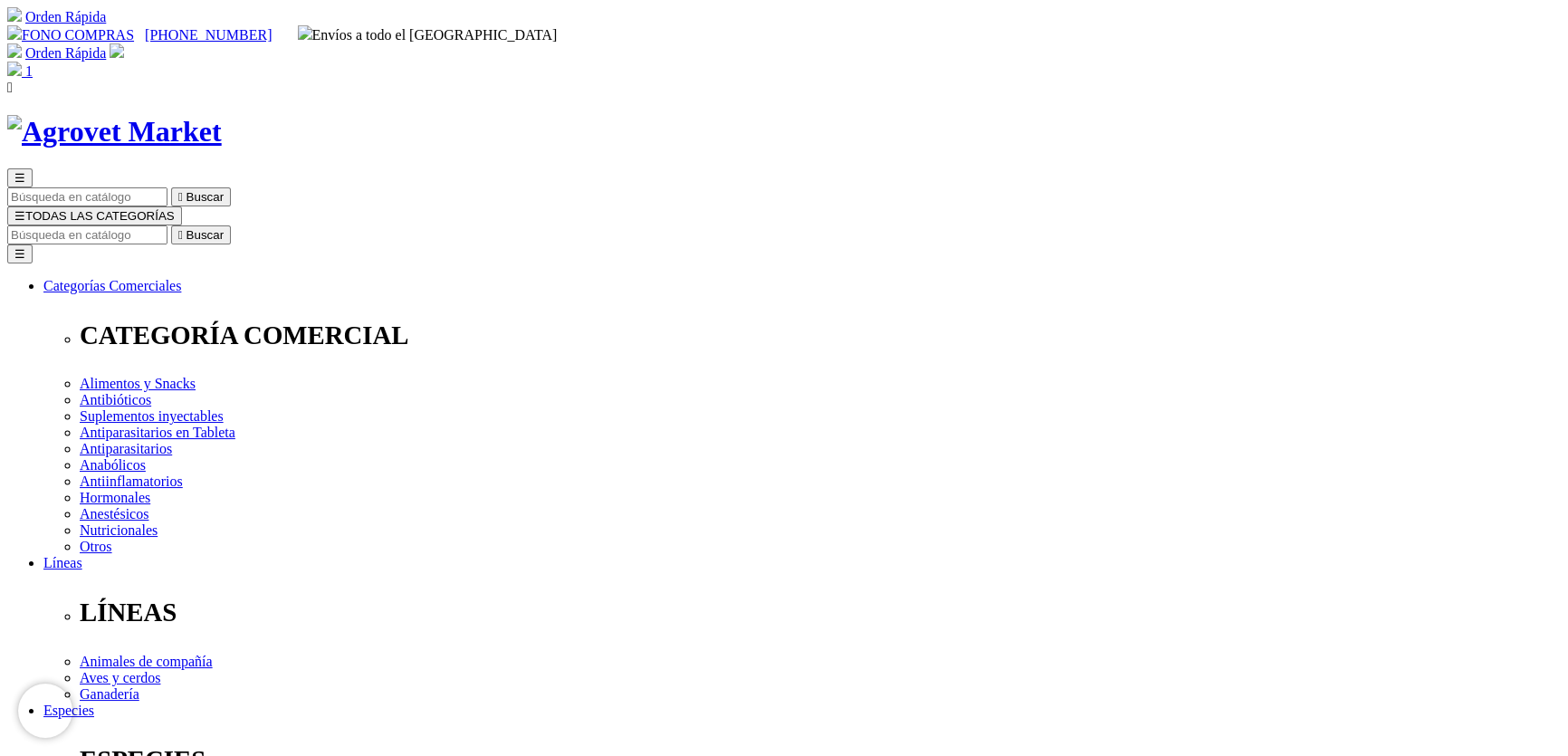
type input "2"
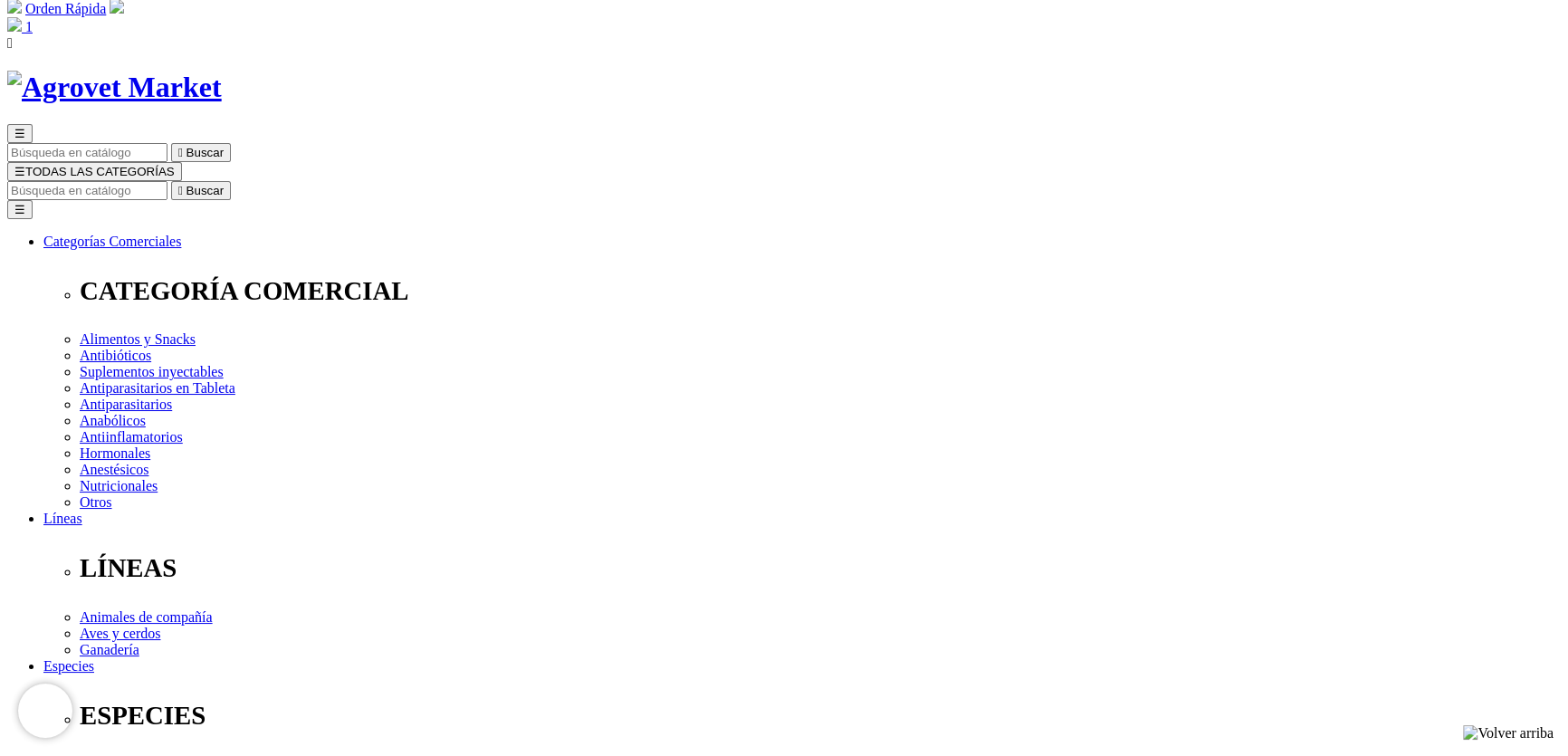
scroll to position [82, 0]
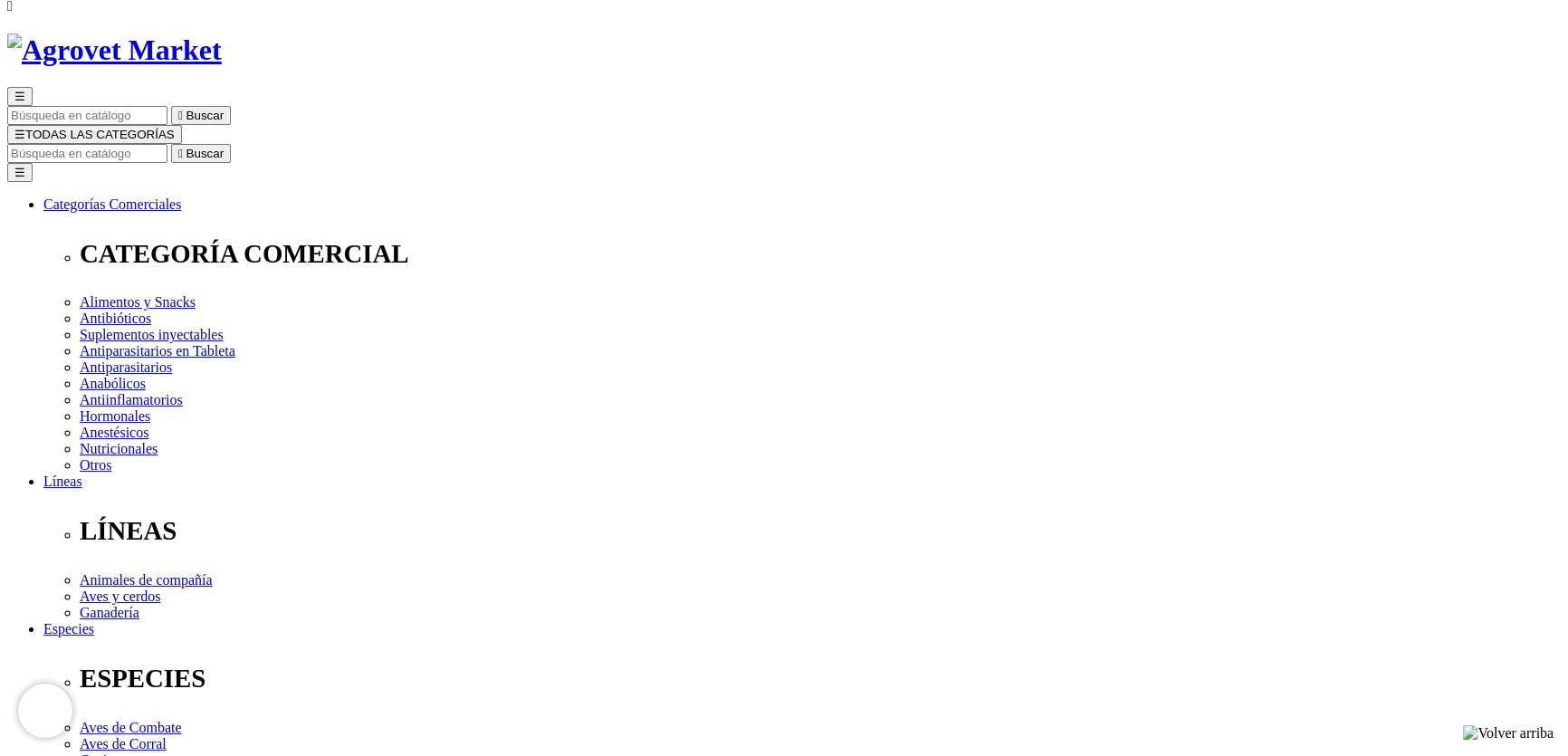
type input "COMPRA1"
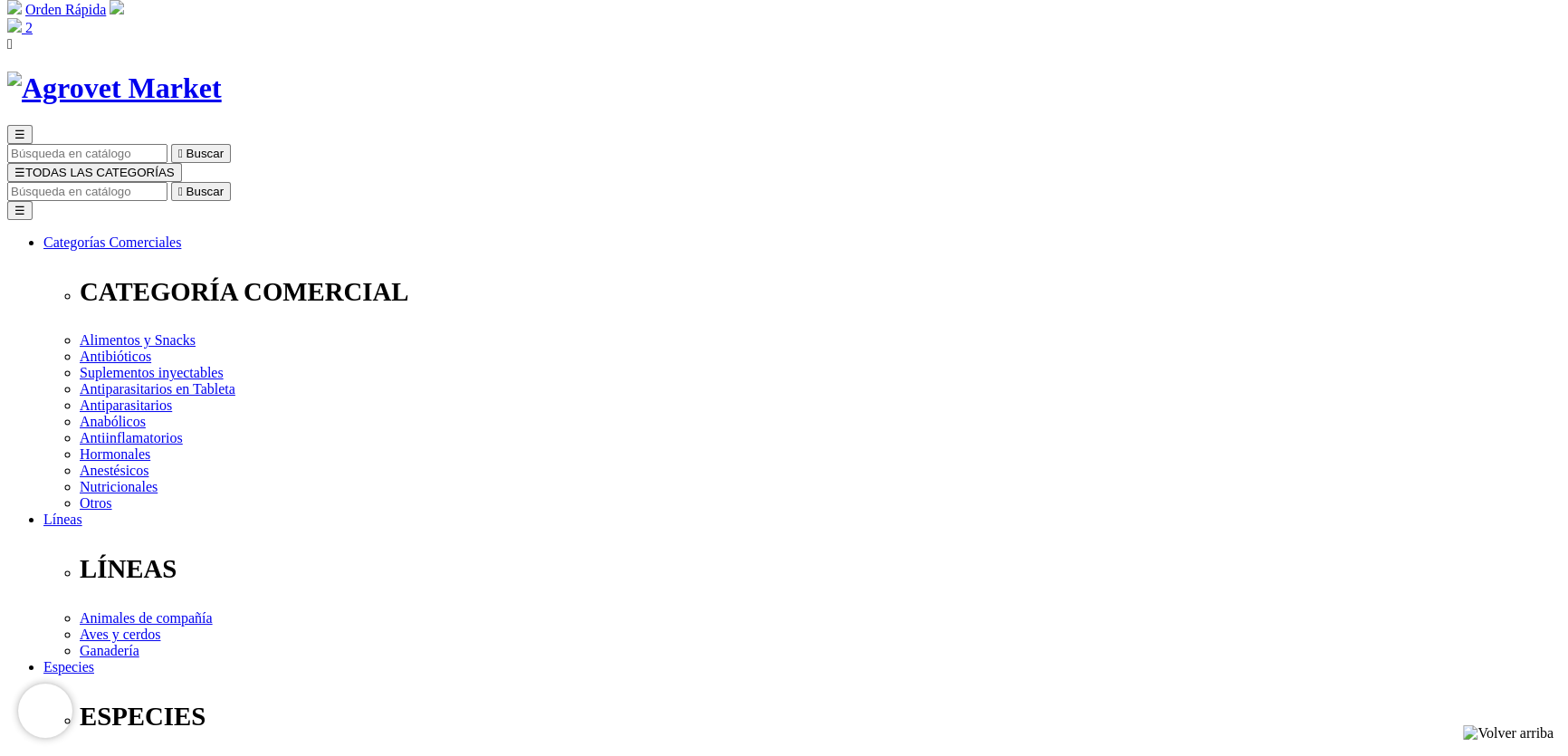
scroll to position [164, 0]
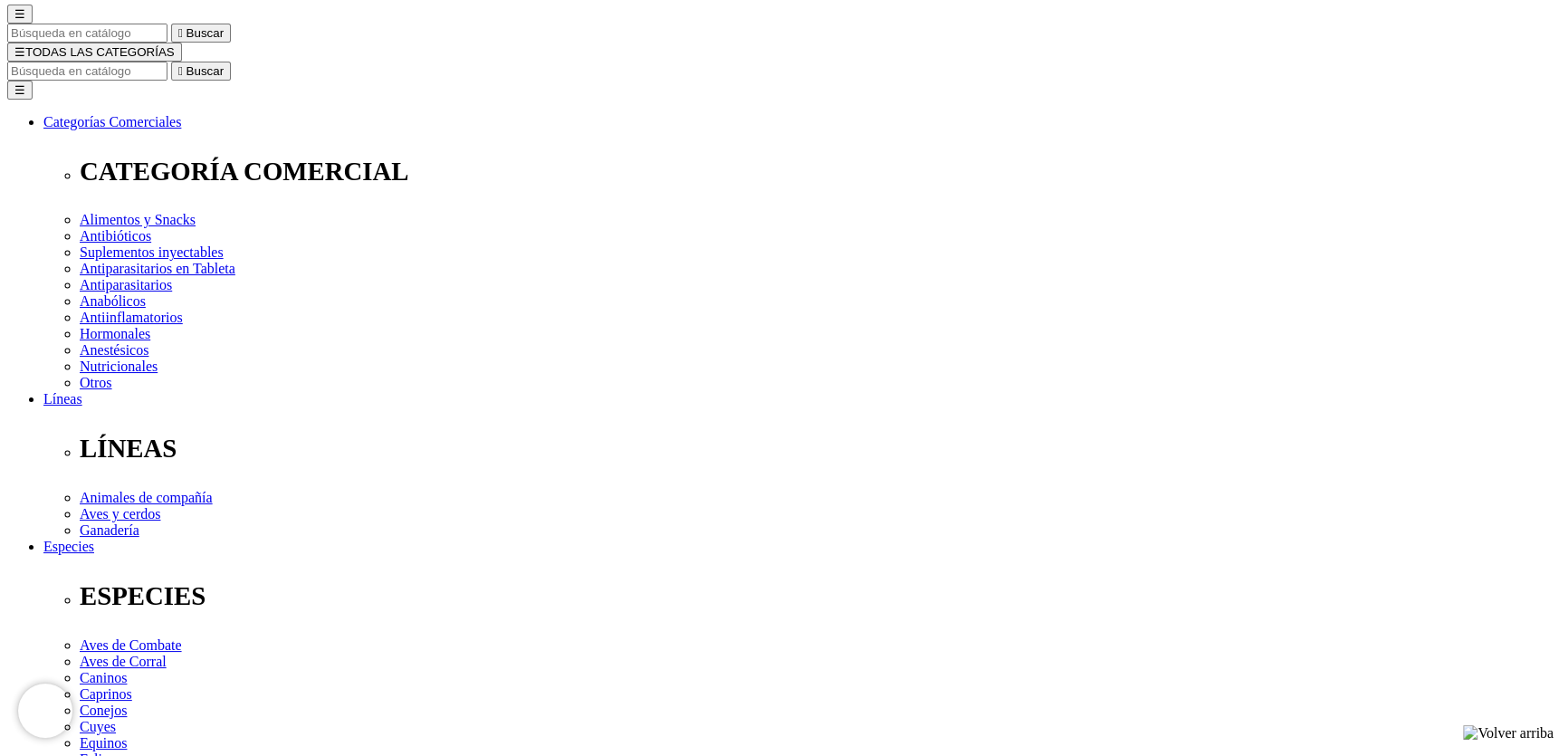
drag, startPoint x: 1084, startPoint y: 254, endPoint x: 1086, endPoint y: 270, distance: 16.1
type input "COMPRA1"
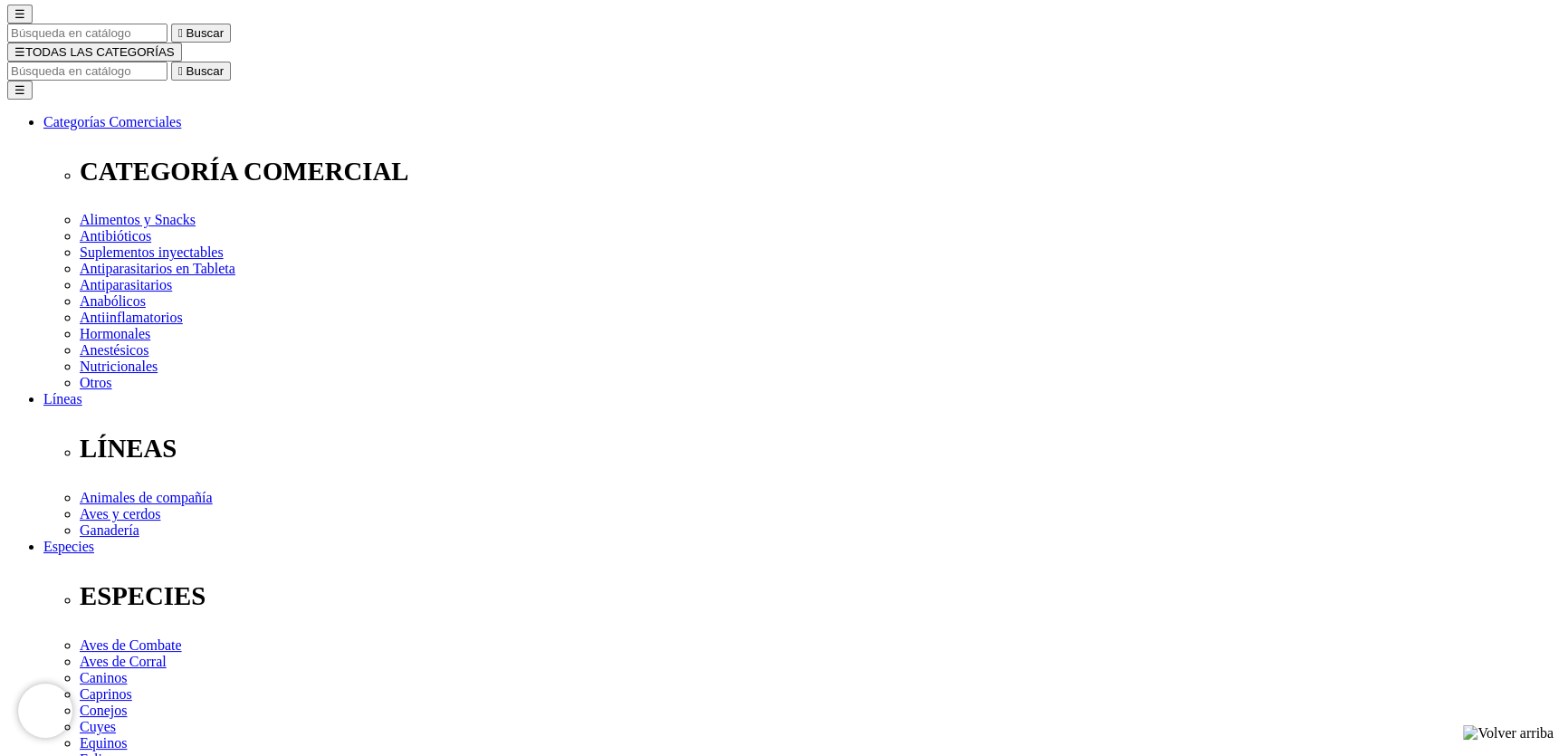
radio input "true"
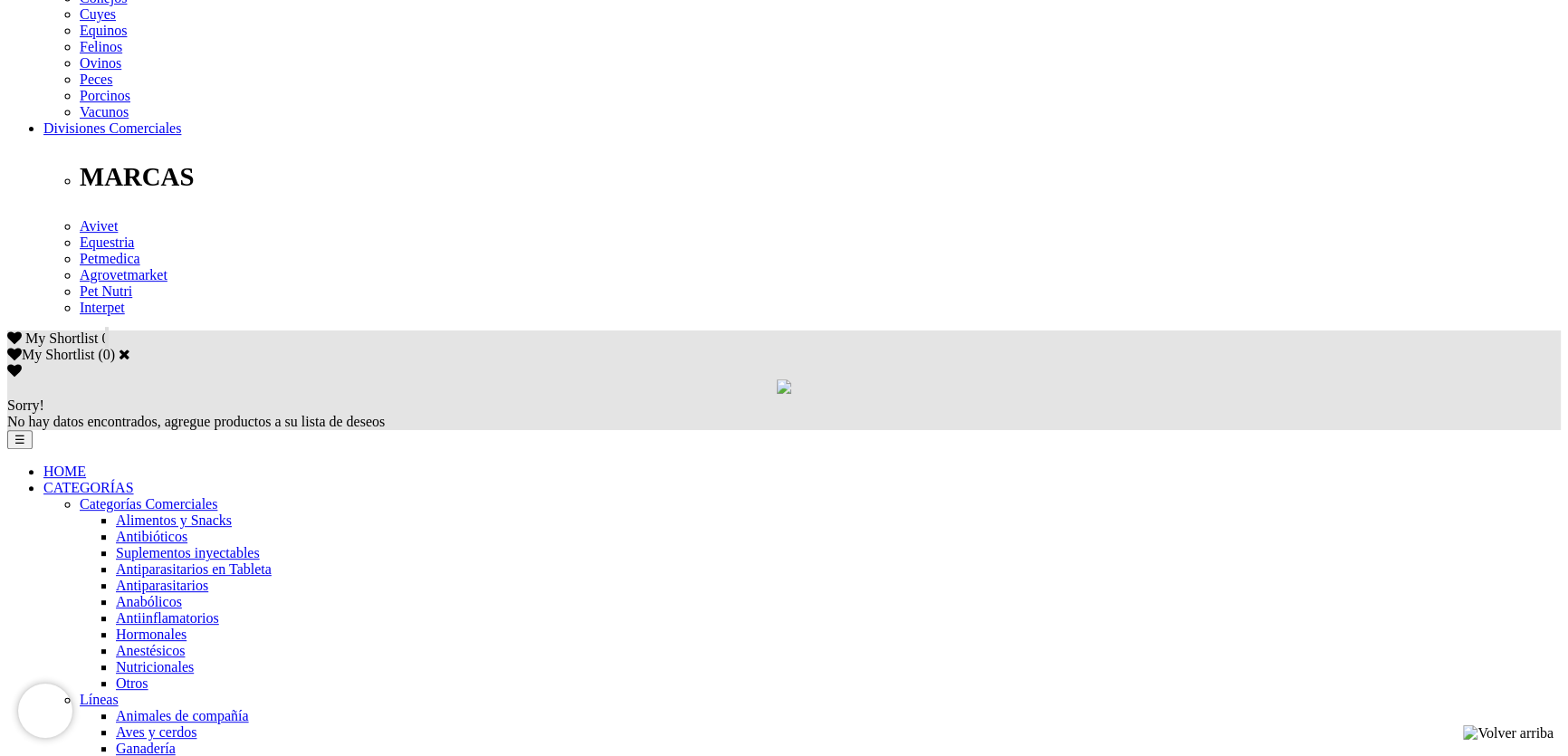
scroll to position [976, 0]
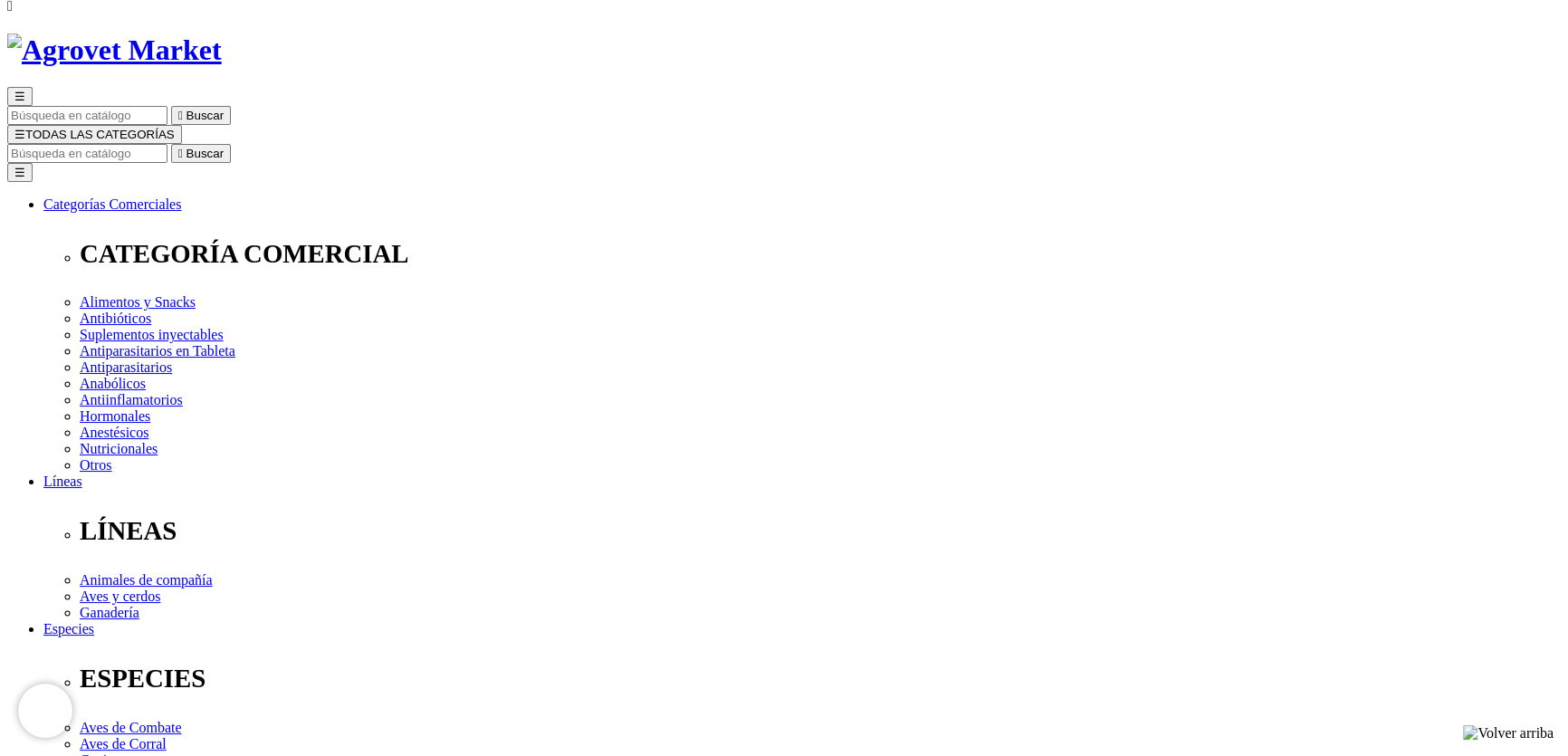
click at [222, 34] on img at bounding box center [114, 51] width 215 height 34
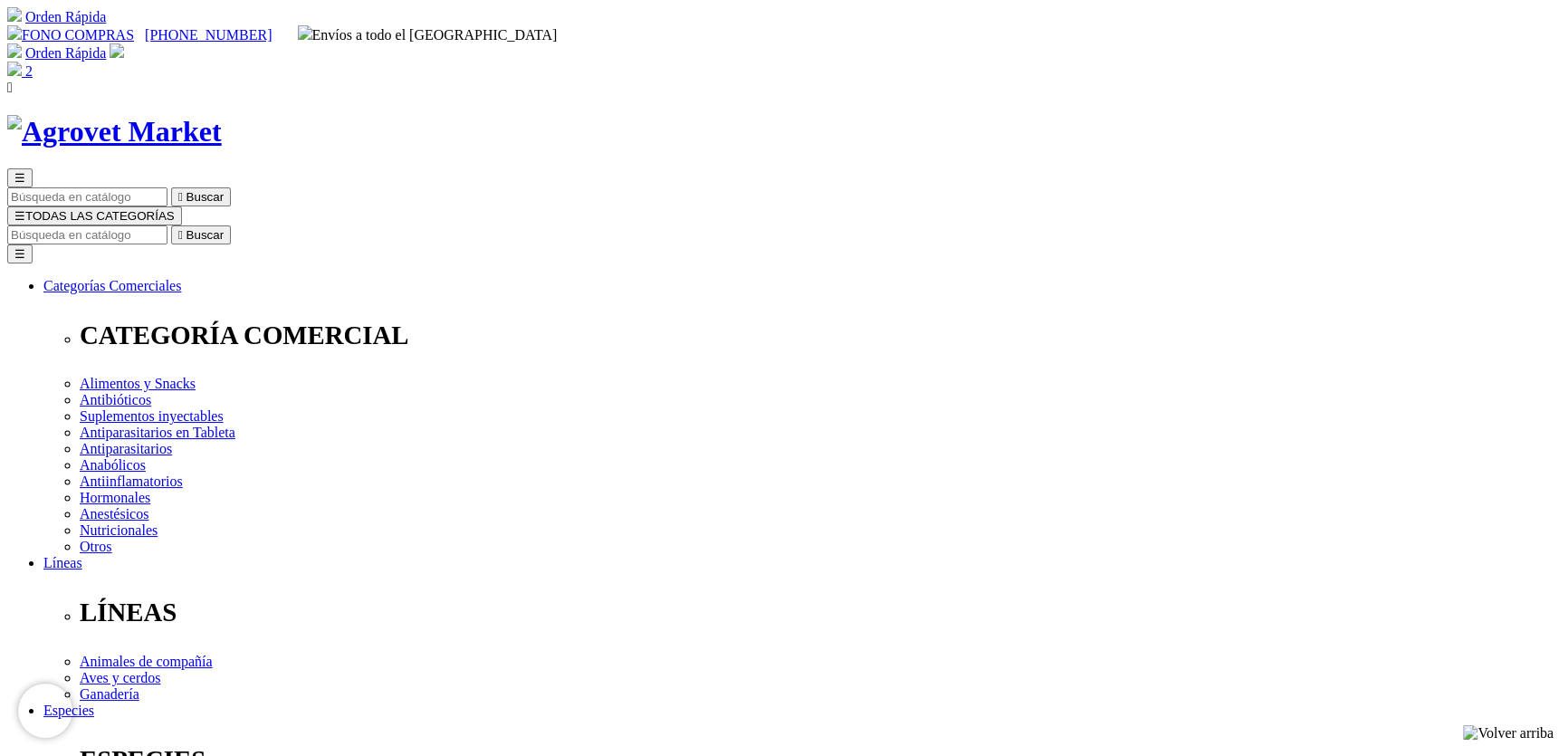
click at [168, 226] on input "Buscar" at bounding box center [87, 235] width 161 height 19
type input "salmaon"
click at [171, 226] on button " Buscar" at bounding box center [201, 235] width 60 height 19
click at [168, 226] on input "salmaon" at bounding box center [87, 235] width 161 height 19
type input "[PERSON_NAME]"
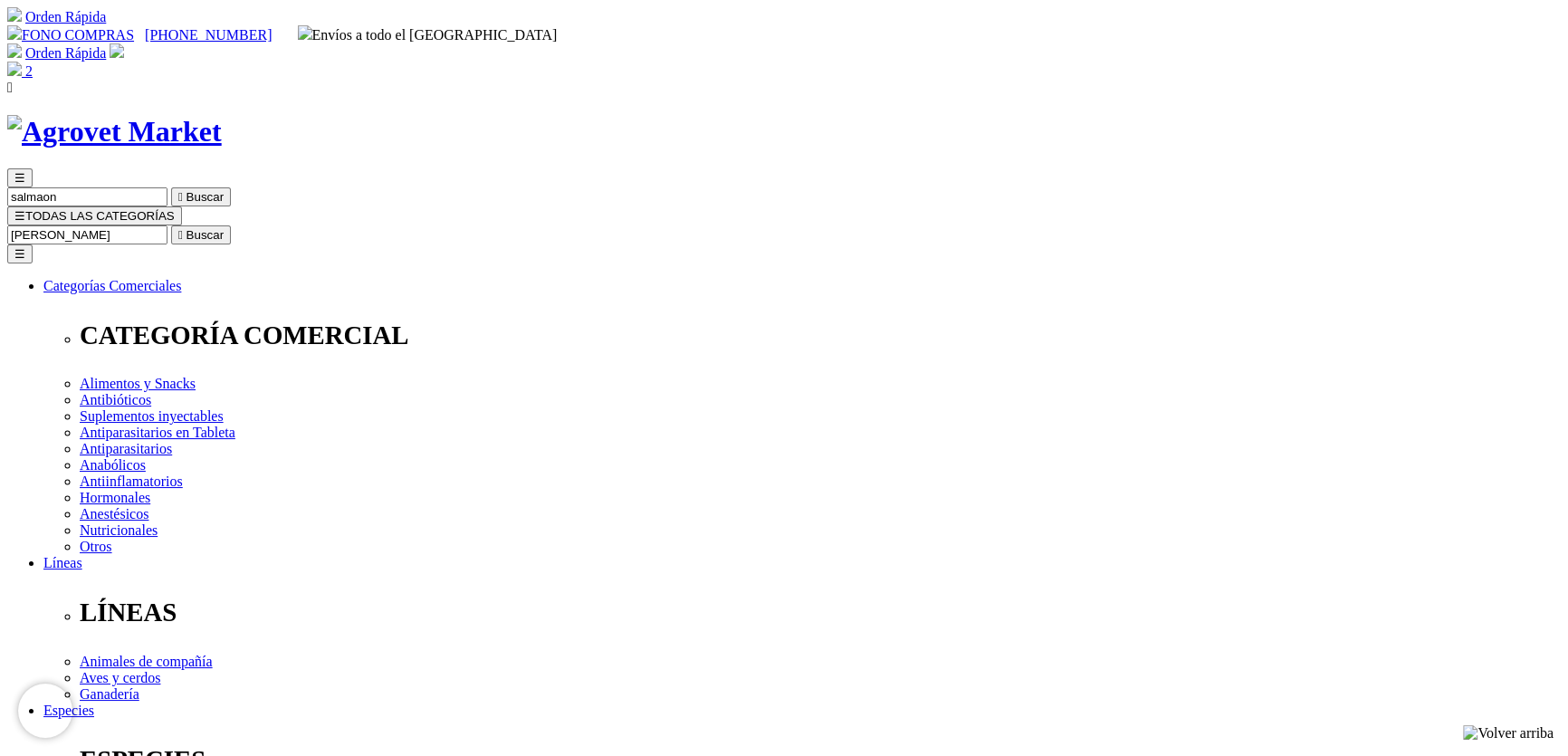
click at [171, 226] on button " Buscar" at bounding box center [201, 235] width 60 height 19
click at [168, 226] on input "[PERSON_NAME]" at bounding box center [87, 235] width 161 height 19
type input "salmon"
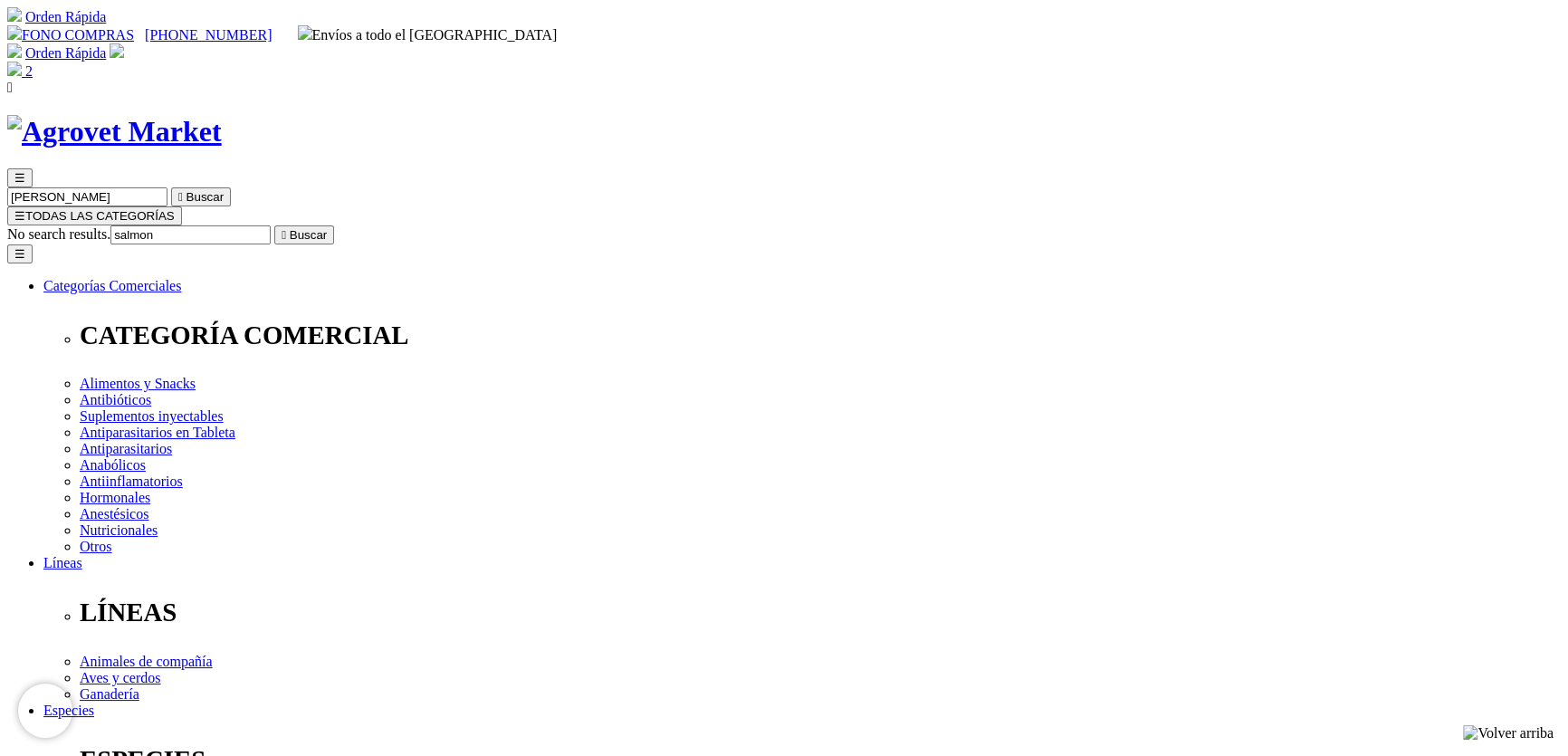
click at [274, 226] on button " Buscar" at bounding box center [304, 235] width 60 height 19
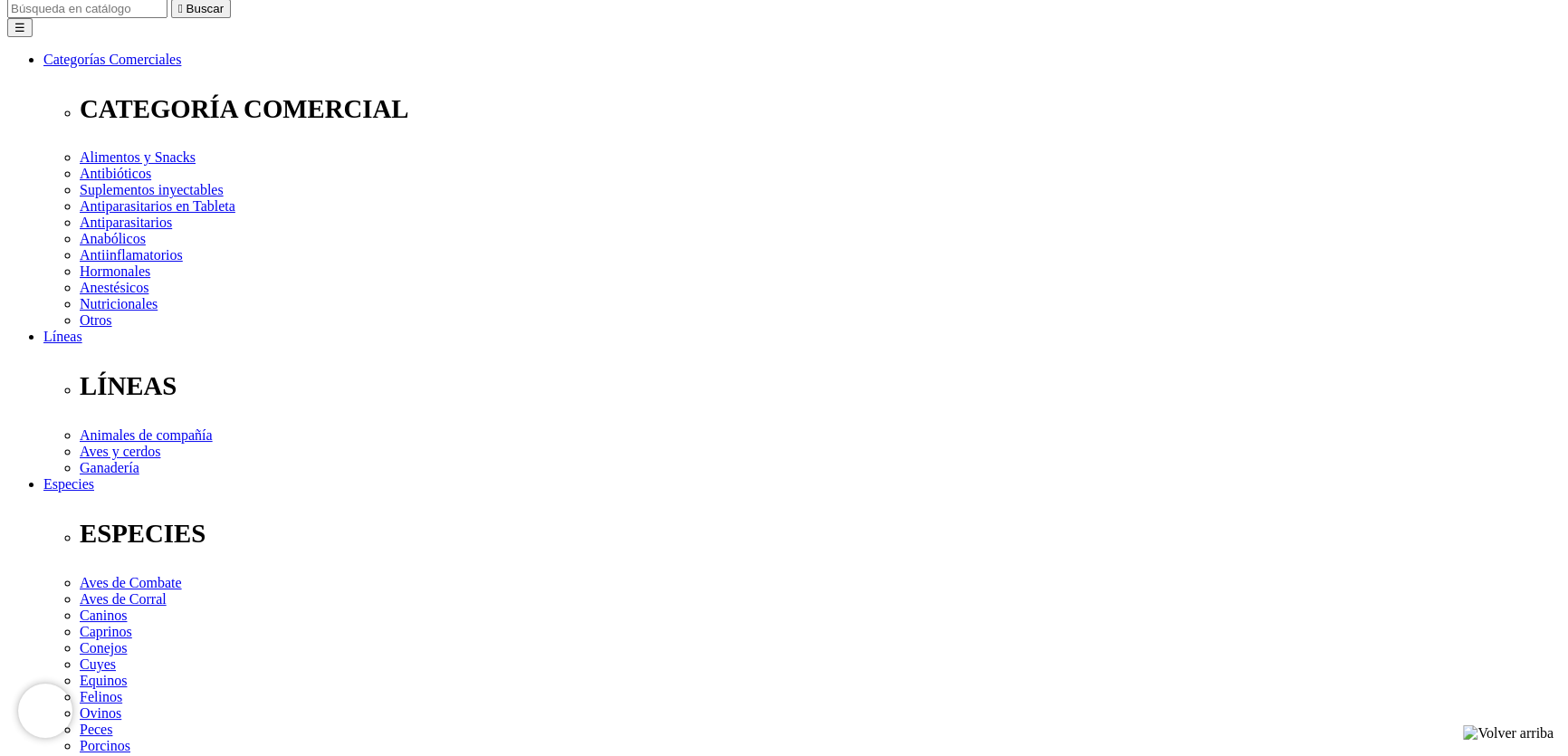
scroll to position [82, 0]
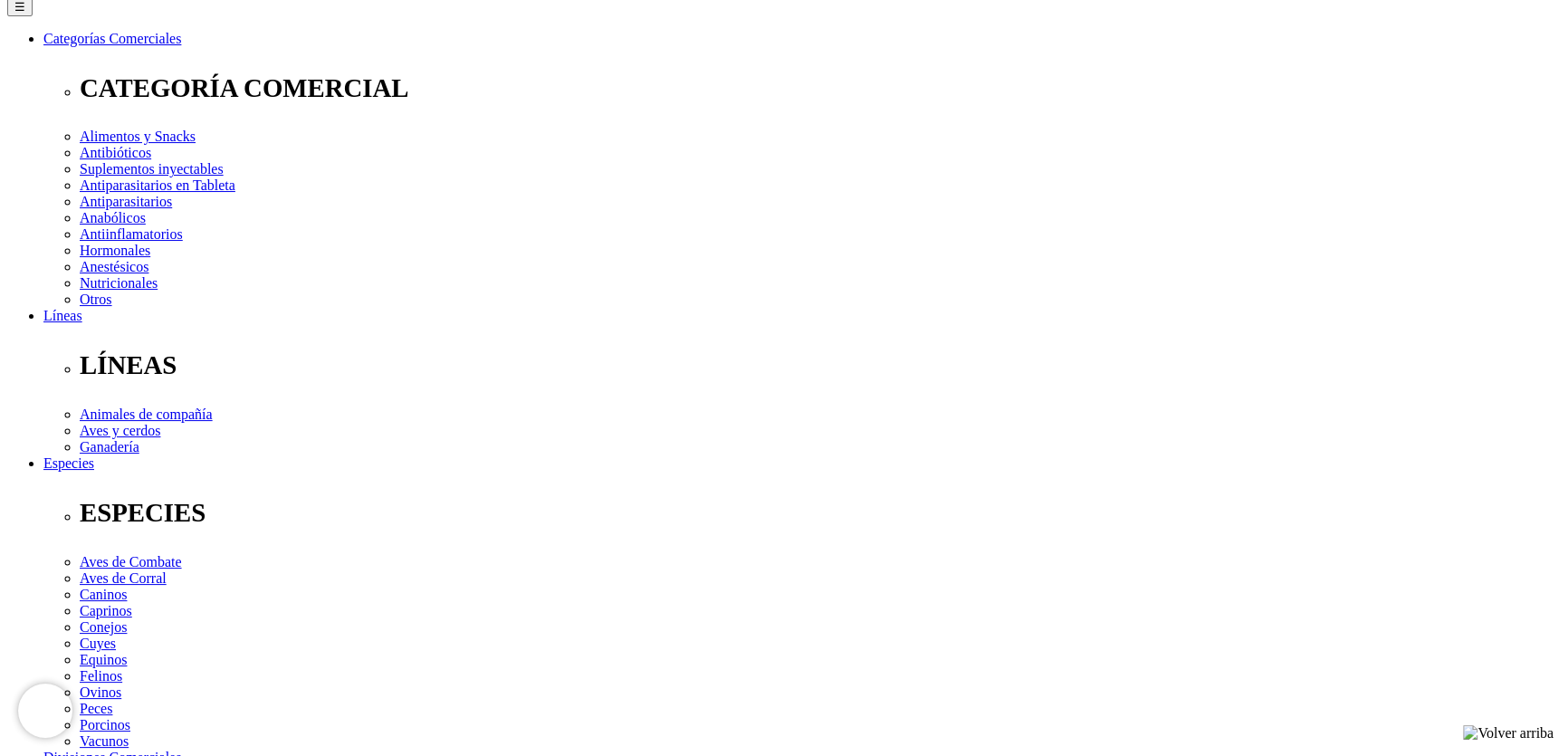
scroll to position [247, 0]
